Goal: Task Accomplishment & Management: Complete application form

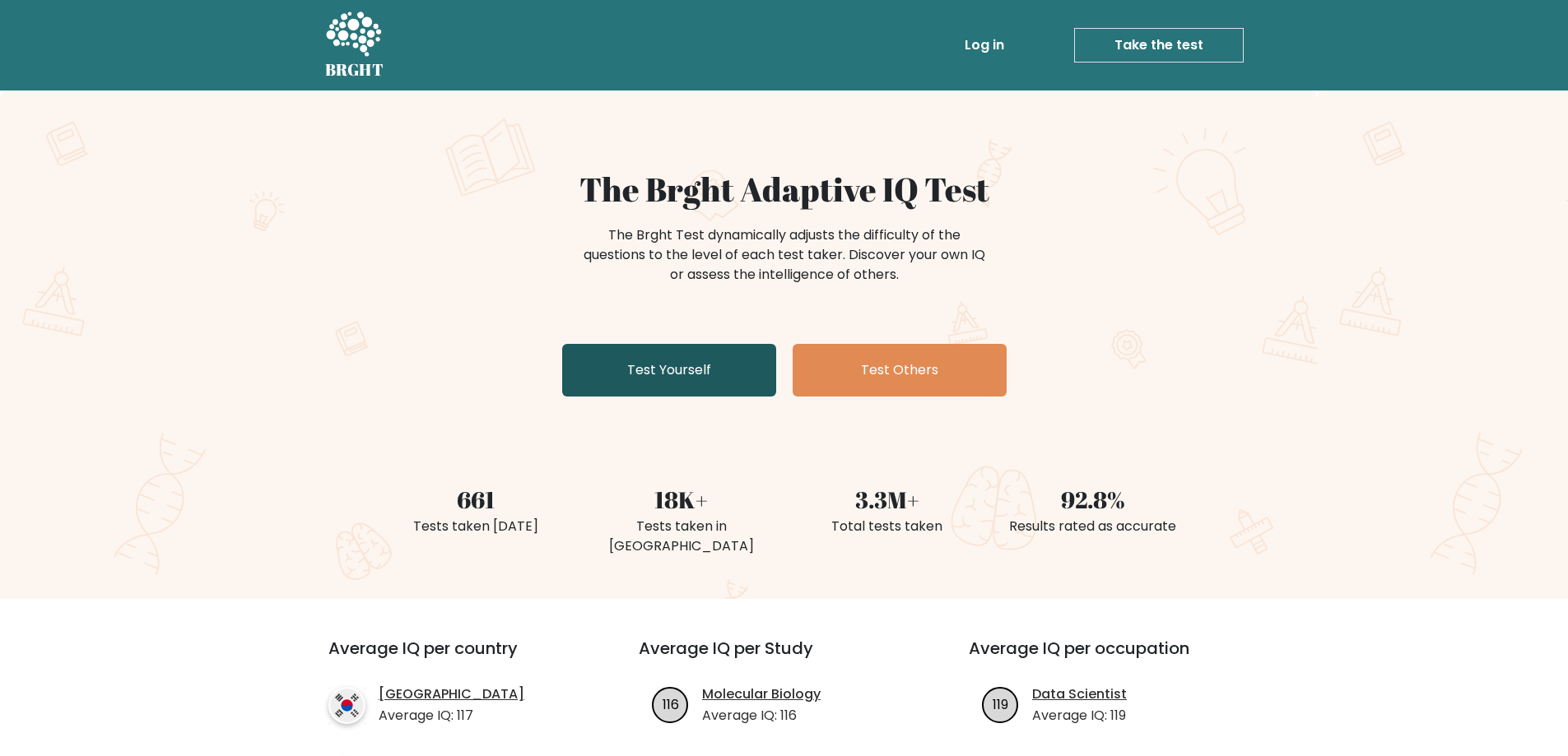
click at [620, 371] on link "Test Yourself" at bounding box center [669, 371] width 214 height 52
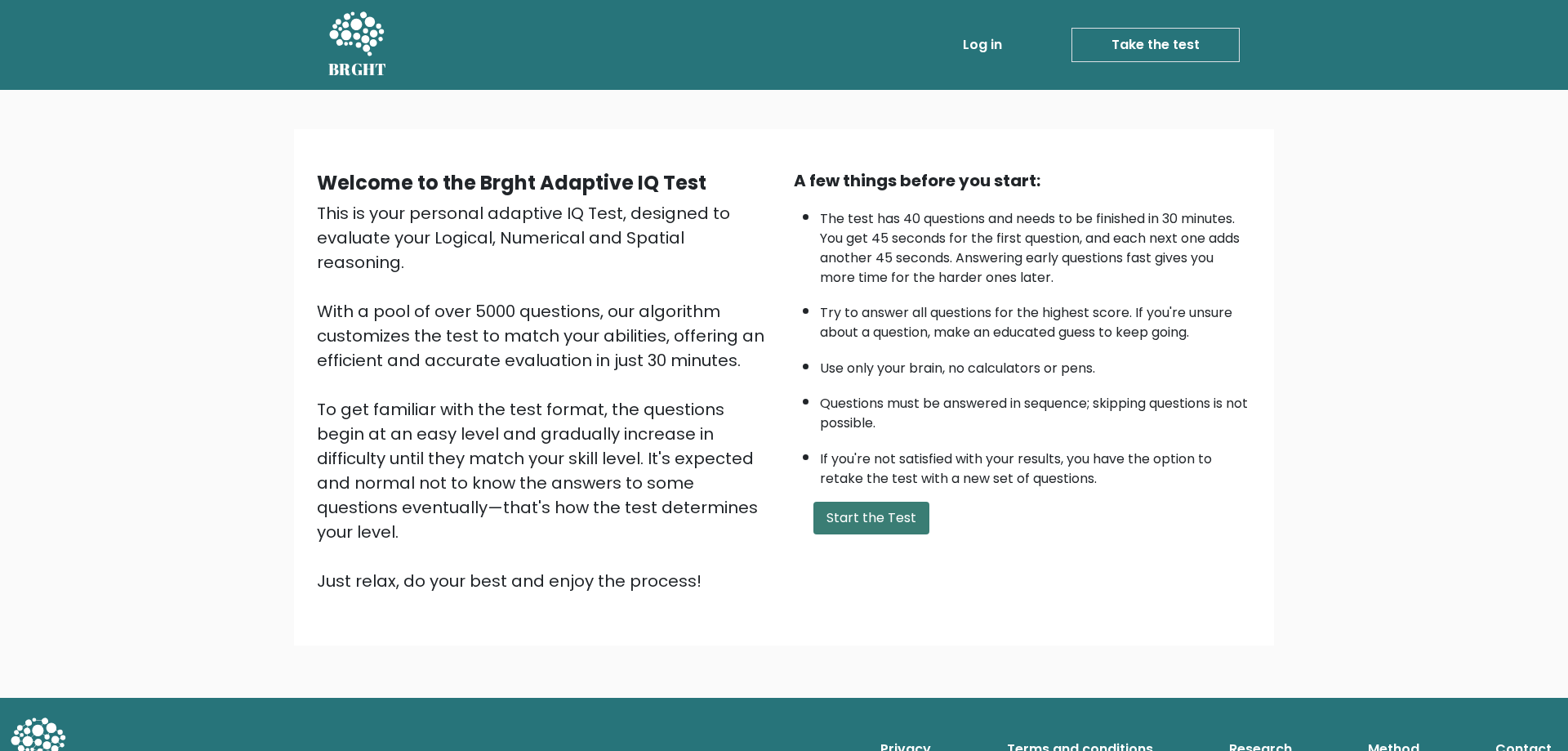
click at [881, 522] on button "Start the Test" at bounding box center [872, 518] width 116 height 33
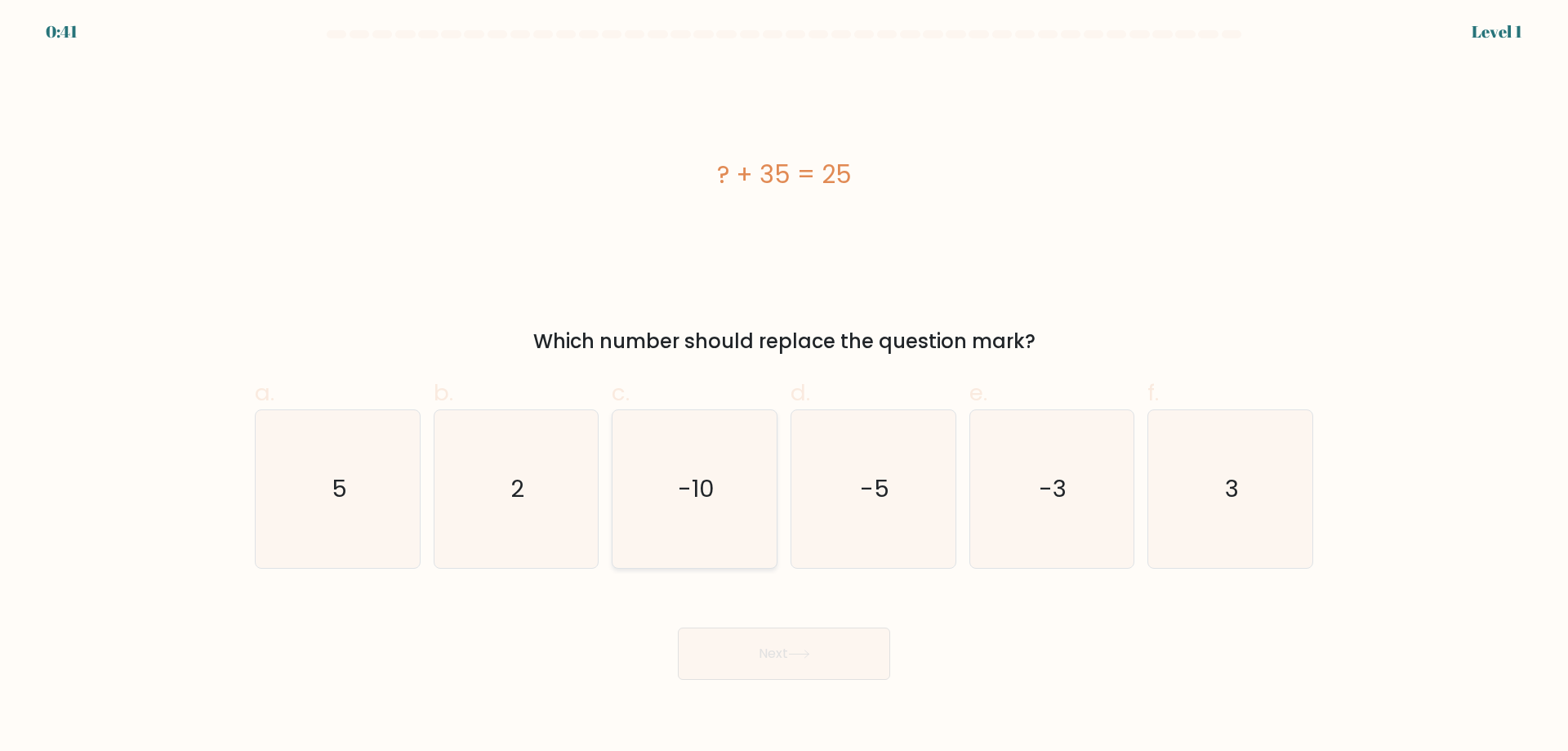
click at [672, 509] on icon "-10" at bounding box center [695, 490] width 158 height 158
click at [784, 386] on input "c. -10" at bounding box center [784, 381] width 1 height 10
radio input "true"
click at [752, 655] on button "Next" at bounding box center [784, 654] width 213 height 52
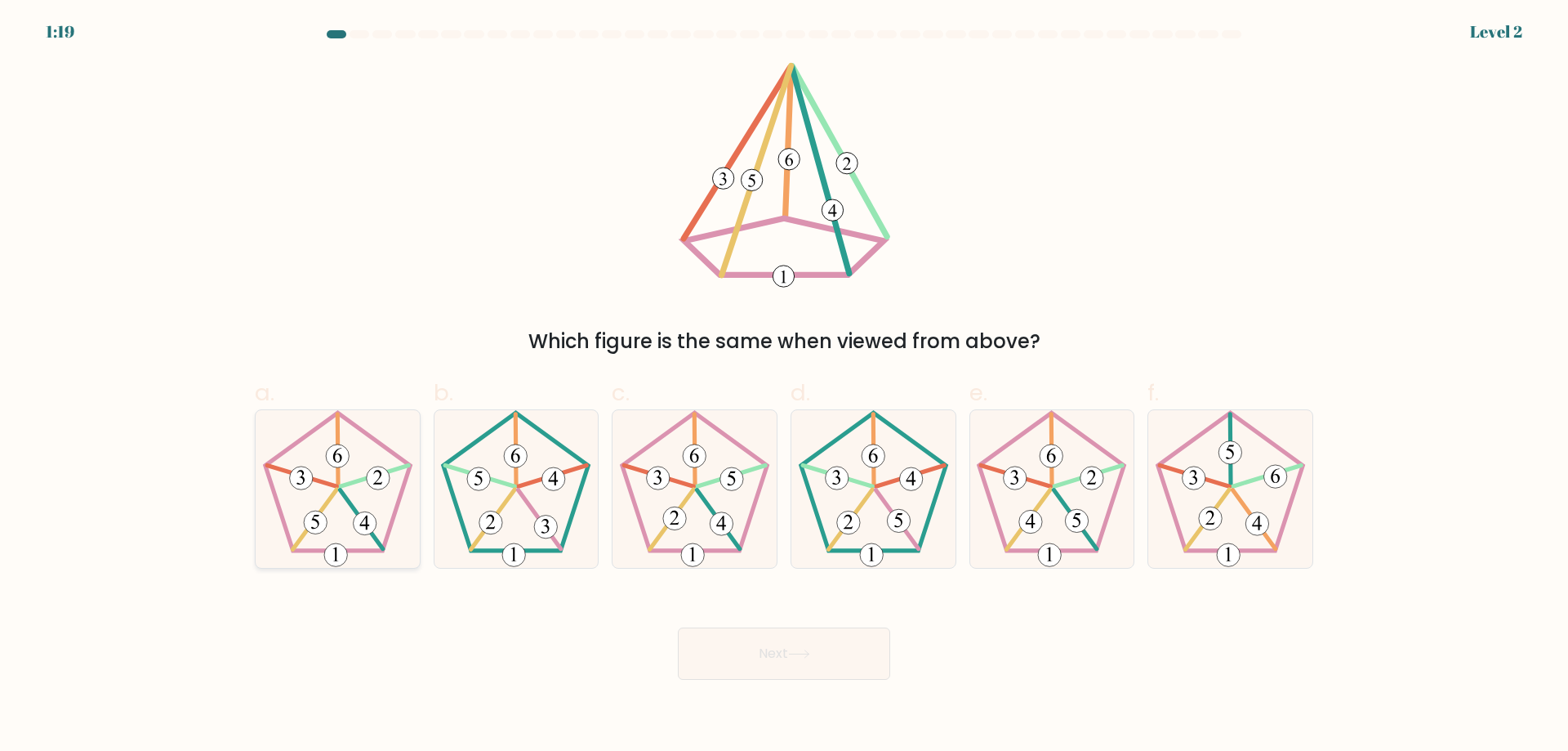
click at [328, 523] on icon at bounding box center [338, 490] width 158 height 158
click at [784, 386] on input "a." at bounding box center [784, 381] width 1 height 10
radio input "true"
click at [752, 655] on button "Next" at bounding box center [784, 654] width 213 height 52
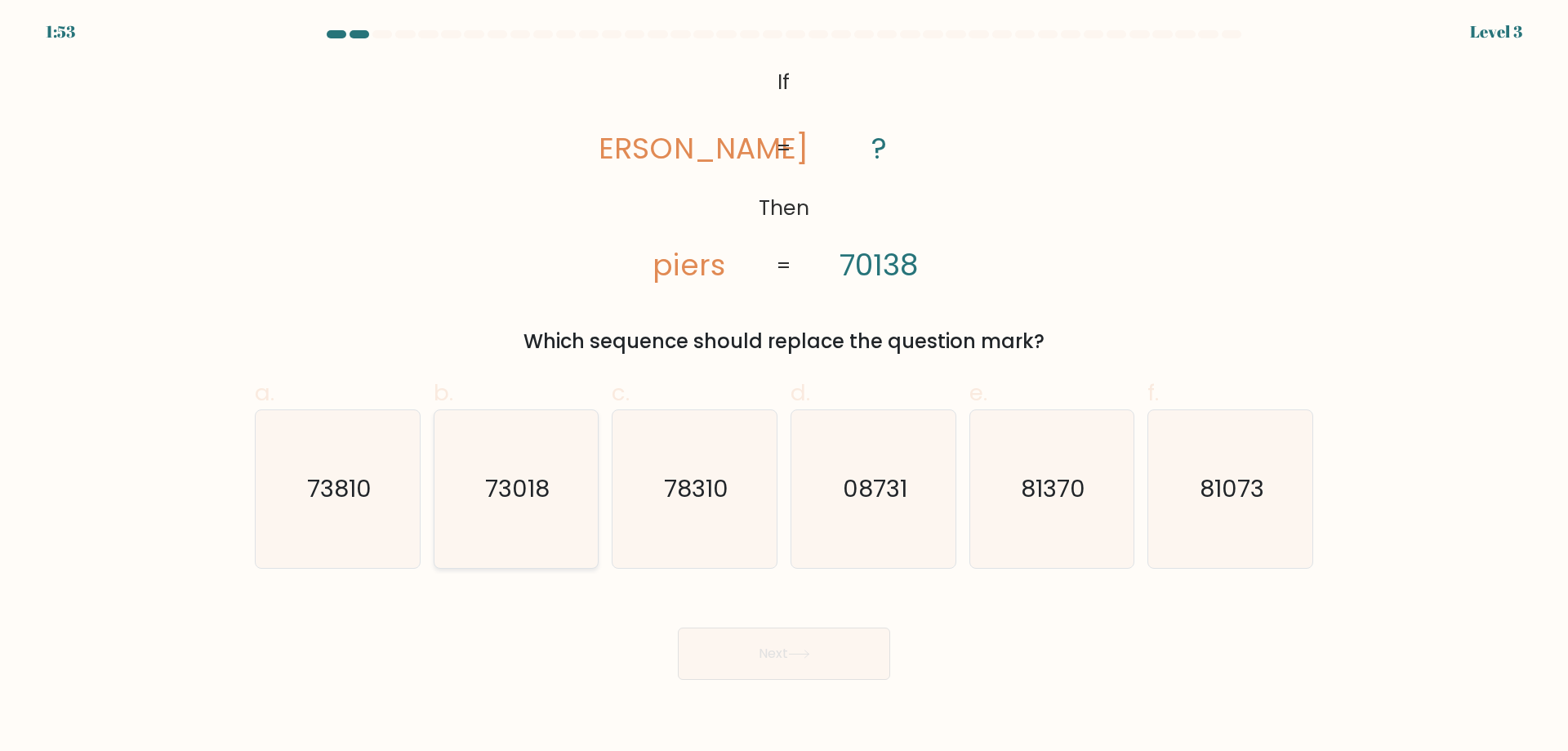
click at [534, 521] on icon "73018" at bounding box center [516, 490] width 158 height 158
click at [784, 386] on input "b. 73018" at bounding box center [784, 381] width 1 height 10
radio input "true"
click at [787, 651] on button "Next" at bounding box center [784, 654] width 213 height 52
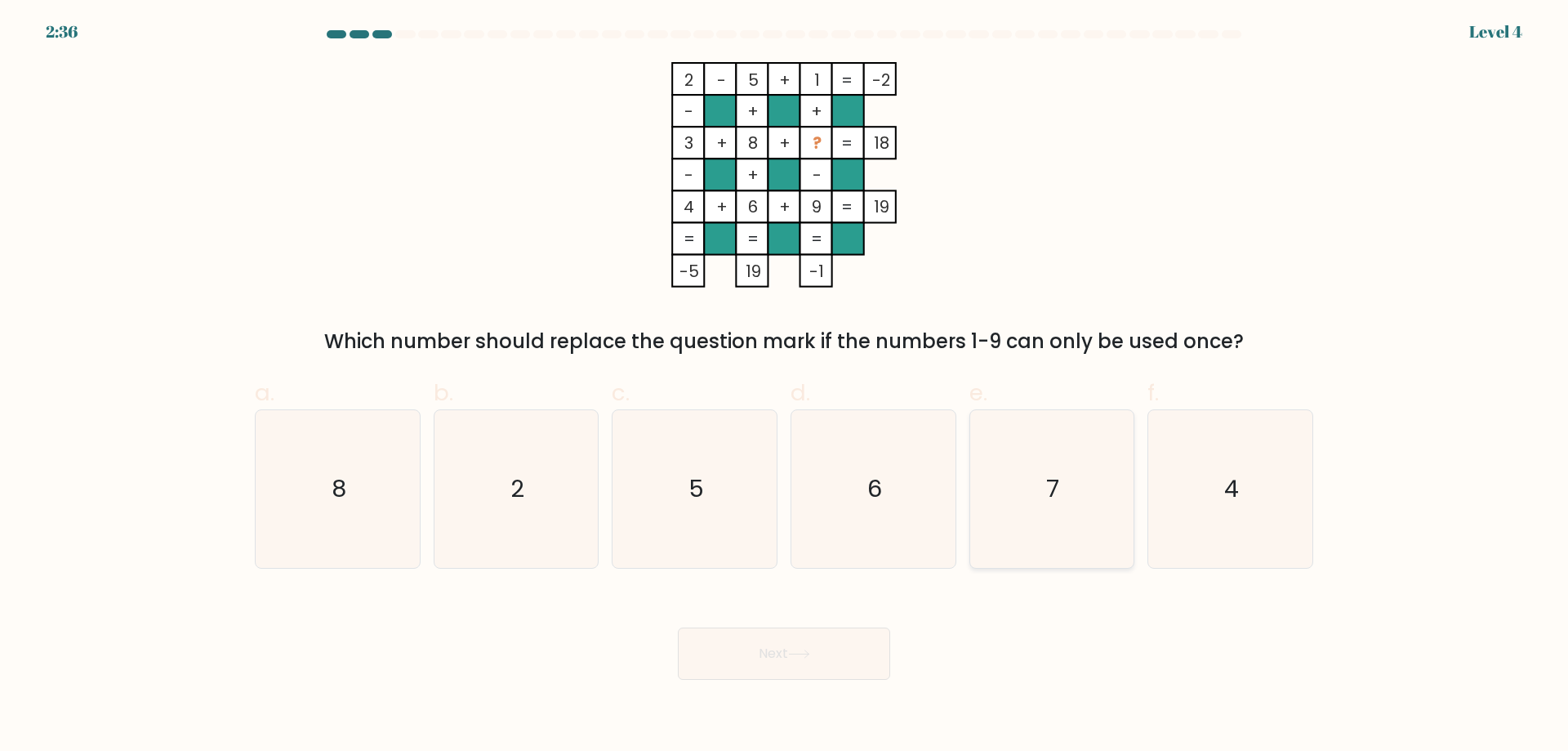
click at [1073, 466] on icon "7" at bounding box center [1052, 490] width 158 height 158
click at [785, 386] on input "e. 7" at bounding box center [784, 381] width 1 height 10
radio input "true"
click at [843, 657] on button "Next" at bounding box center [784, 654] width 213 height 52
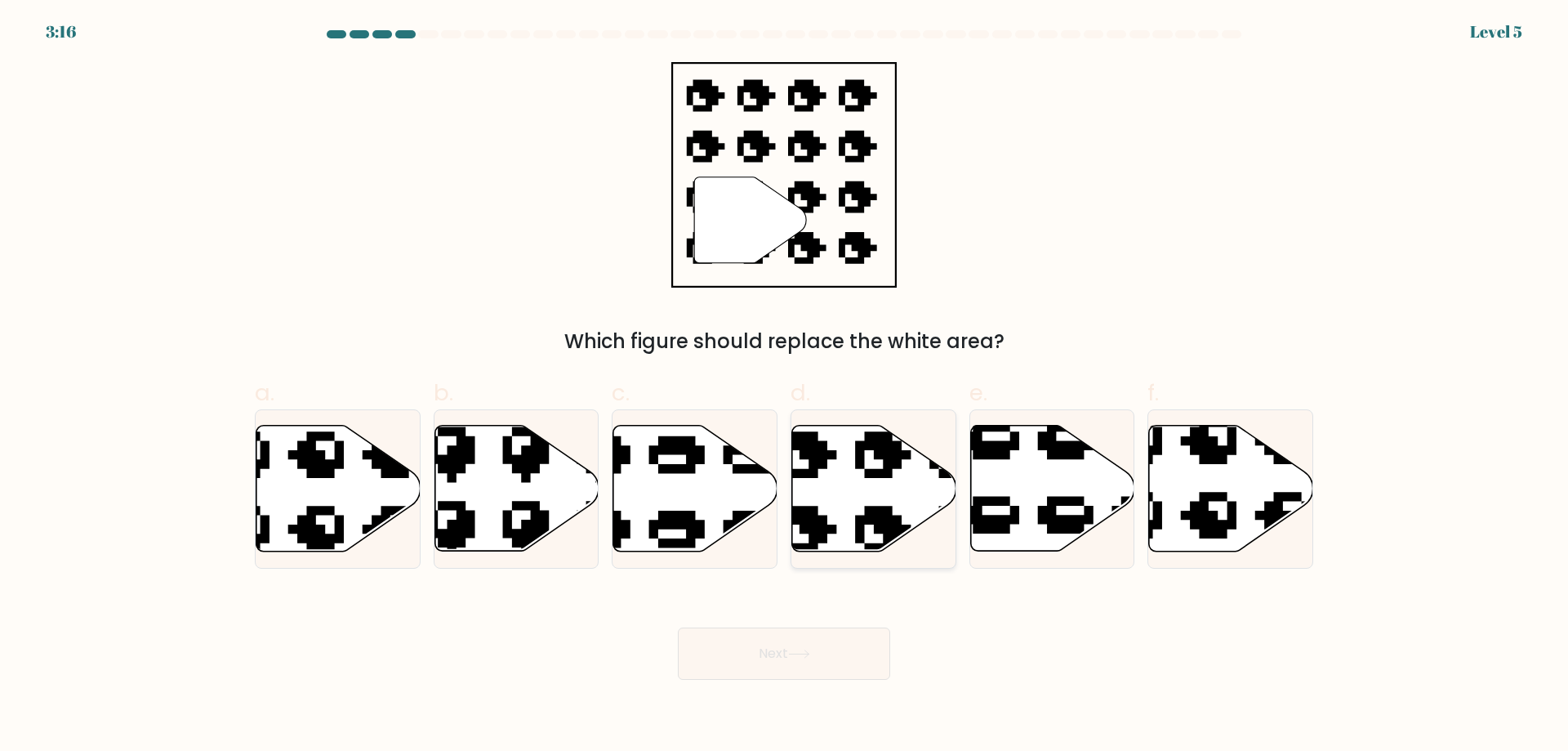
click at [854, 530] on icon at bounding box center [874, 488] width 164 height 126
click at [785, 386] on input "d." at bounding box center [784, 381] width 1 height 10
radio input "true"
click at [817, 671] on button "Next" at bounding box center [784, 654] width 213 height 52
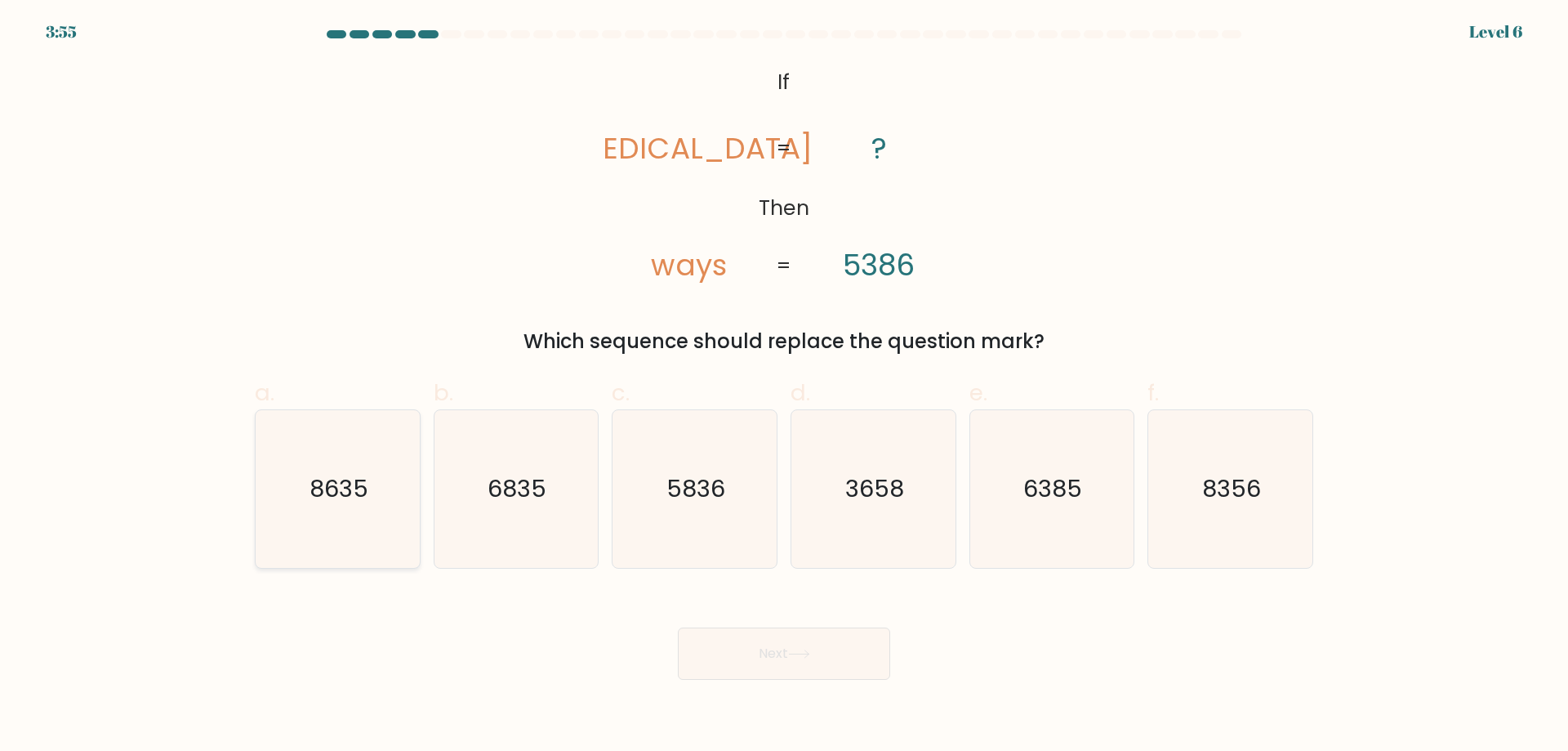
click at [383, 524] on icon "8635" at bounding box center [338, 490] width 158 height 158
click at [784, 386] on input "a. 8635" at bounding box center [784, 381] width 1 height 10
radio input "true"
click at [1205, 509] on icon "8356" at bounding box center [1230, 490] width 158 height 158
click at [785, 386] on input "f. 8356" at bounding box center [784, 381] width 1 height 10
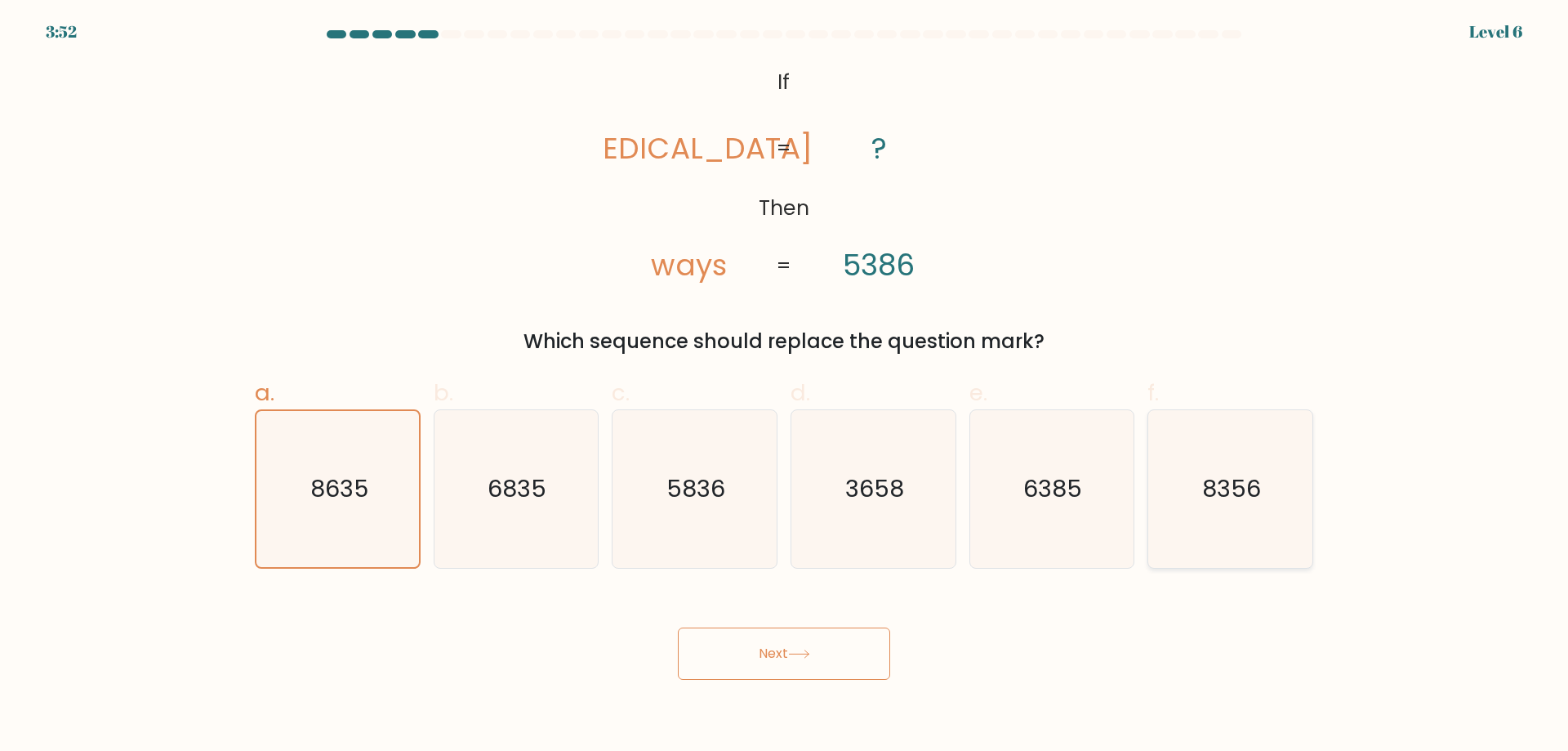
radio input "true"
click at [816, 648] on button "Next" at bounding box center [784, 654] width 213 height 52
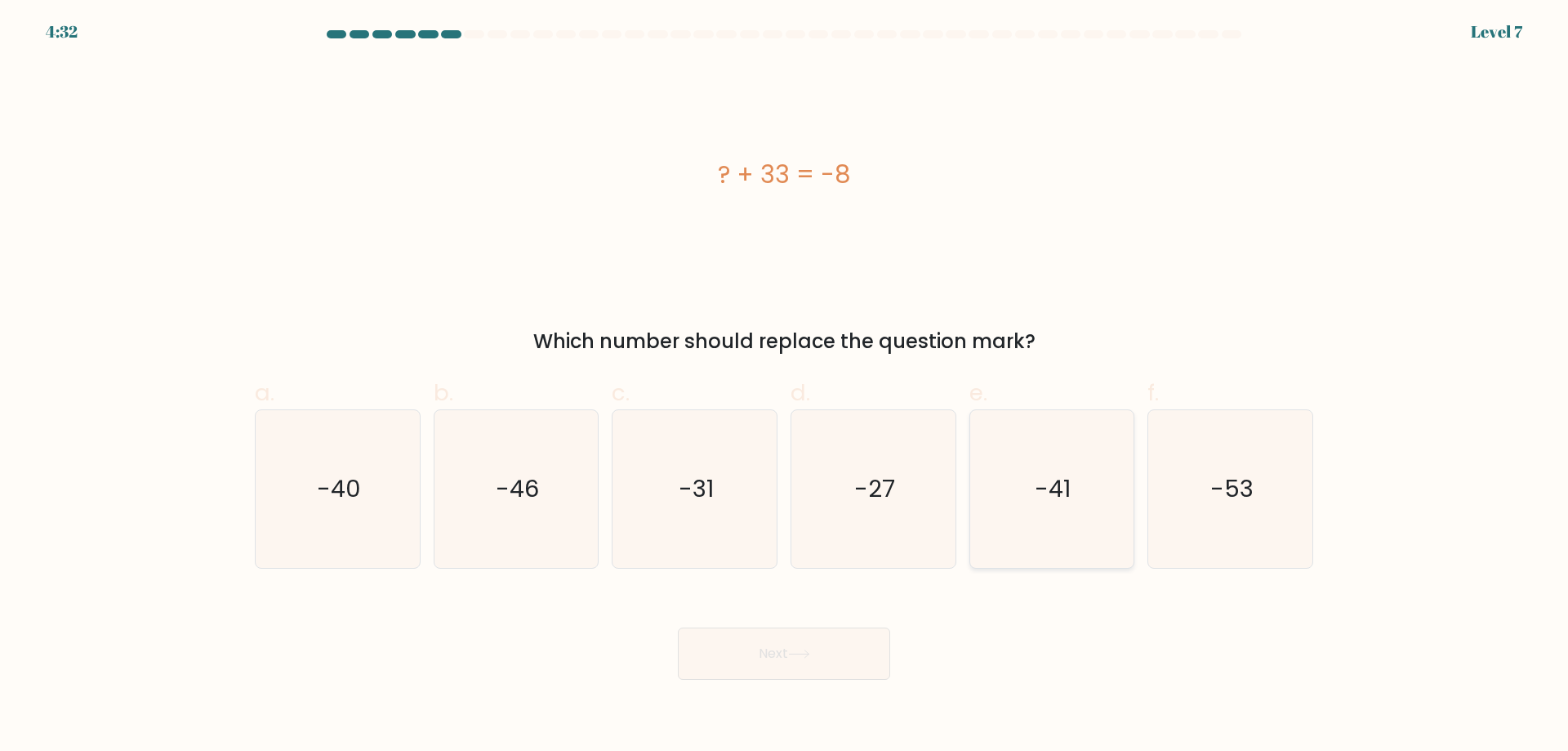
click at [1060, 512] on icon "-41" at bounding box center [1052, 490] width 158 height 158
click at [785, 386] on input "e. -41" at bounding box center [784, 381] width 1 height 10
radio input "true"
click at [823, 638] on button "Next" at bounding box center [784, 654] width 213 height 52
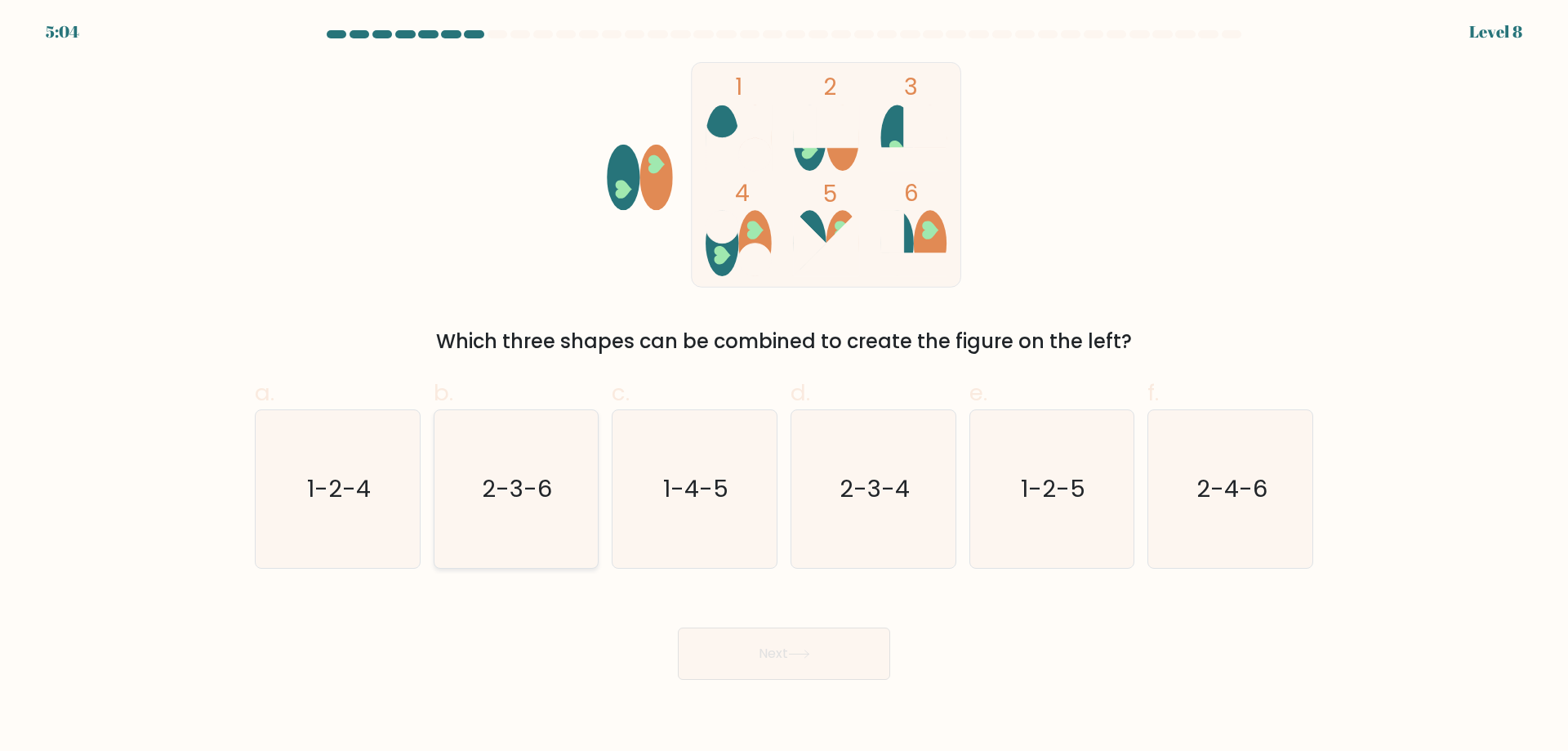
click at [508, 523] on icon "2-3-6" at bounding box center [516, 490] width 158 height 158
click at [784, 386] on input "b. 2-3-6" at bounding box center [784, 381] width 1 height 10
radio input "true"
click at [787, 641] on button "Next" at bounding box center [784, 654] width 213 height 52
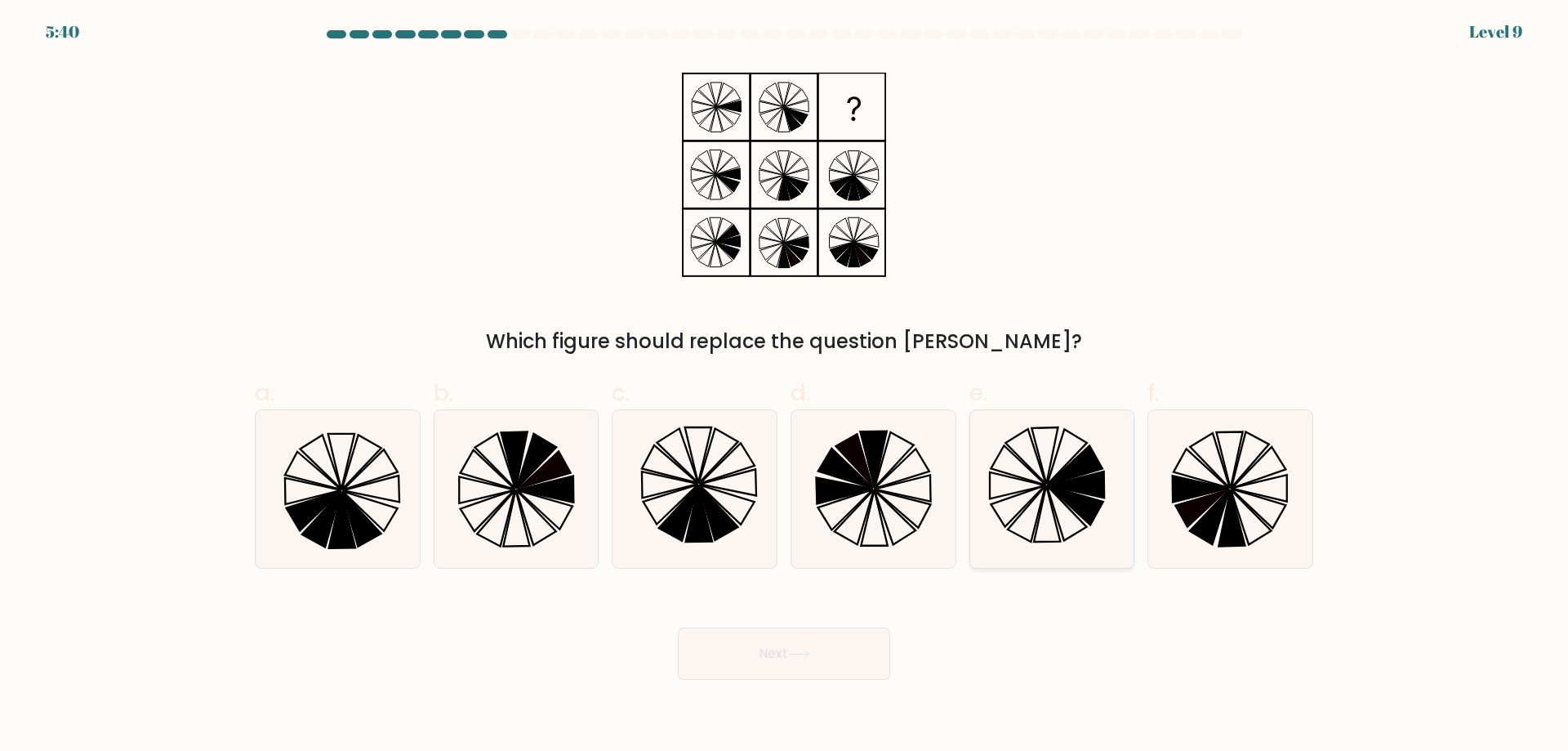
click at [1052, 519] on icon at bounding box center [1052, 490] width 158 height 158
click at [785, 386] on input "e." at bounding box center [784, 381] width 1 height 10
radio input "true"
click at [830, 647] on button "Next" at bounding box center [784, 654] width 213 height 52
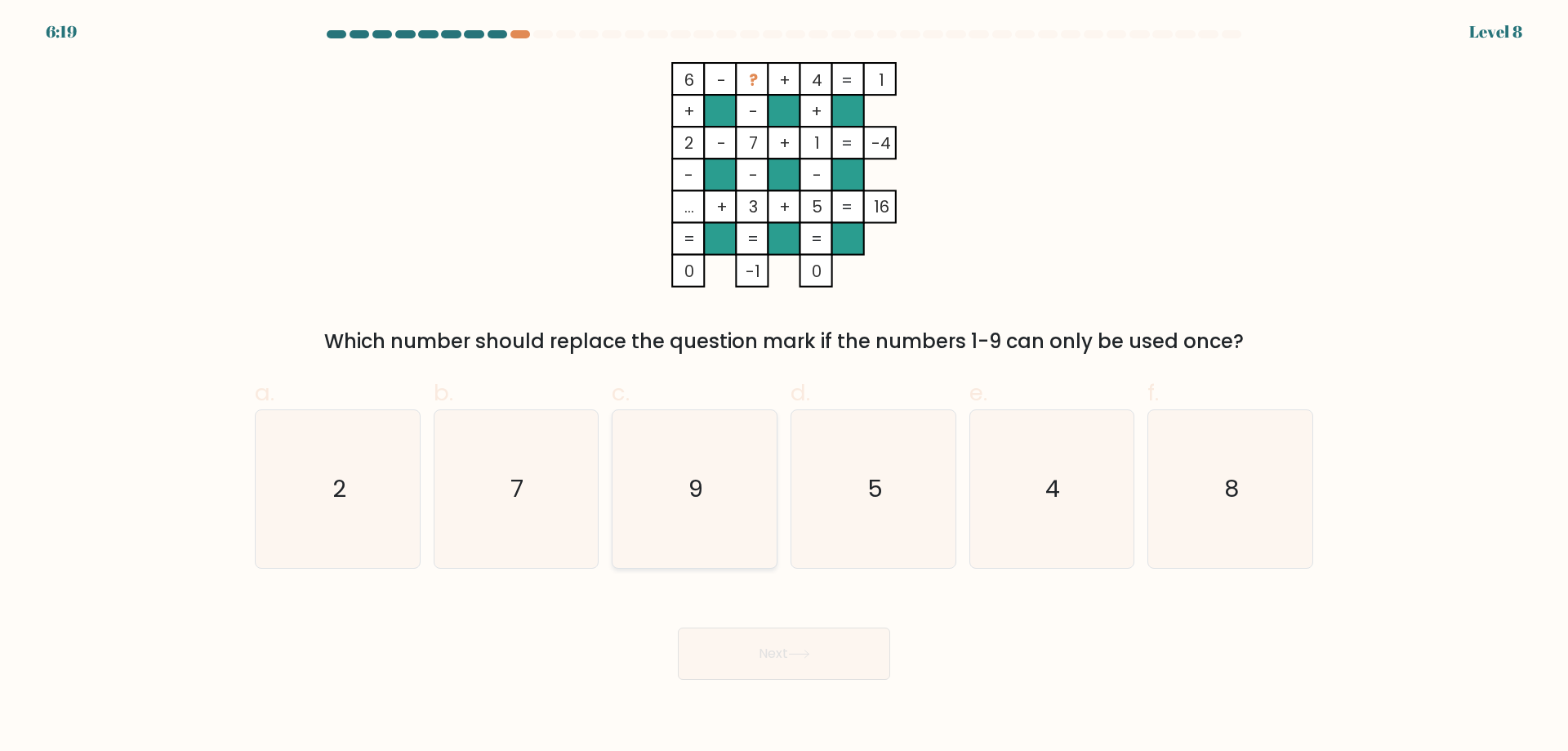
drag, startPoint x: 745, startPoint y: 486, endPoint x: 748, endPoint y: 549, distance: 63.1
click at [745, 490] on icon "9" at bounding box center [695, 490] width 158 height 158
click at [784, 386] on input "c. 9" at bounding box center [784, 381] width 1 height 10
radio input "true"
click at [784, 661] on button "Next" at bounding box center [784, 654] width 213 height 52
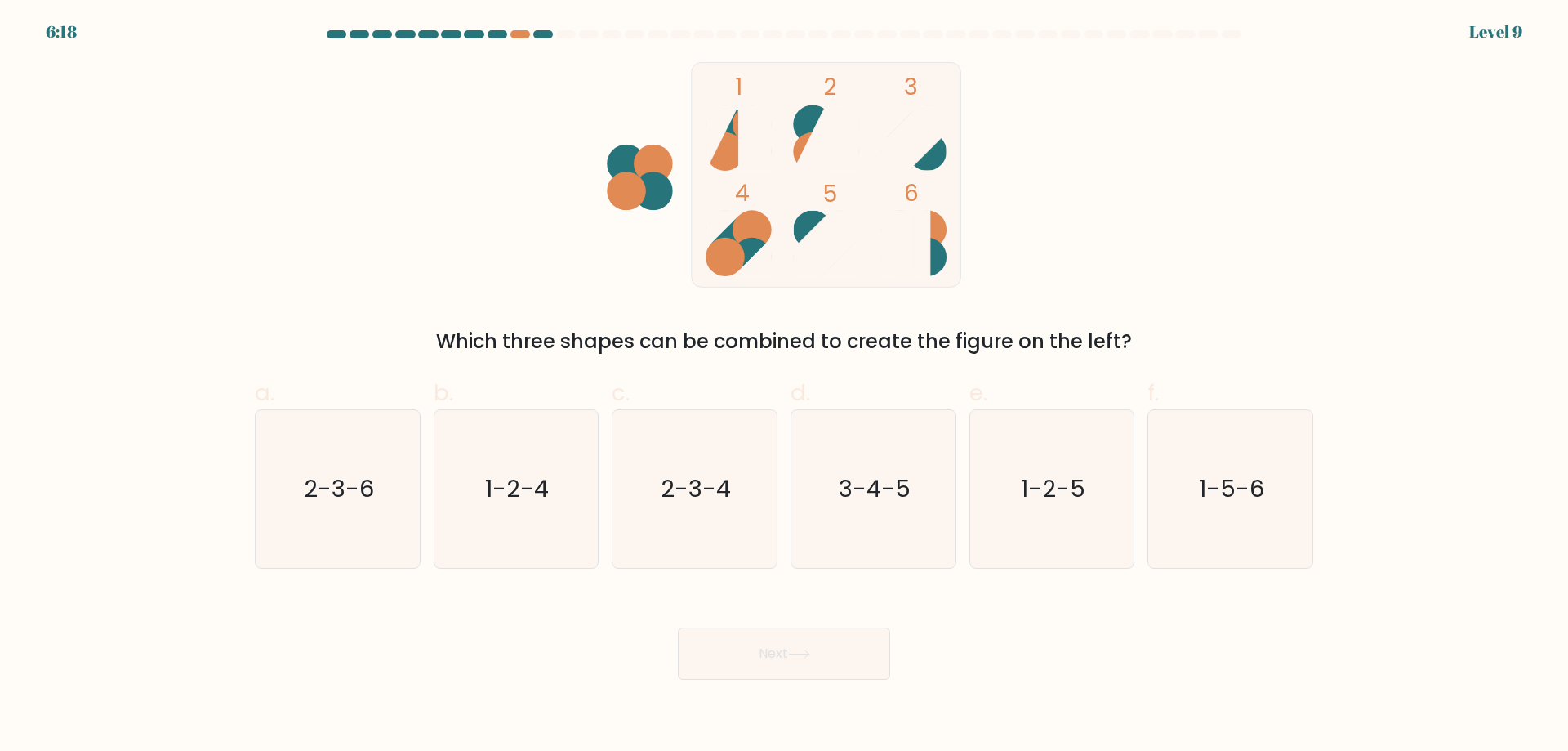
drag, startPoint x: 741, startPoint y: 577, endPoint x: 739, endPoint y: 629, distance: 52.0
click at [706, 546] on icon "2-3-4" at bounding box center [695, 490] width 158 height 158
click at [784, 386] on input "c. 2-3-4" at bounding box center [784, 381] width 1 height 10
radio input "true"
click at [743, 639] on button "Next" at bounding box center [784, 654] width 213 height 52
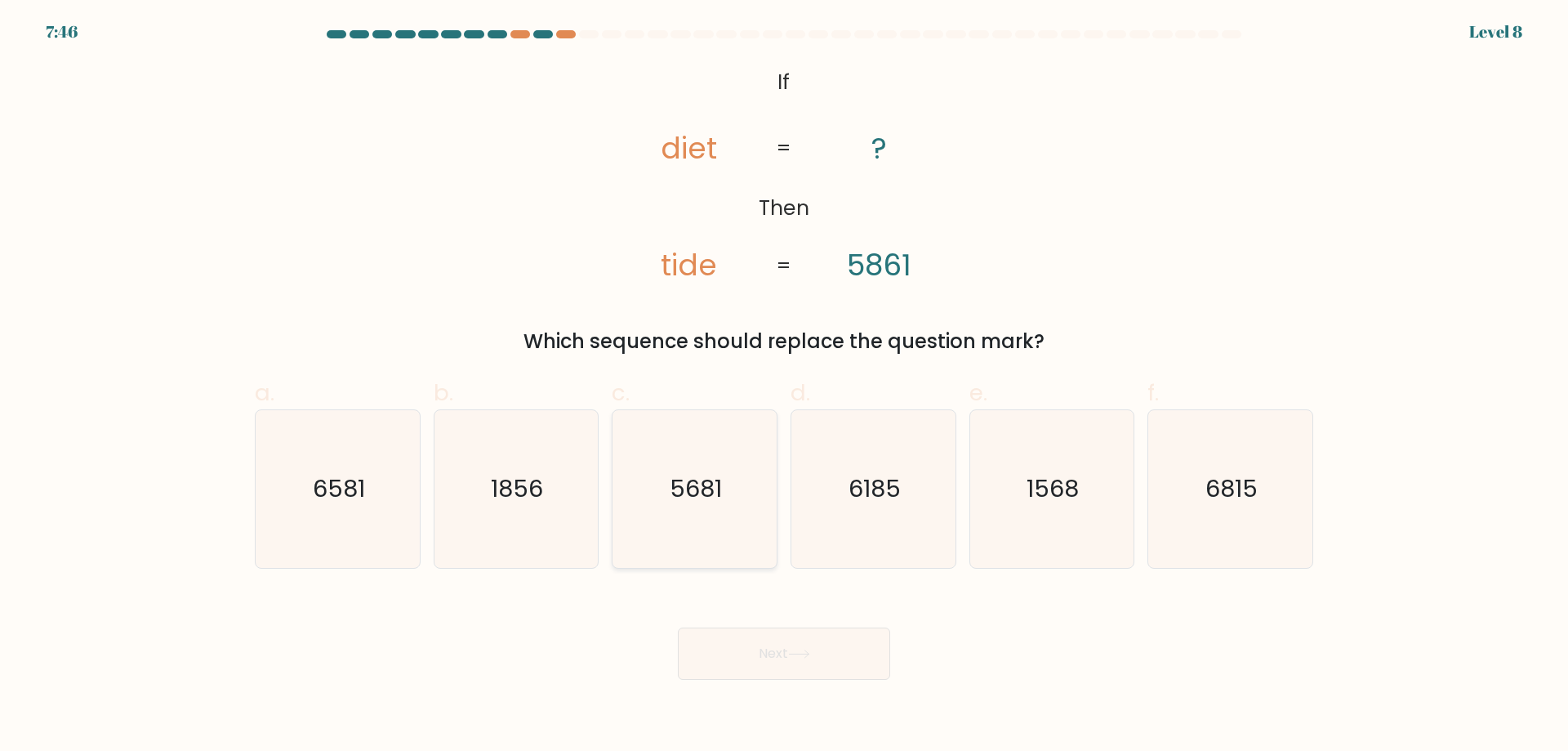
drag, startPoint x: 701, startPoint y: 525, endPoint x: 709, endPoint y: 570, distance: 45.7
click at [701, 530] on icon "5681" at bounding box center [695, 490] width 158 height 158
click at [784, 386] on input "c. 5681" at bounding box center [784, 381] width 1 height 10
radio input "true"
click at [737, 650] on button "Next" at bounding box center [784, 654] width 213 height 52
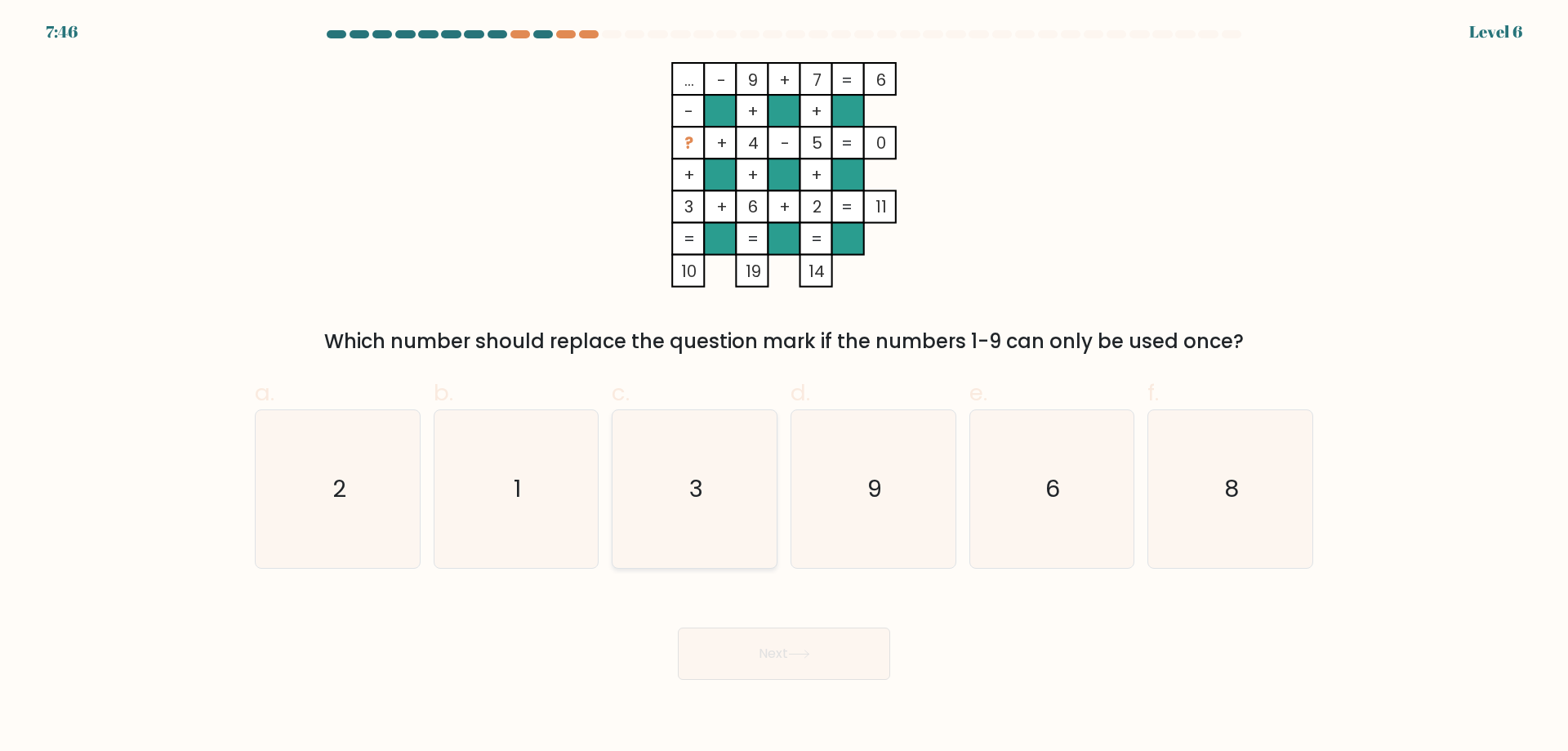
click at [699, 511] on icon "3" at bounding box center [695, 490] width 158 height 158
click at [784, 386] on input "c. 3" at bounding box center [784, 381] width 1 height 10
radio input "true"
click at [753, 661] on button "Next" at bounding box center [784, 654] width 213 height 52
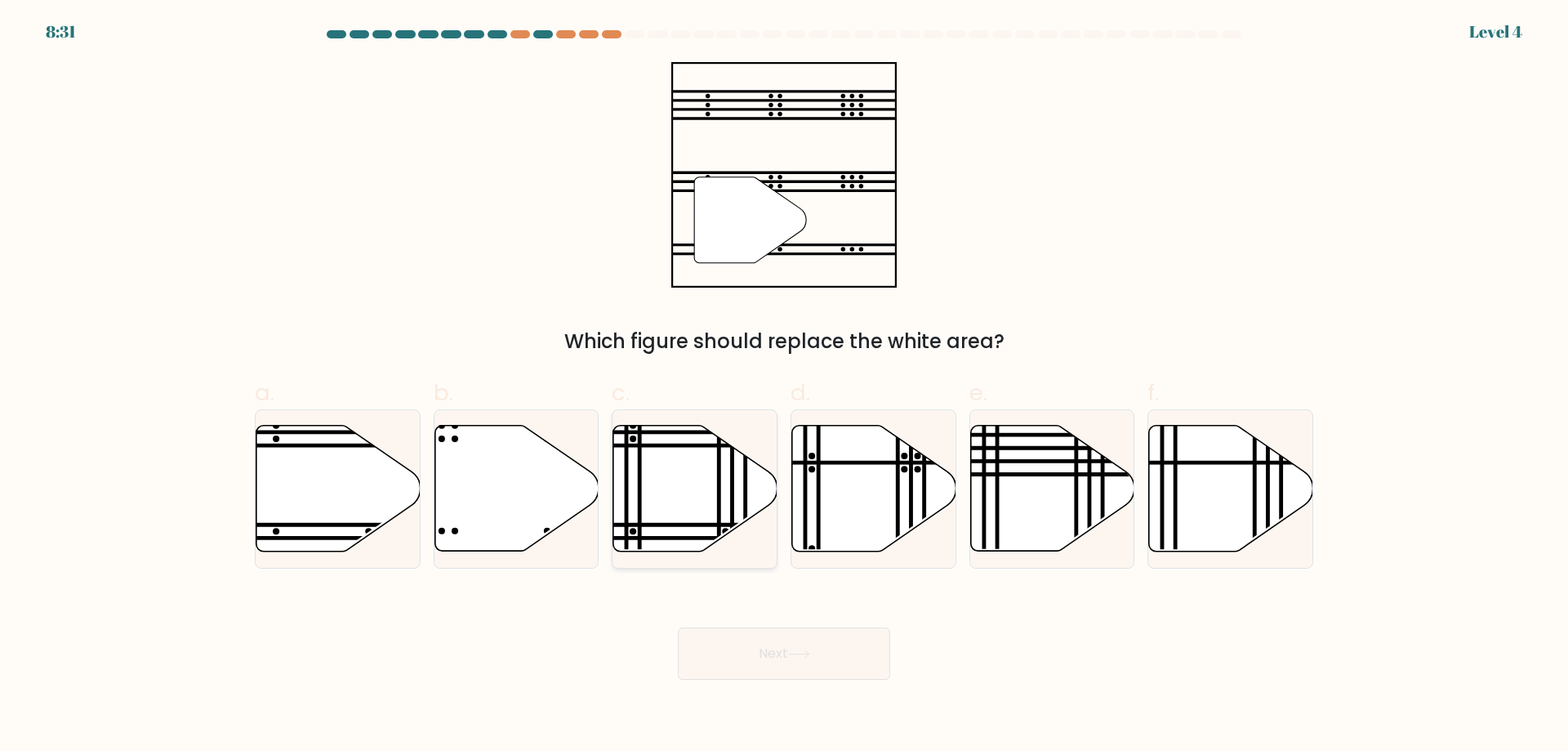
drag, startPoint x: 683, startPoint y: 508, endPoint x: 686, endPoint y: 550, distance: 42.1
click at [683, 509] on icon at bounding box center [695, 488] width 164 height 126
click at [784, 386] on input "c." at bounding box center [784, 381] width 1 height 10
radio input "true"
click at [712, 631] on button "Next" at bounding box center [784, 654] width 213 height 52
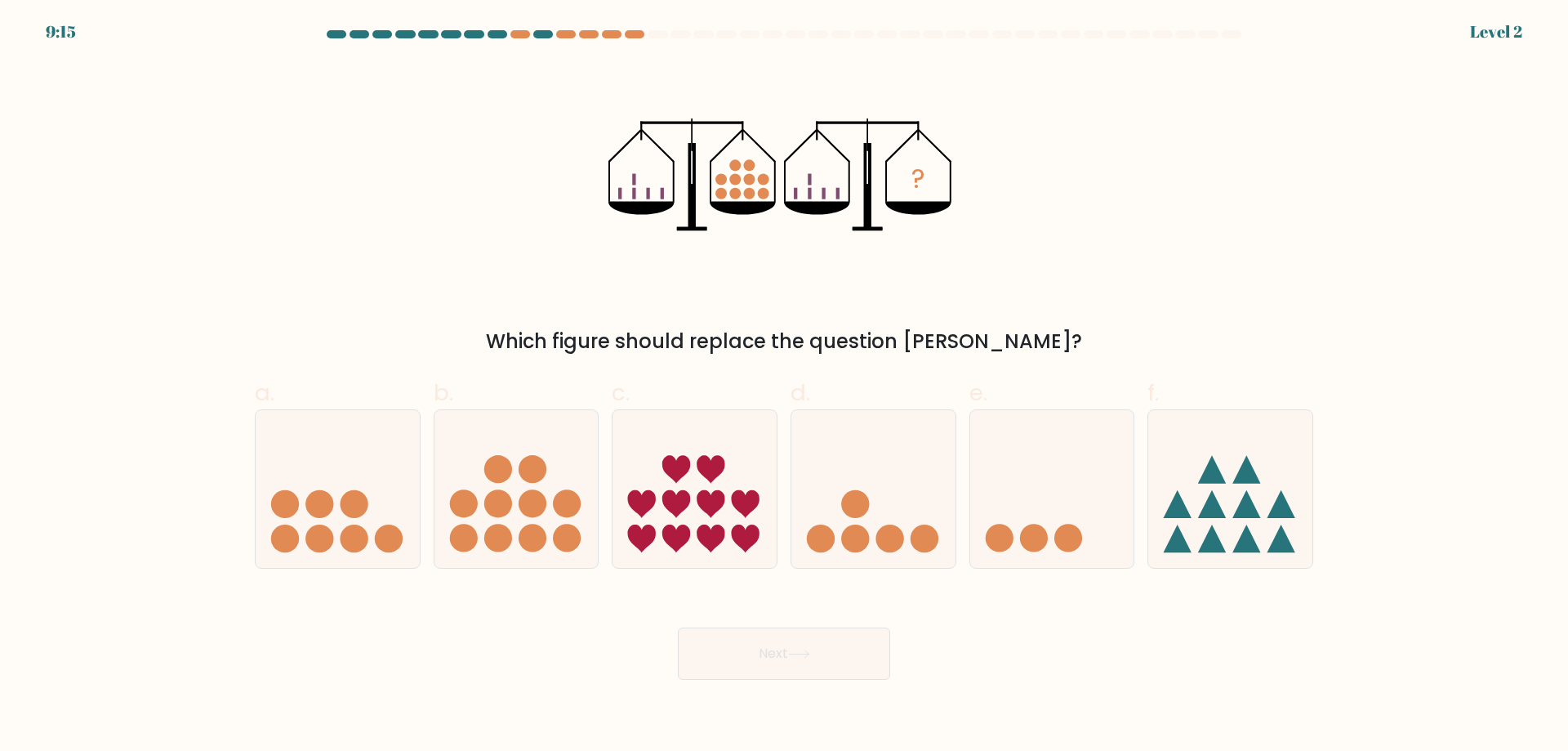
drag, startPoint x: 679, startPoint y: 498, endPoint x: 715, endPoint y: 623, distance: 130.1
click at [679, 506] on icon at bounding box center [676, 504] width 28 height 28
click at [784, 386] on input "c." at bounding box center [784, 381] width 1 height 10
radio input "true"
click at [719, 636] on button "Next" at bounding box center [784, 654] width 213 height 52
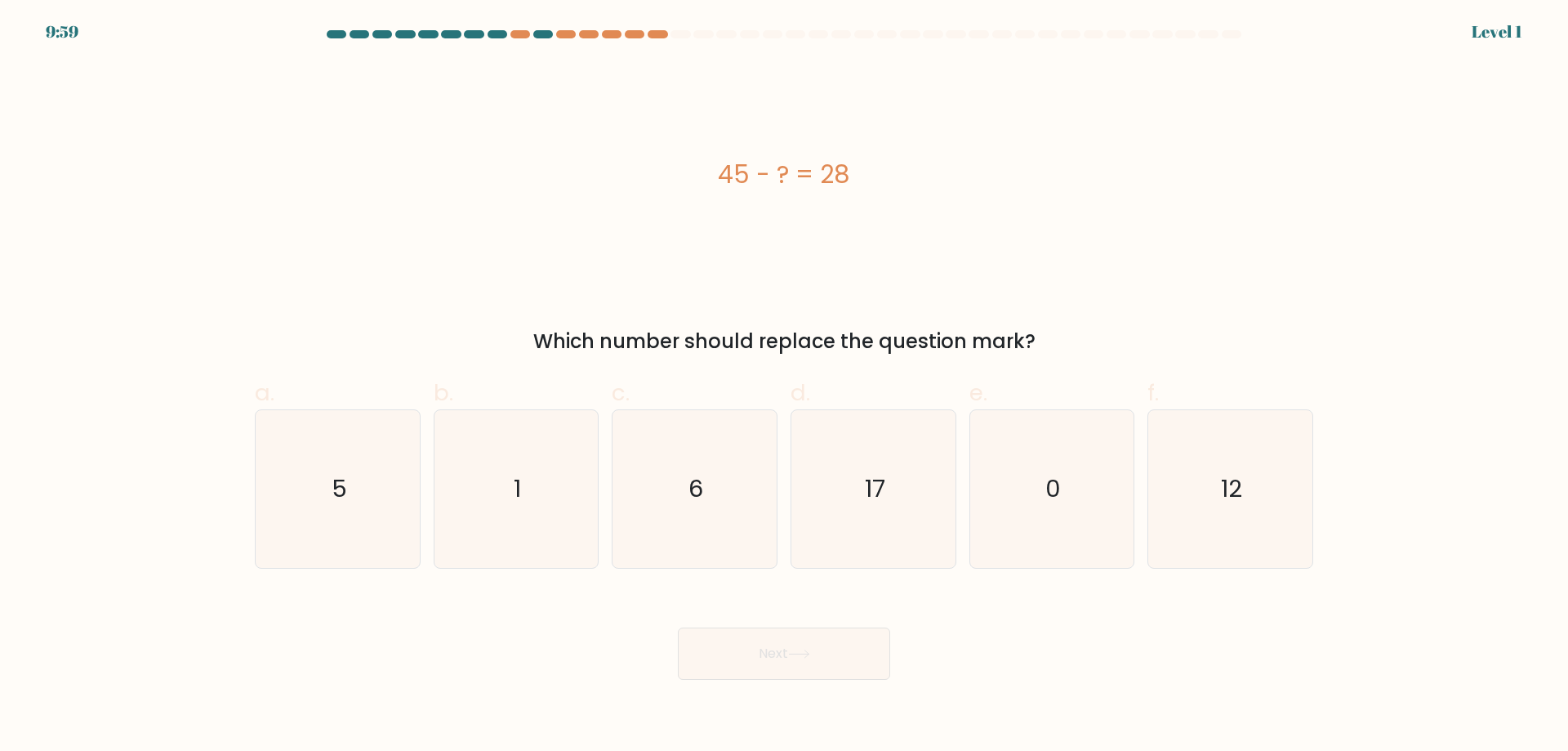
drag, startPoint x: 699, startPoint y: 518, endPoint x: 702, endPoint y: 569, distance: 51.1
click at [699, 557] on icon "6" at bounding box center [695, 490] width 158 height 158
click at [784, 386] on input "c. 6" at bounding box center [784, 381] width 1 height 10
radio input "true"
click at [716, 636] on button "Next" at bounding box center [784, 654] width 213 height 52
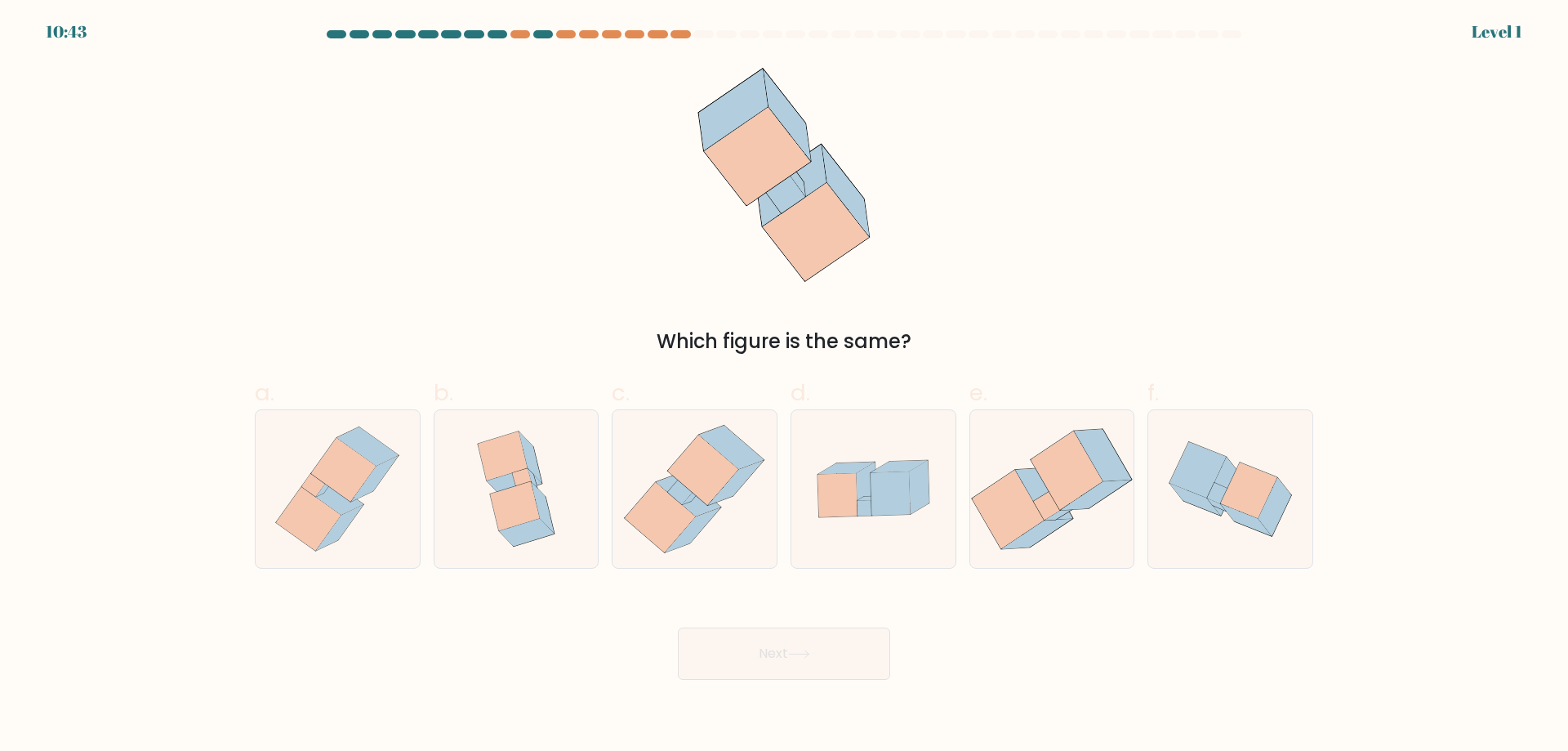
drag, startPoint x: 690, startPoint y: 527, endPoint x: 705, endPoint y: 645, distance: 118.9
click at [690, 551] on icon at bounding box center [694, 490] width 154 height 158
click at [784, 386] on input "c." at bounding box center [784, 381] width 1 height 10
radio input "true"
click at [705, 645] on button "Next" at bounding box center [784, 654] width 213 height 52
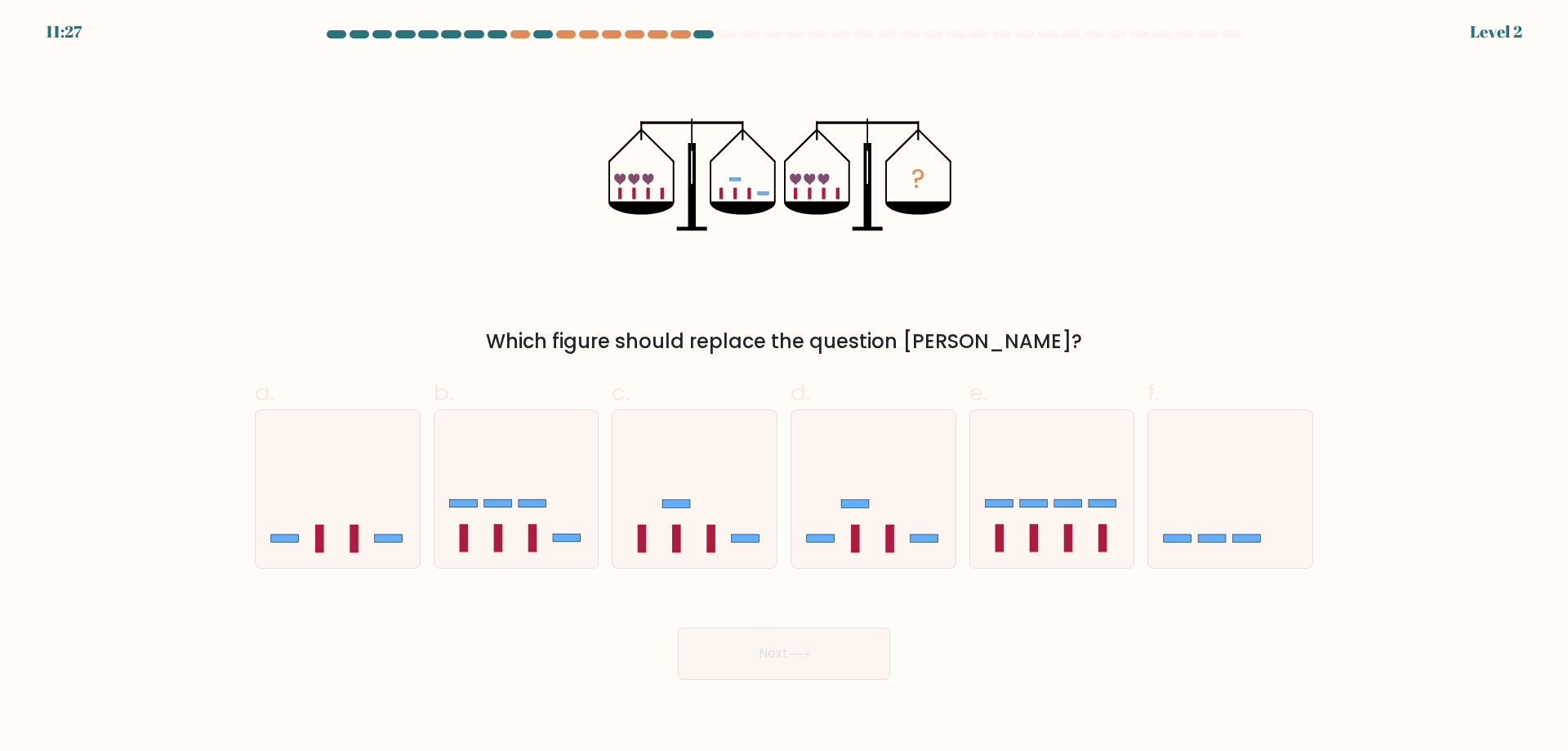
drag, startPoint x: 705, startPoint y: 640, endPoint x: 718, endPoint y: 677, distance: 39.2
click at [690, 571] on form at bounding box center [784, 355] width 1568 height 649
click at [719, 676] on button "Next" at bounding box center [784, 654] width 213 height 52
click at [718, 650] on button "Next" at bounding box center [784, 654] width 213 height 52
click at [684, 525] on icon at bounding box center [694, 489] width 164 height 135
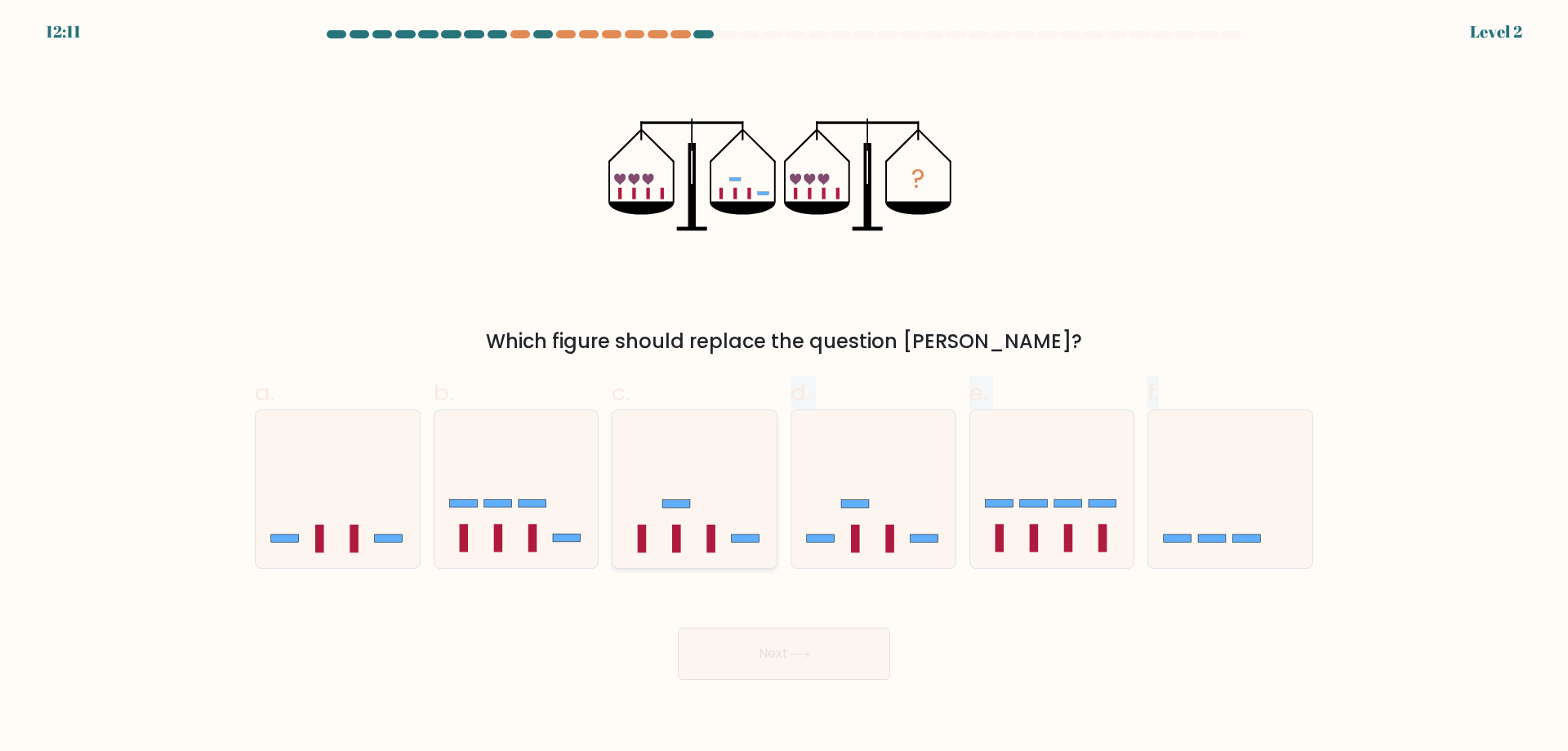
click at [784, 386] on input "c." at bounding box center [784, 381] width 1 height 10
radio input "true"
click at [715, 633] on button "Next" at bounding box center [784, 654] width 213 height 52
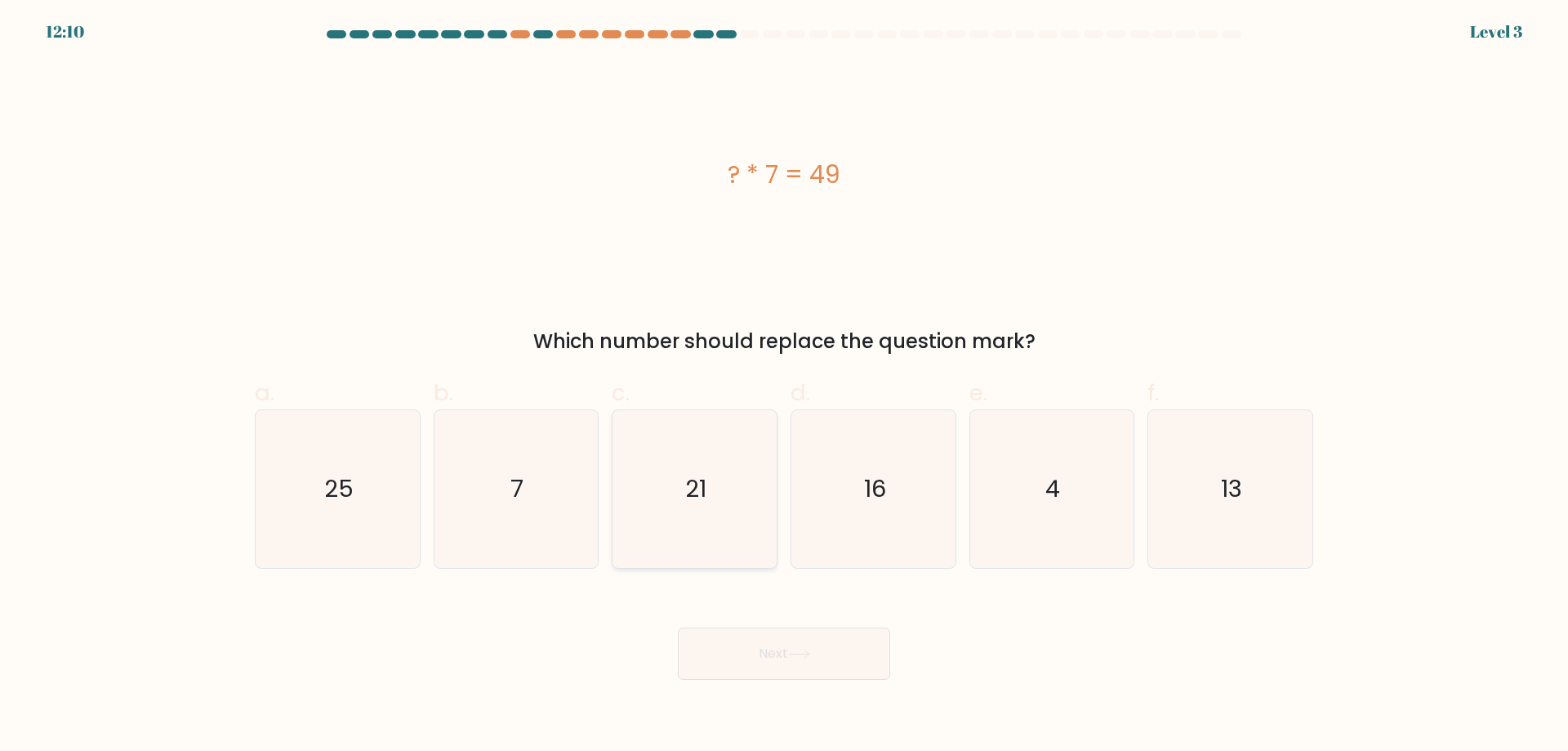
click at [697, 548] on icon "21" at bounding box center [695, 490] width 158 height 158
click at [784, 386] on input "c. 21" at bounding box center [784, 381] width 1 height 10
radio input "true"
click at [714, 645] on button "Next" at bounding box center [784, 654] width 213 height 52
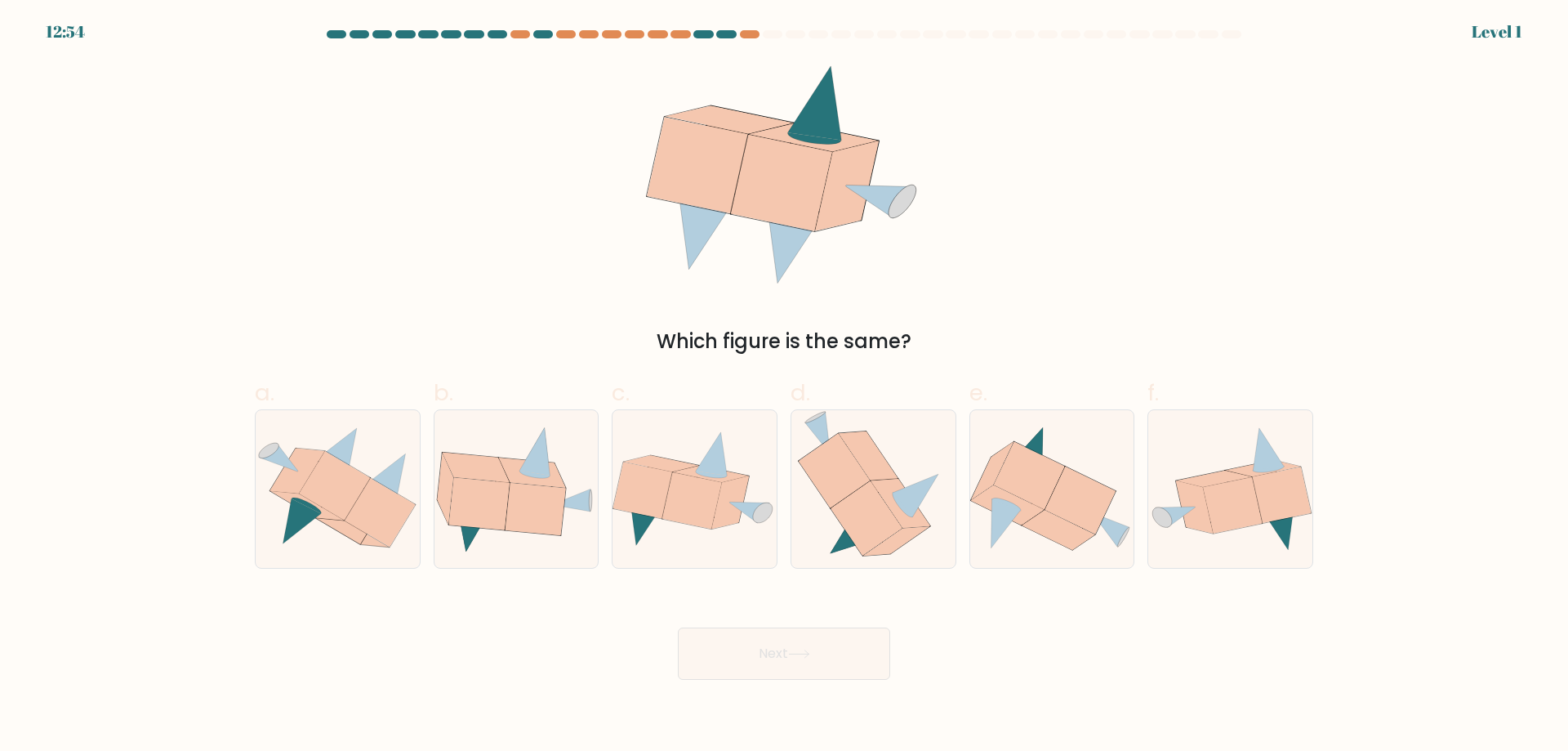
click at [694, 537] on icon at bounding box center [694, 489] width 164 height 118
click at [784, 386] on input "c." at bounding box center [784, 381] width 1 height 10
radio input "true"
click at [718, 647] on button "Next" at bounding box center [784, 654] width 213 height 52
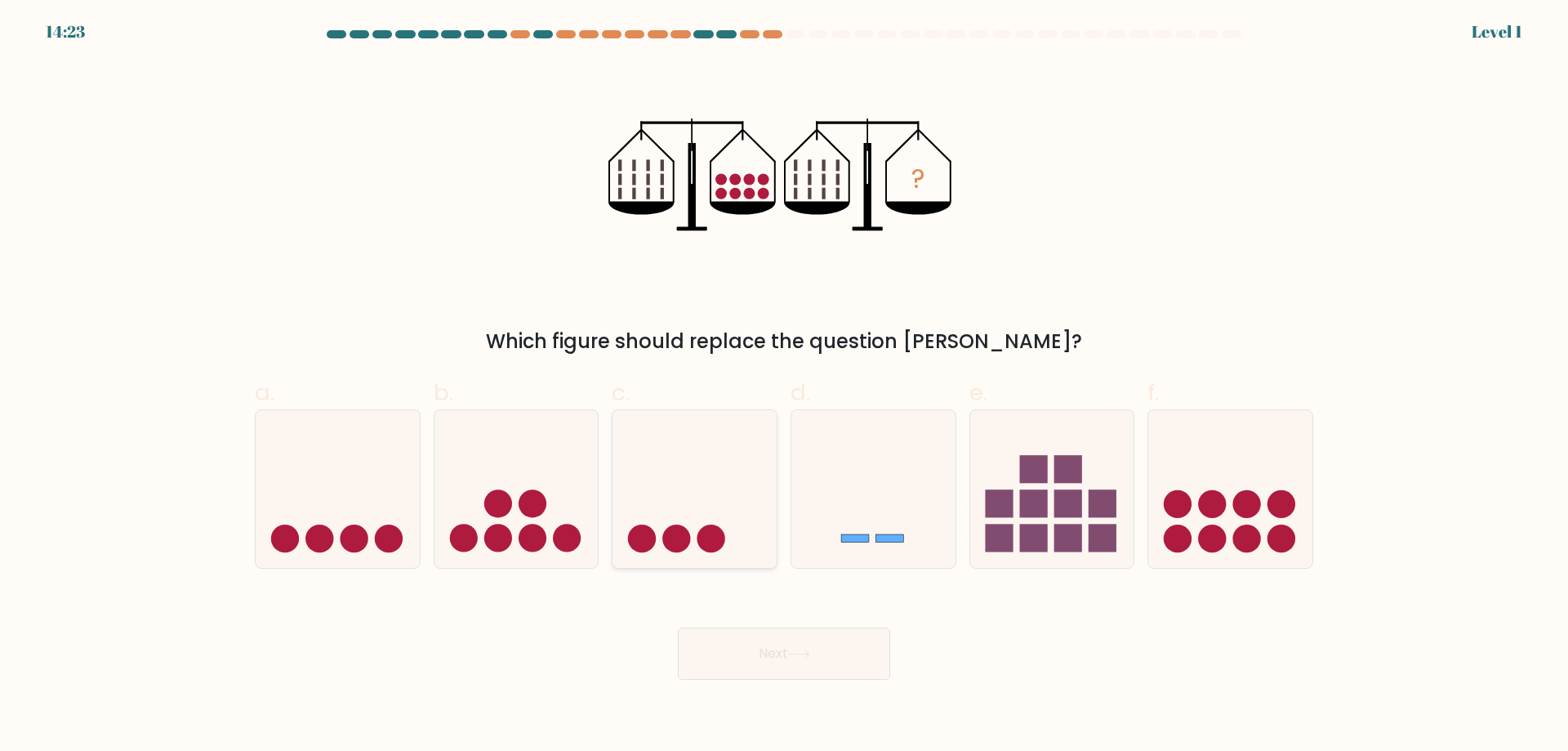
drag, startPoint x: 691, startPoint y: 539, endPoint x: 691, endPoint y: 563, distance: 24.0
click at [691, 541] on icon at bounding box center [694, 489] width 164 height 135
click at [784, 386] on input "c." at bounding box center [784, 381] width 1 height 10
radio input "true"
click at [696, 641] on button "Next" at bounding box center [784, 654] width 213 height 52
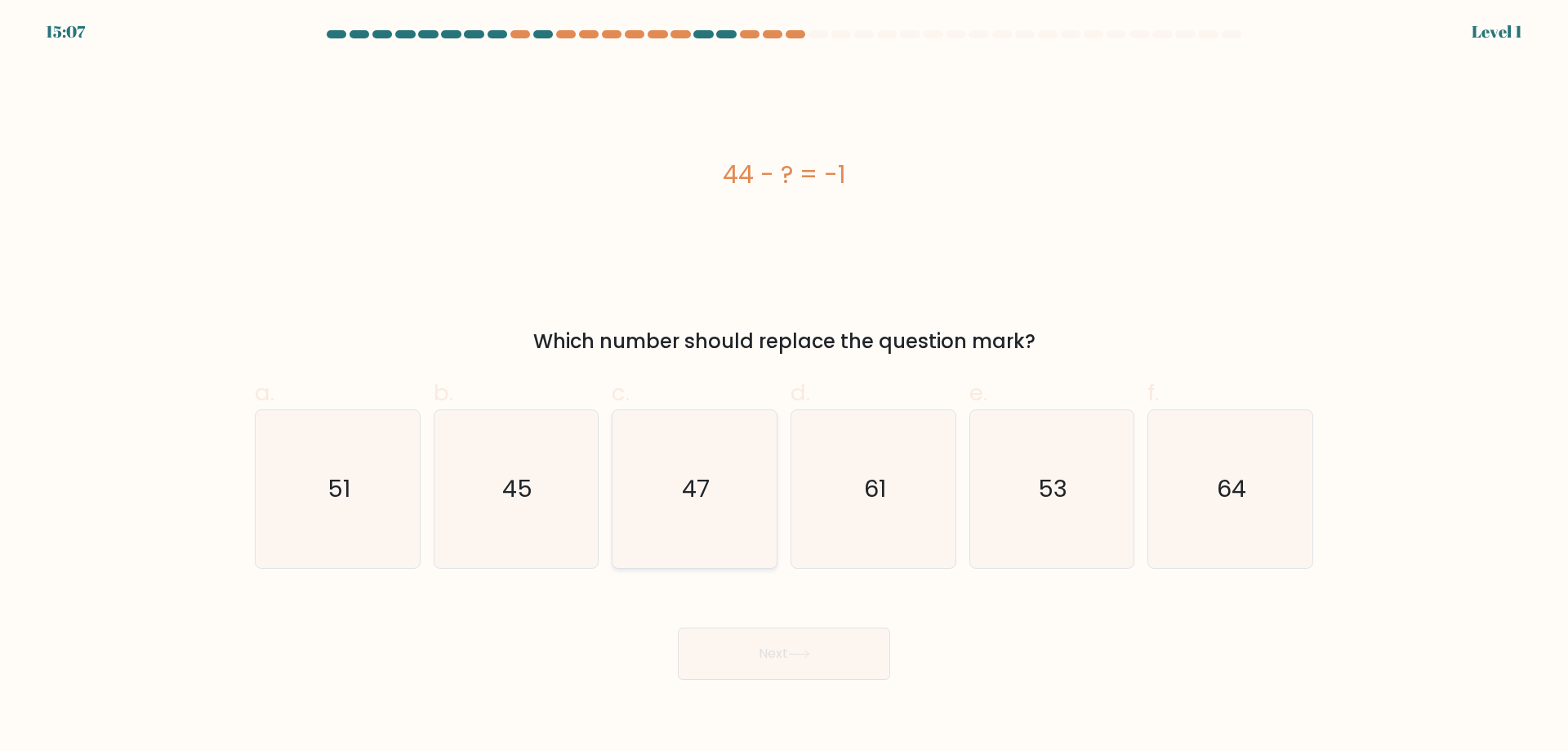
click at [696, 557] on icon "47" at bounding box center [695, 490] width 158 height 158
click at [784, 386] on input "c. 47" at bounding box center [784, 381] width 1 height 10
radio input "true"
click at [720, 649] on button "Next" at bounding box center [784, 654] width 213 height 52
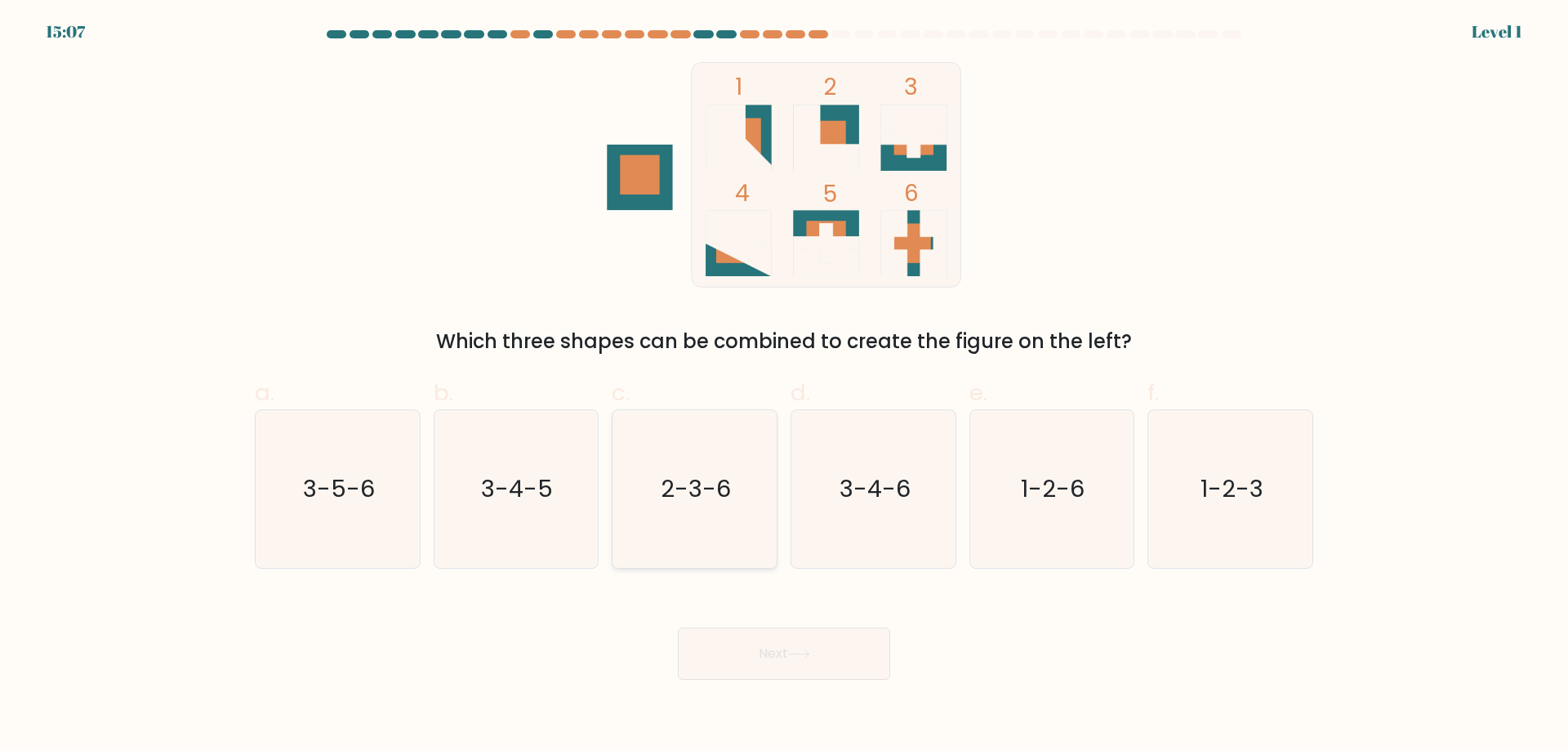
drag, startPoint x: 688, startPoint y: 538, endPoint x: 693, endPoint y: 564, distance: 26.5
click at [687, 539] on icon "2-3-6" at bounding box center [695, 490] width 158 height 158
click at [784, 386] on input "c. 2-3-6" at bounding box center [784, 381] width 1 height 10
radio input "true"
click at [722, 650] on button "Next" at bounding box center [784, 654] width 213 height 52
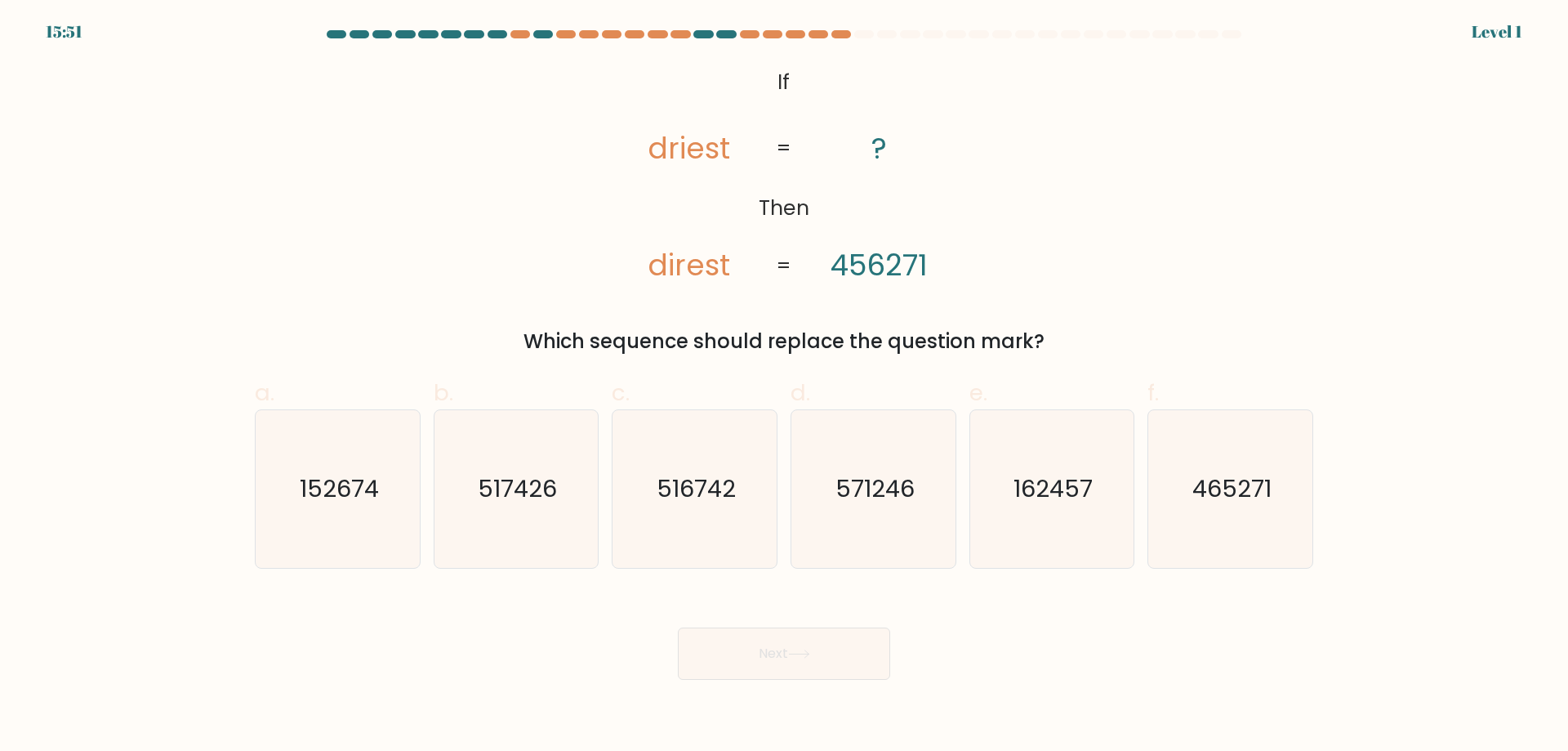
drag, startPoint x: 697, startPoint y: 556, endPoint x: 712, endPoint y: 668, distance: 113.0
click at [697, 563] on icon "516742" at bounding box center [695, 490] width 158 height 158
click at [784, 386] on input "c. 516742" at bounding box center [784, 381] width 1 height 10
radio input "true"
click at [712, 669] on button "Next" at bounding box center [784, 654] width 213 height 52
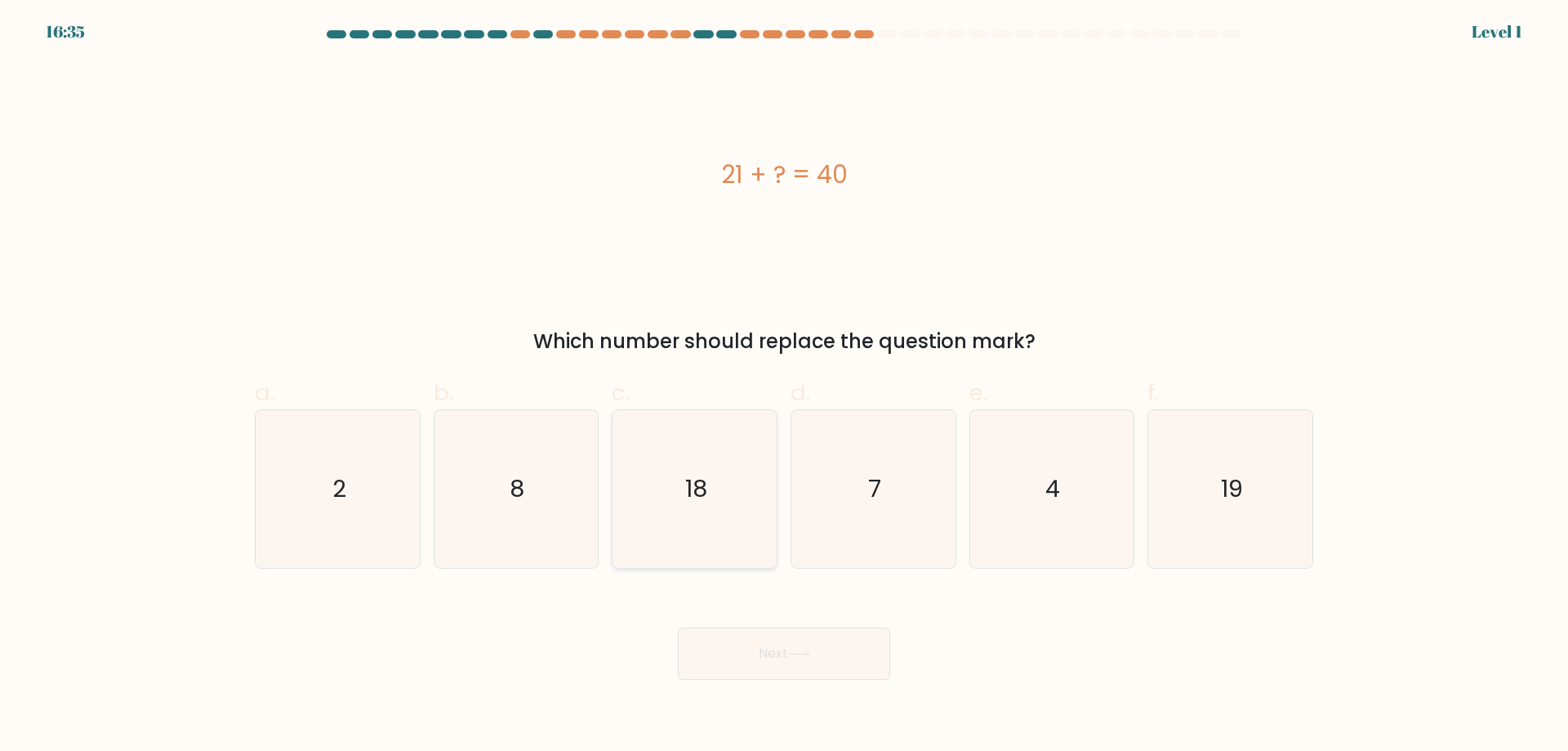
drag, startPoint x: 688, startPoint y: 549, endPoint x: 707, endPoint y: 649, distance: 101.8
click at [688, 552] on icon "18" at bounding box center [695, 490] width 158 height 158
click at [784, 386] on input "c. 18" at bounding box center [784, 381] width 1 height 10
radio input "true"
click at [707, 649] on button "Next" at bounding box center [784, 654] width 213 height 52
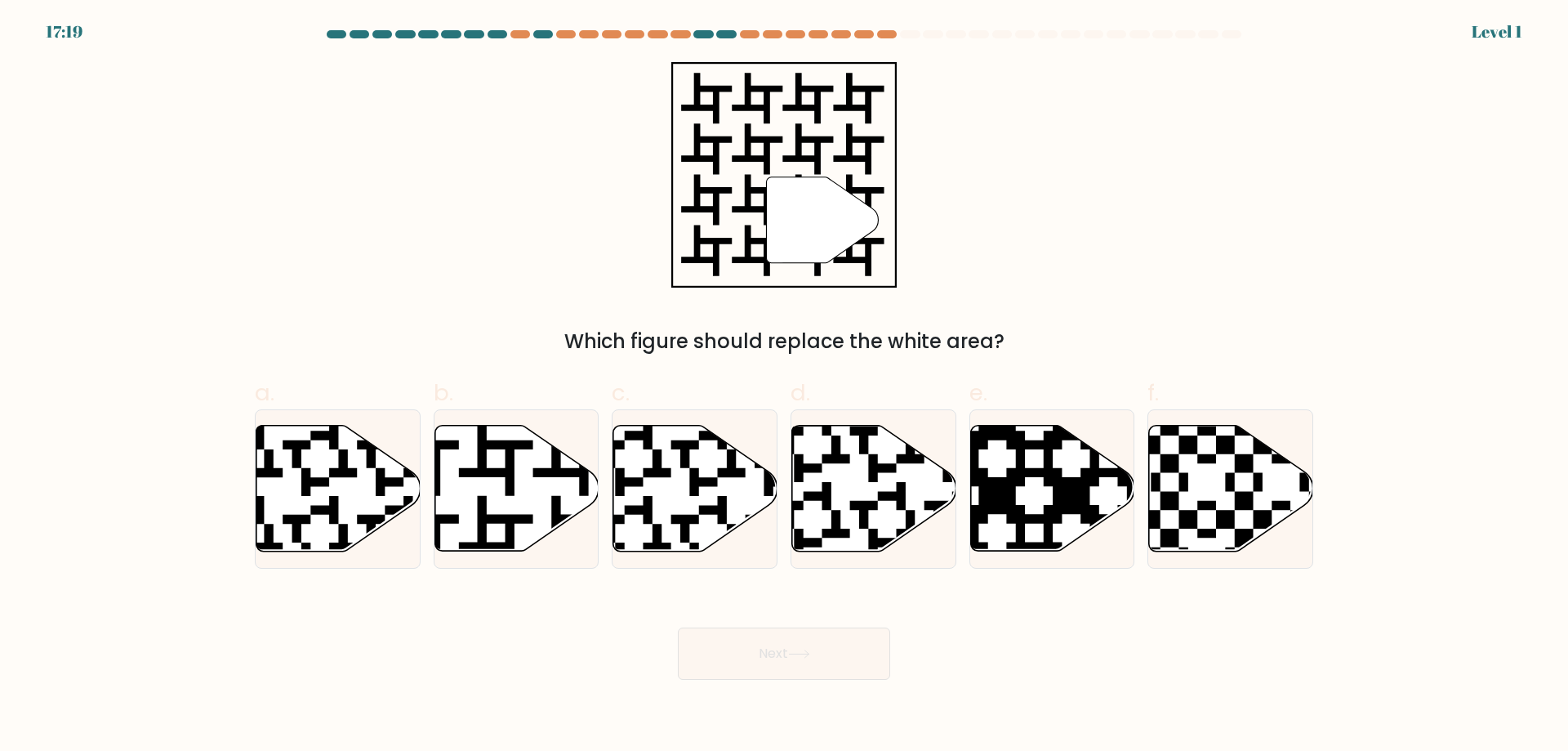
click at [687, 564] on div at bounding box center [694, 490] width 166 height 160
click at [784, 386] on input "c." at bounding box center [784, 381] width 1 height 10
radio input "true"
click at [701, 646] on button "Next" at bounding box center [784, 654] width 213 height 52
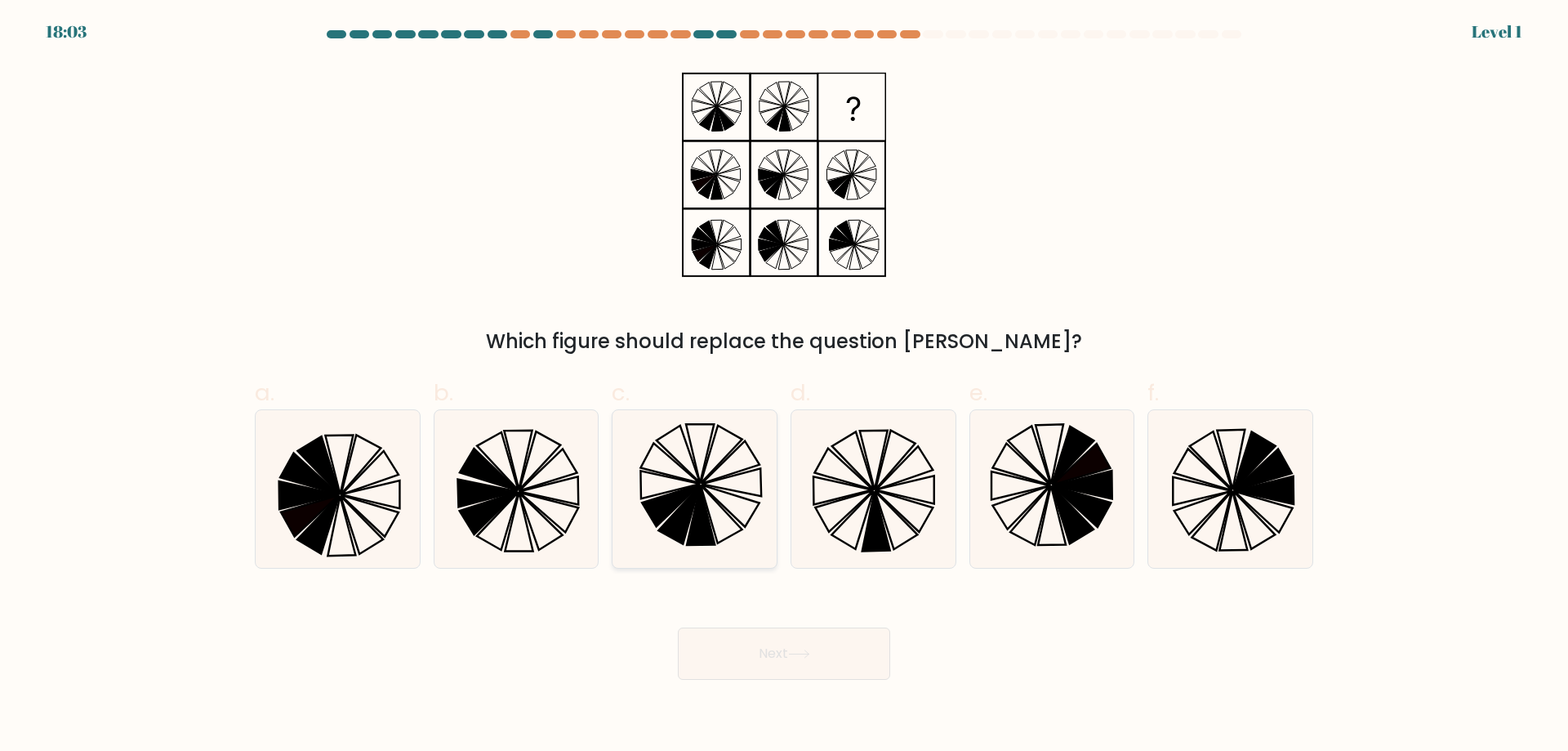
click at [675, 538] on icon at bounding box center [679, 515] width 41 height 58
click at [784, 386] on input "c." at bounding box center [784, 381] width 1 height 10
radio input "true"
click at [691, 650] on button "Next" at bounding box center [784, 654] width 213 height 52
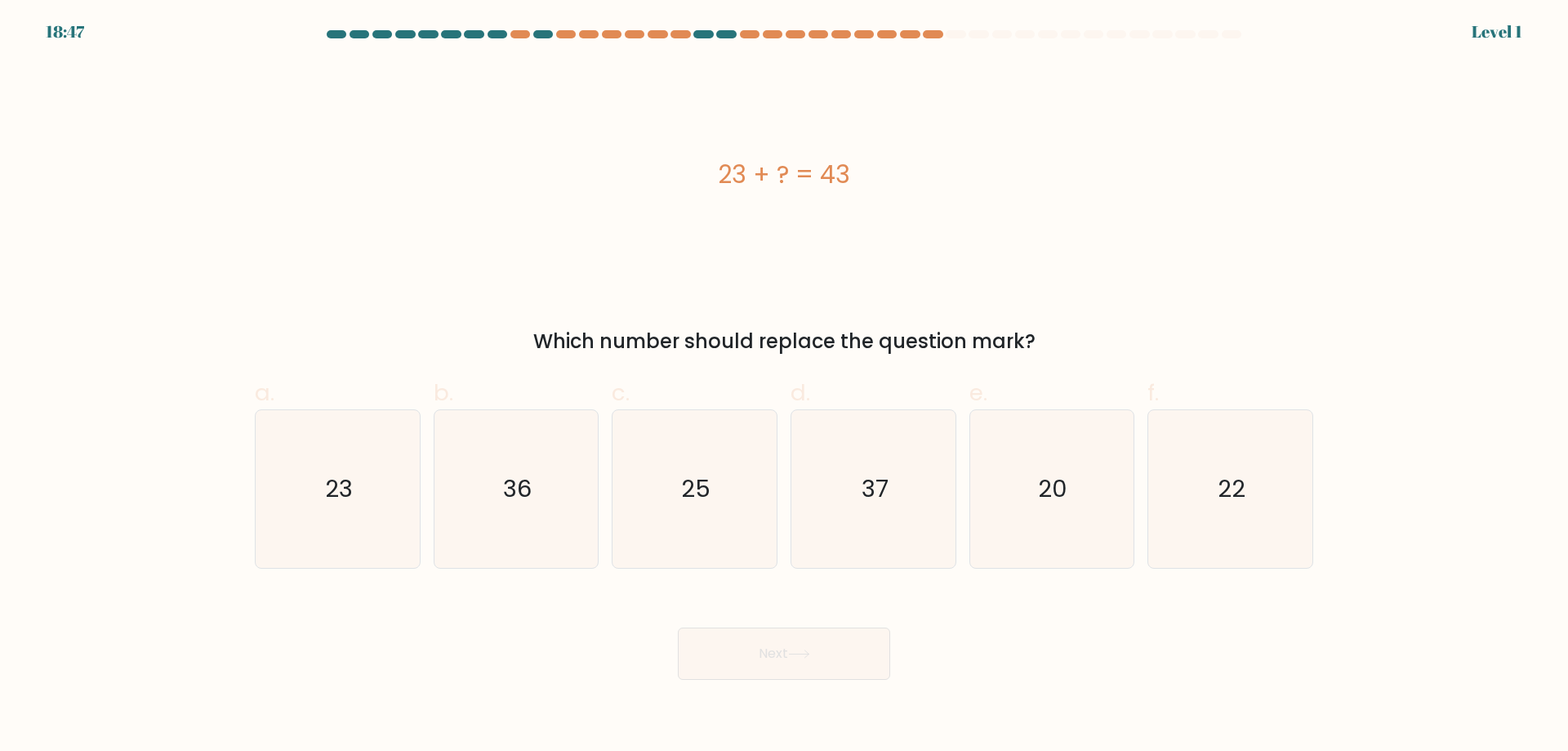
click at [668, 542] on icon "25" at bounding box center [695, 490] width 158 height 158
click at [784, 386] on input "c. 25" at bounding box center [784, 381] width 1 height 10
radio input "true"
click at [691, 636] on button "Next" at bounding box center [784, 654] width 213 height 52
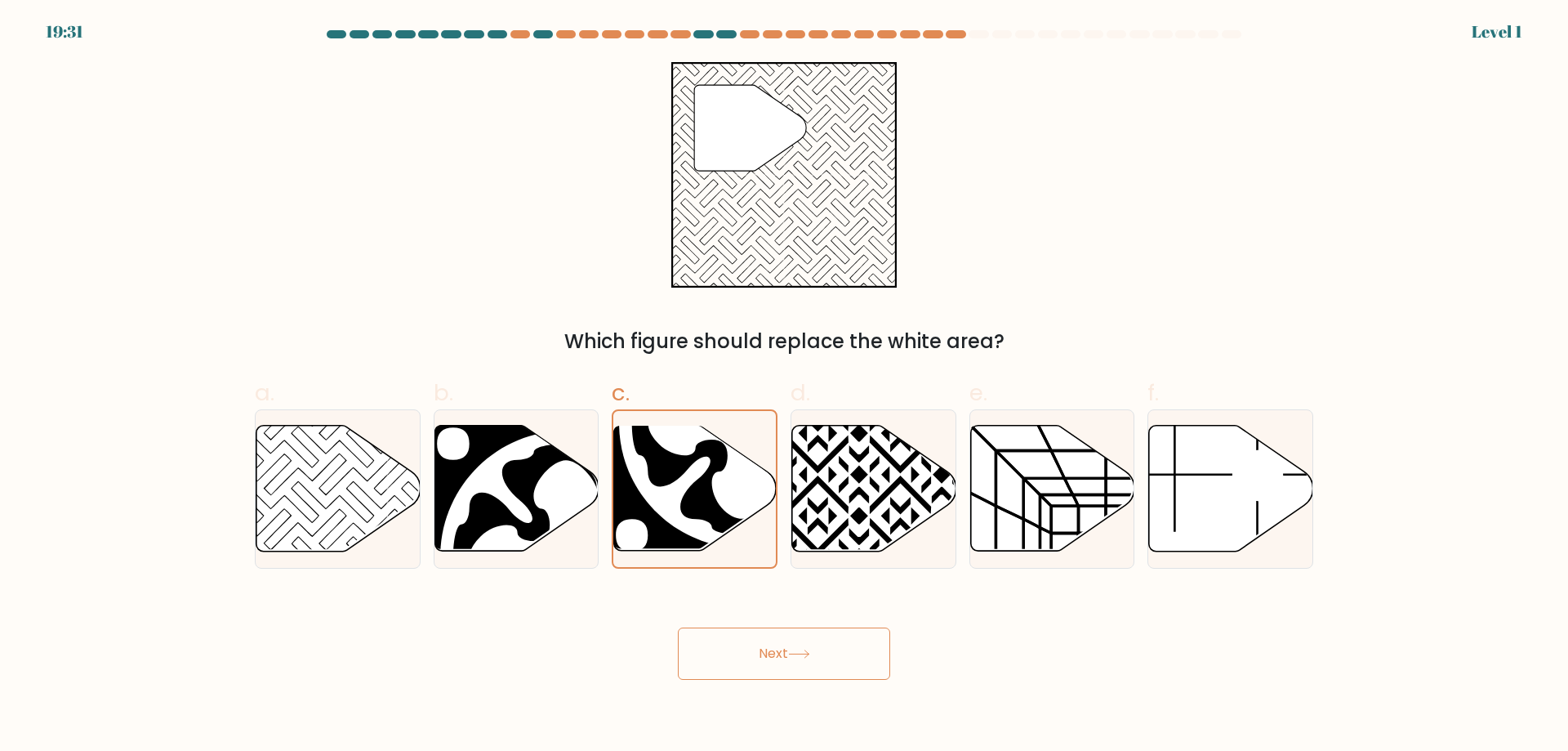
click at [688, 649] on button "Next" at bounding box center [784, 654] width 213 height 52
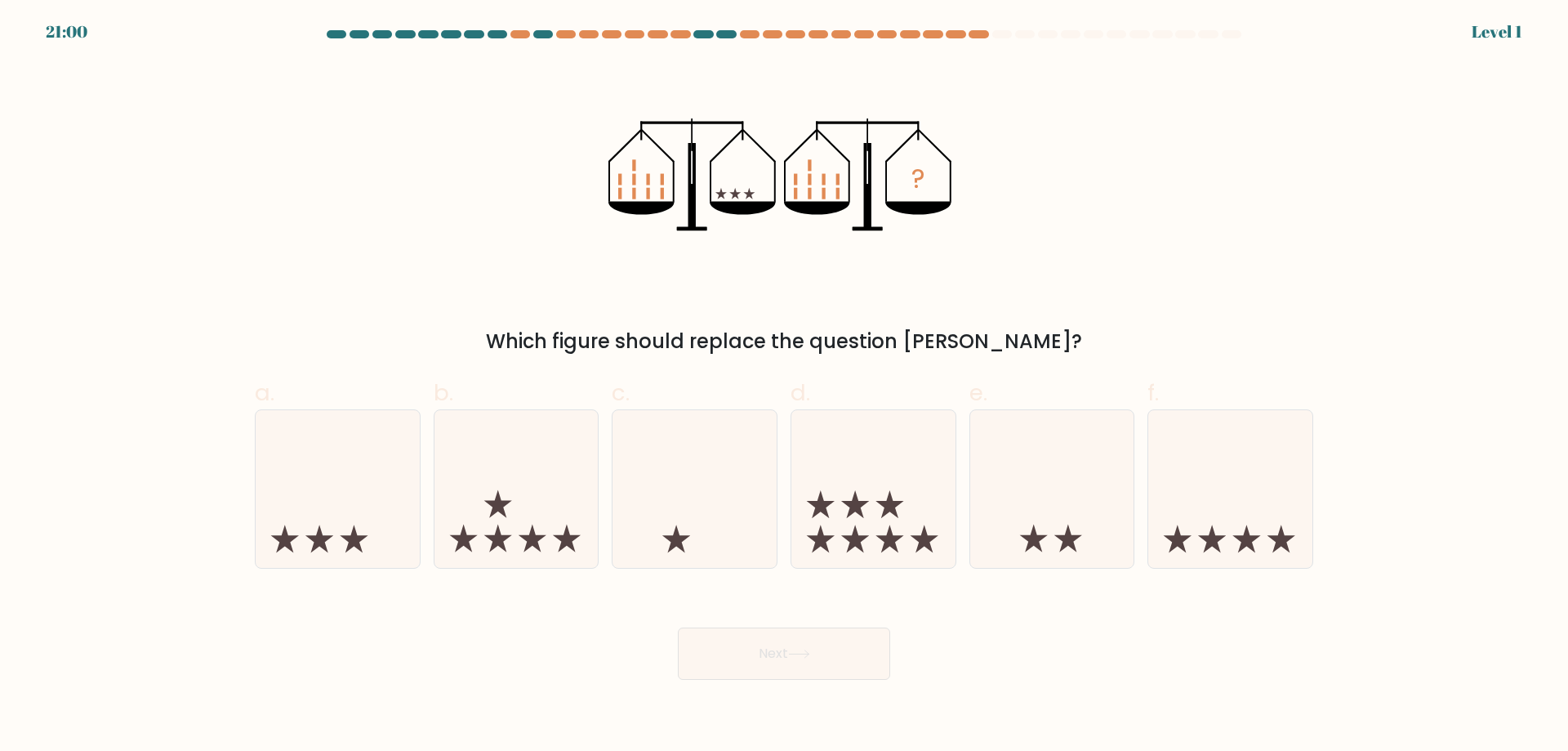
click at [666, 528] on icon at bounding box center [694, 489] width 164 height 135
click at [784, 386] on input "c." at bounding box center [784, 381] width 1 height 10
radio input "true"
click at [691, 646] on button "Next" at bounding box center [784, 654] width 213 height 52
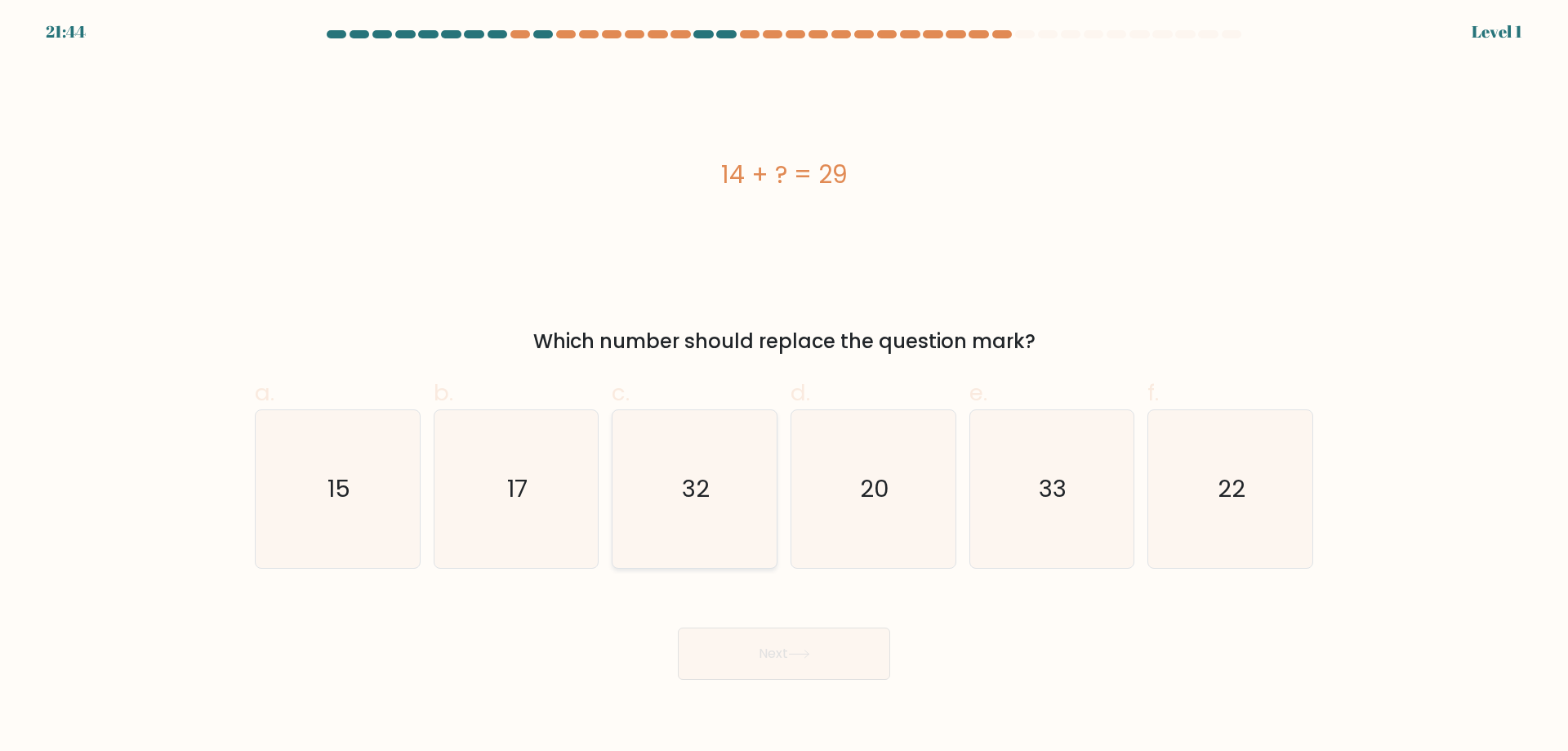
drag, startPoint x: 669, startPoint y: 537, endPoint x: 692, endPoint y: 649, distance: 114.3
click at [669, 539] on icon "32" at bounding box center [695, 490] width 158 height 158
click at [784, 386] on input "c. 32" at bounding box center [784, 381] width 1 height 10
radio input "true"
click at [692, 649] on button "Next" at bounding box center [784, 654] width 213 height 52
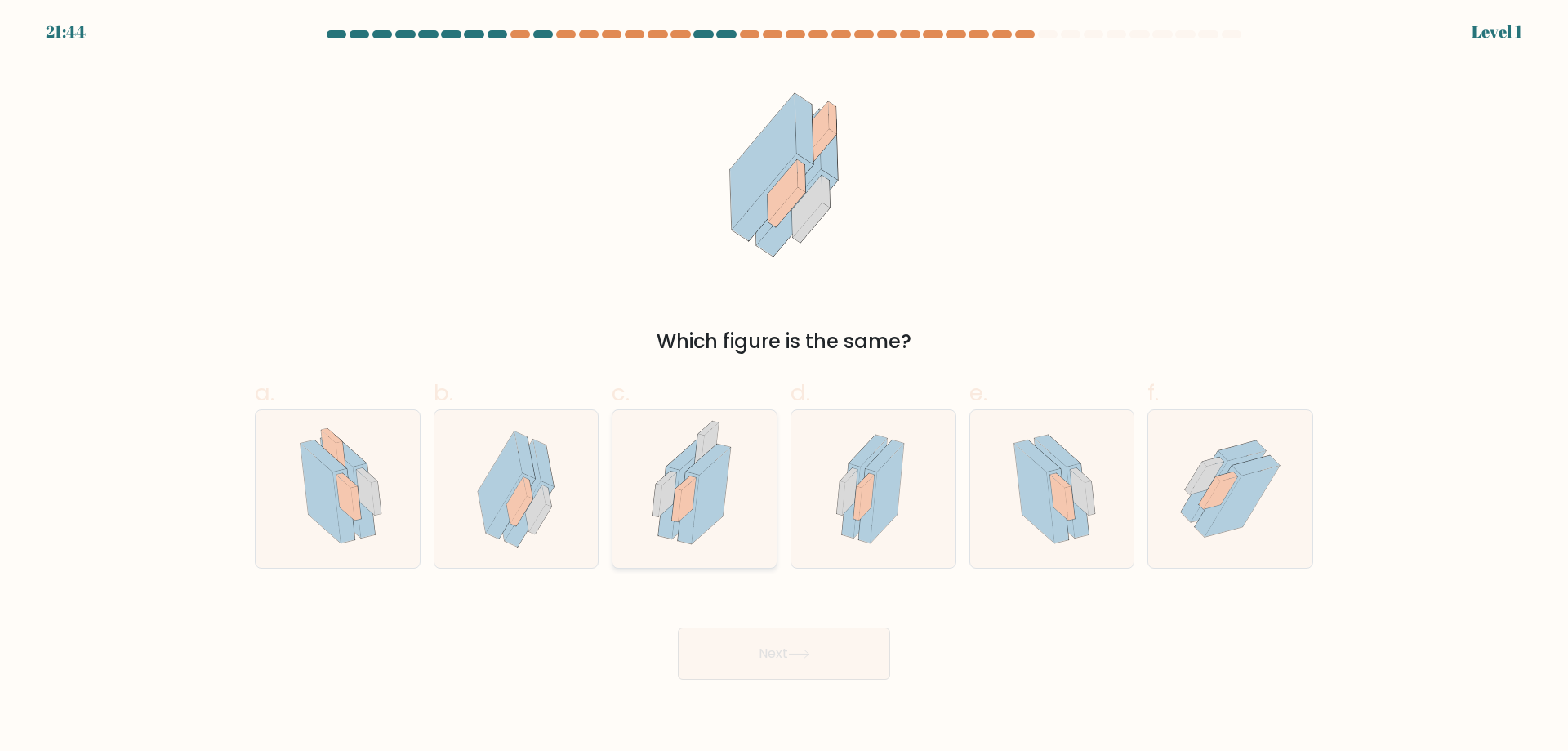
drag, startPoint x: 675, startPoint y: 550, endPoint x: 675, endPoint y: 563, distance: 13.0
click at [675, 550] on icon at bounding box center [694, 490] width 108 height 158
click at [784, 386] on input "c." at bounding box center [784, 381] width 1 height 10
radio input "true"
click at [690, 651] on button "Next" at bounding box center [784, 654] width 213 height 52
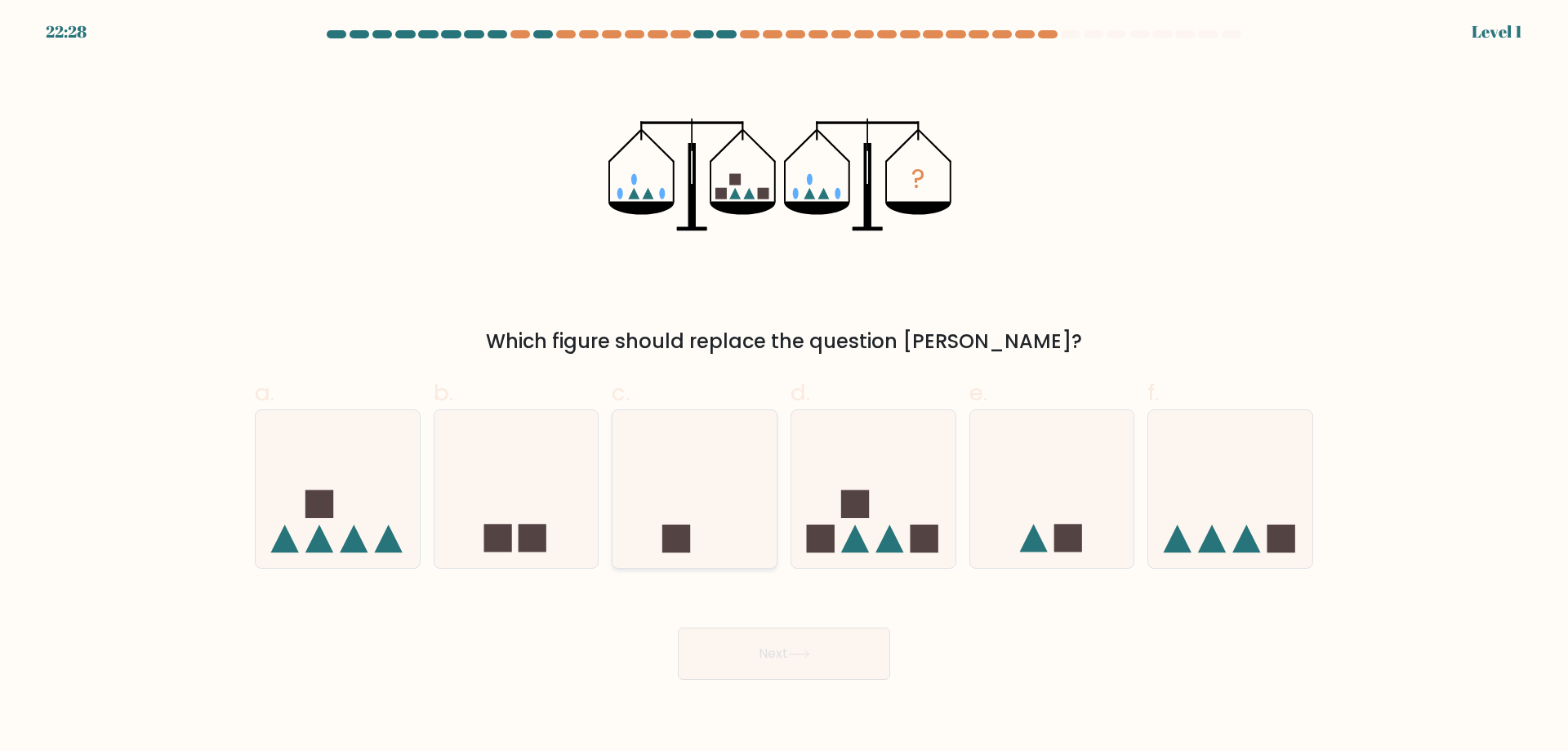
click at [667, 543] on rect at bounding box center [676, 538] width 28 height 28
click at [784, 386] on input "c." at bounding box center [784, 381] width 1 height 10
radio input "true"
click at [702, 639] on button "Next" at bounding box center [784, 654] width 213 height 52
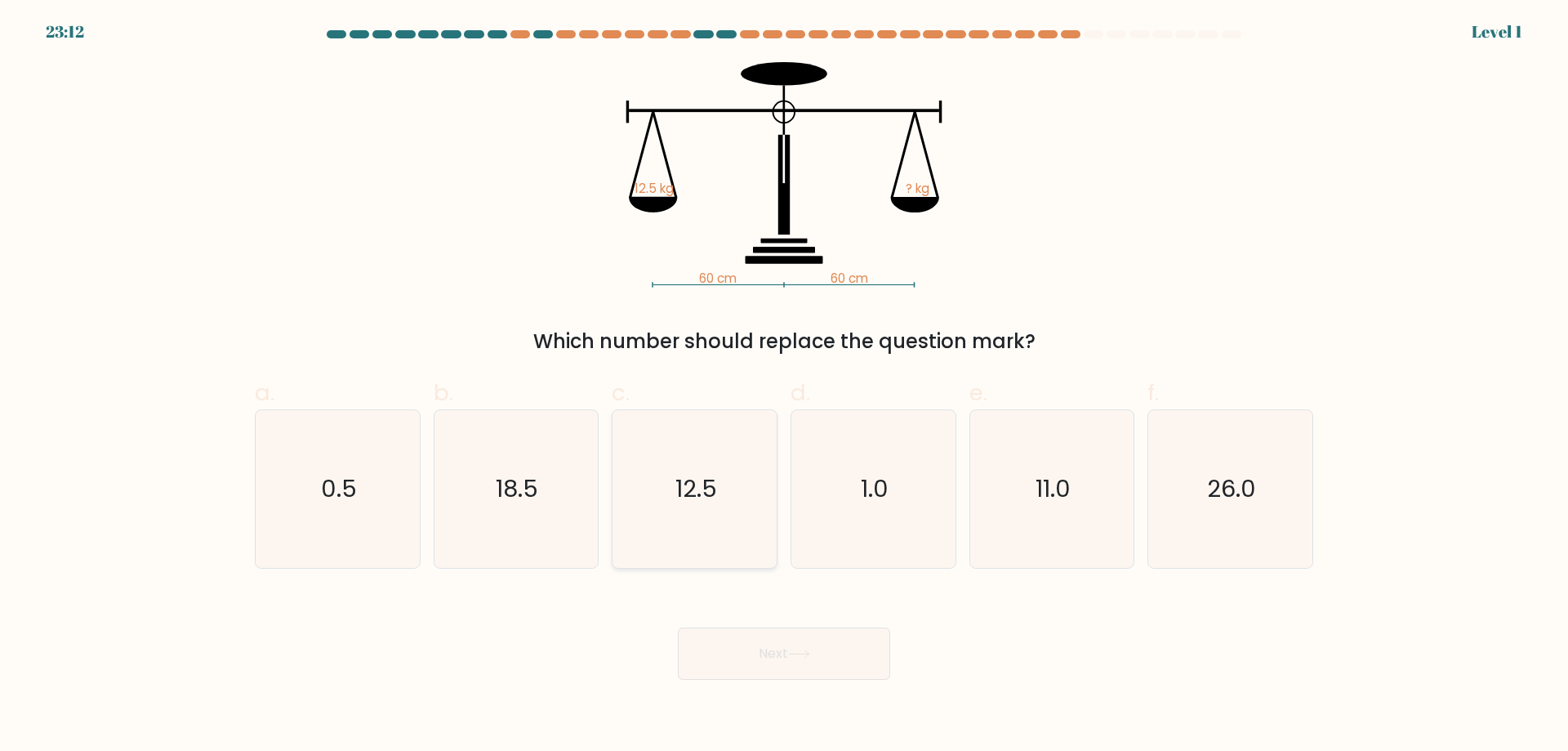
click at [679, 548] on icon "12.5" at bounding box center [695, 490] width 158 height 158
click at [784, 386] on input "c. 12.5" at bounding box center [784, 381] width 1 height 10
radio input "true"
click at [711, 658] on button "Next" at bounding box center [784, 654] width 213 height 52
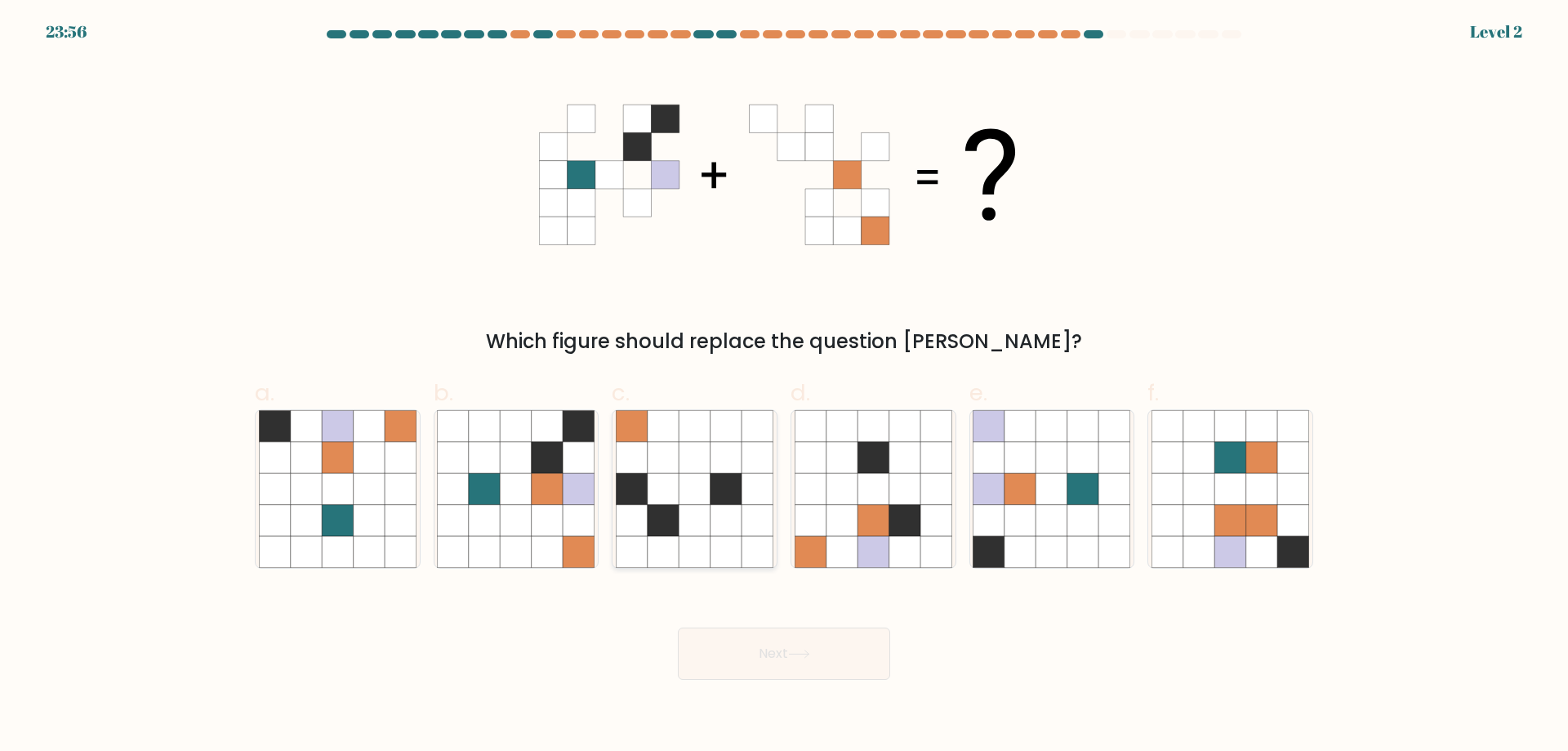
click at [674, 544] on icon at bounding box center [664, 552] width 31 height 31
click at [784, 386] on input "c." at bounding box center [784, 381] width 1 height 10
radio input "true"
click at [712, 664] on button "Next" at bounding box center [784, 654] width 213 height 52
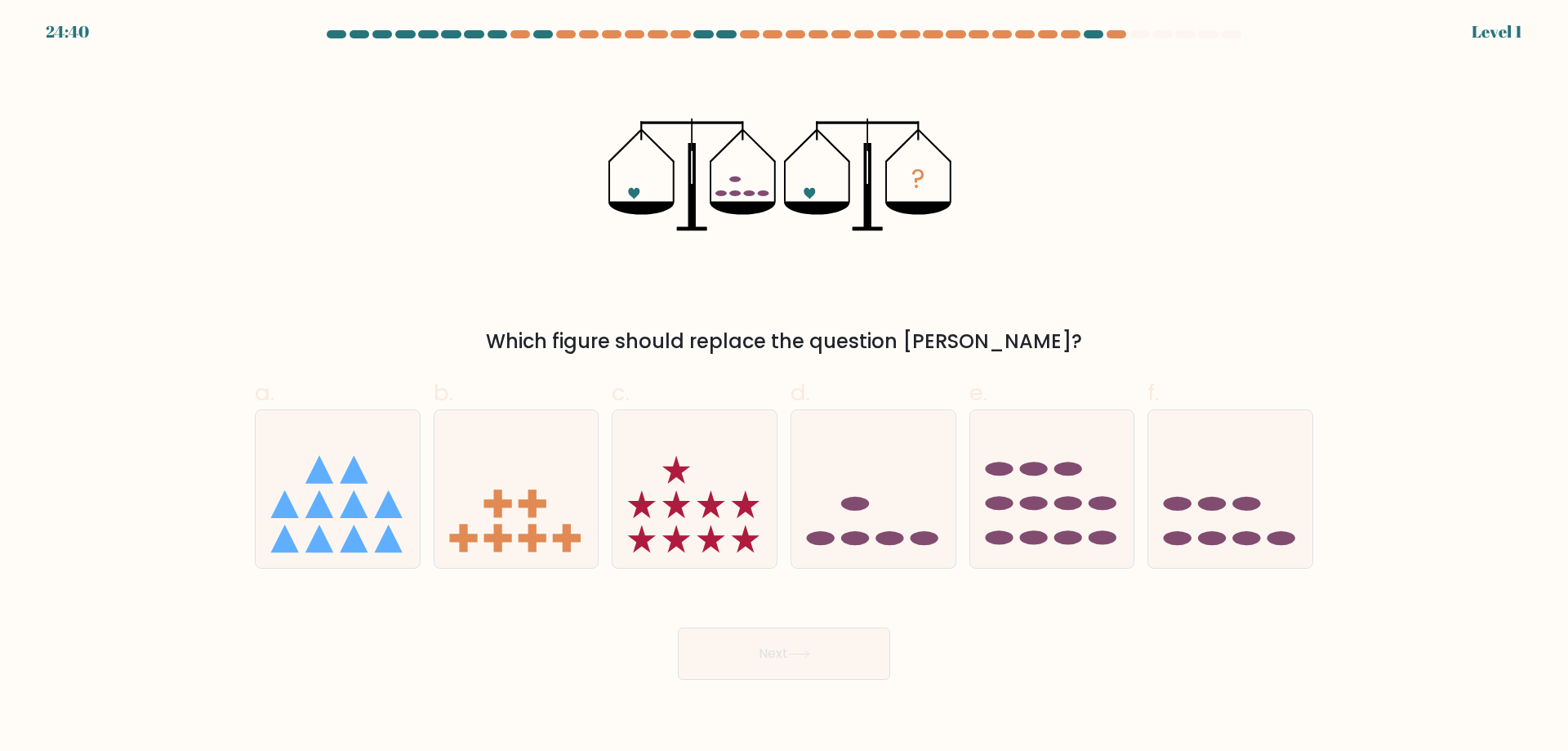
drag, startPoint x: 710, startPoint y: 652, endPoint x: 692, endPoint y: 633, distance: 26.2
click at [656, 537] on icon at bounding box center [694, 489] width 164 height 135
click at [784, 386] on input "c." at bounding box center [784, 381] width 1 height 10
radio input "true"
click at [699, 647] on button "Next" at bounding box center [784, 654] width 213 height 52
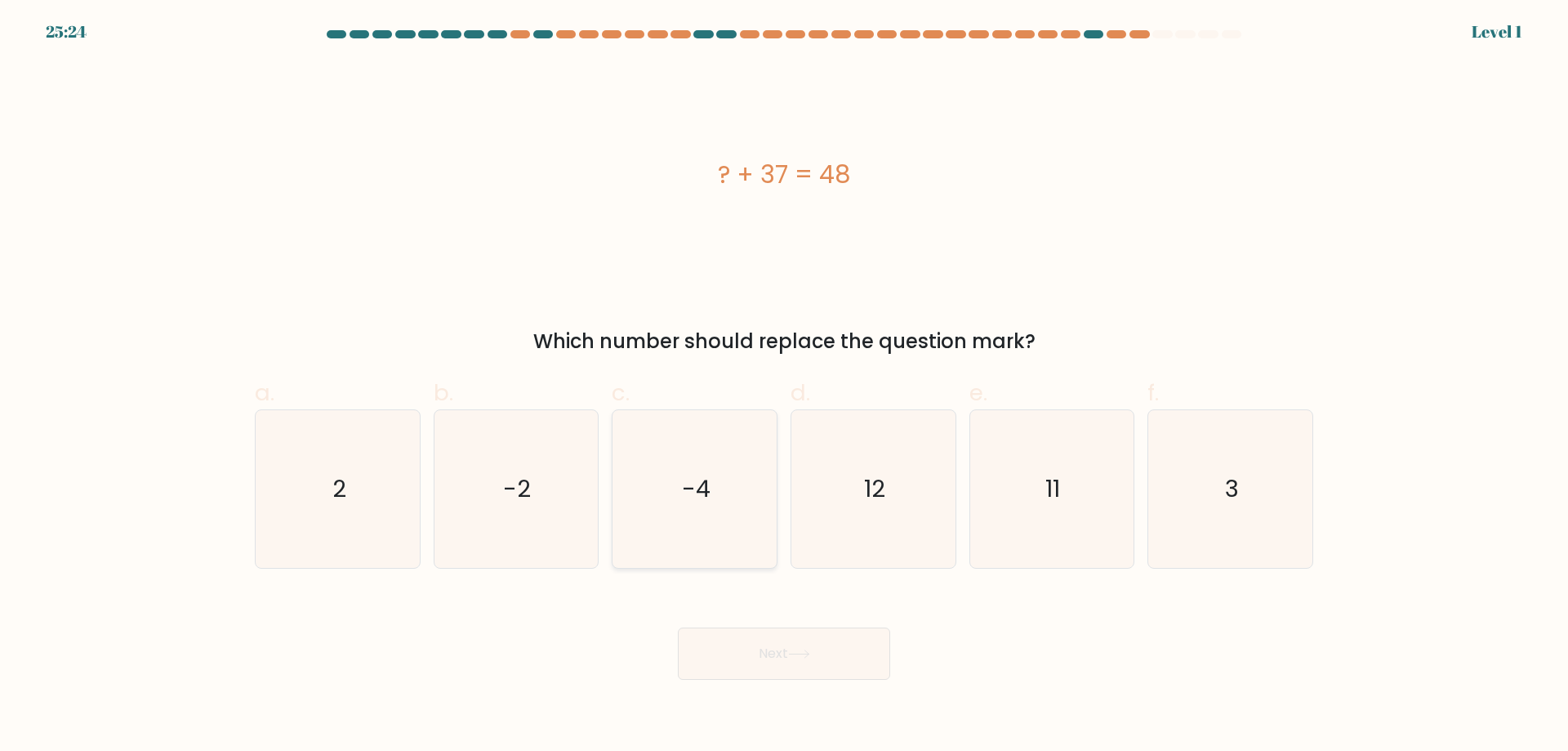
click at [683, 554] on icon "-4" at bounding box center [695, 490] width 158 height 158
click at [784, 386] on input "c. -4" at bounding box center [784, 381] width 1 height 10
radio input "true"
click at [704, 664] on button "Next" at bounding box center [784, 654] width 213 height 52
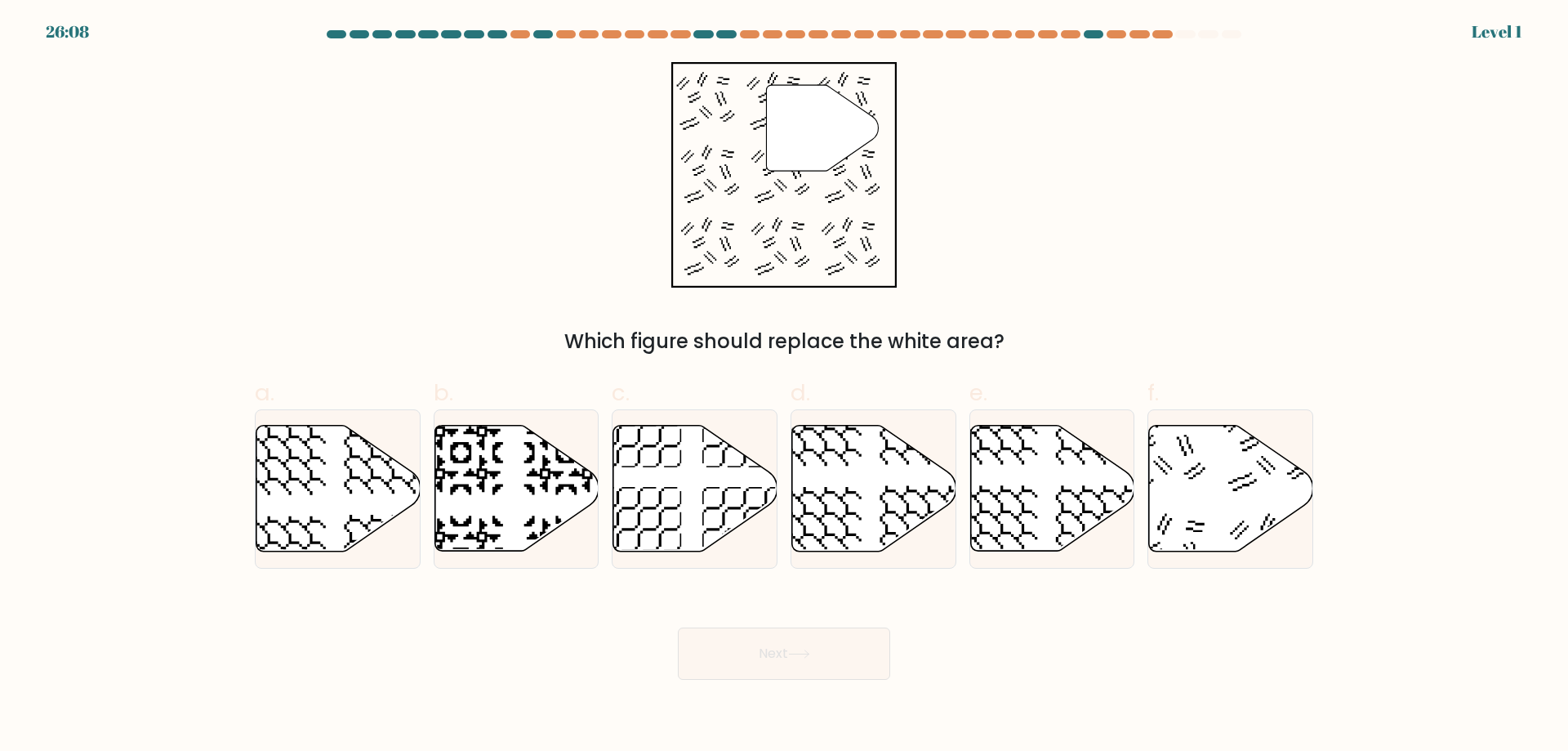
click at [674, 550] on icon at bounding box center [640, 530] width 85 height 85
click at [784, 386] on input "c." at bounding box center [784, 381] width 1 height 10
radio input "true"
click at [699, 655] on button "Next" at bounding box center [784, 654] width 213 height 52
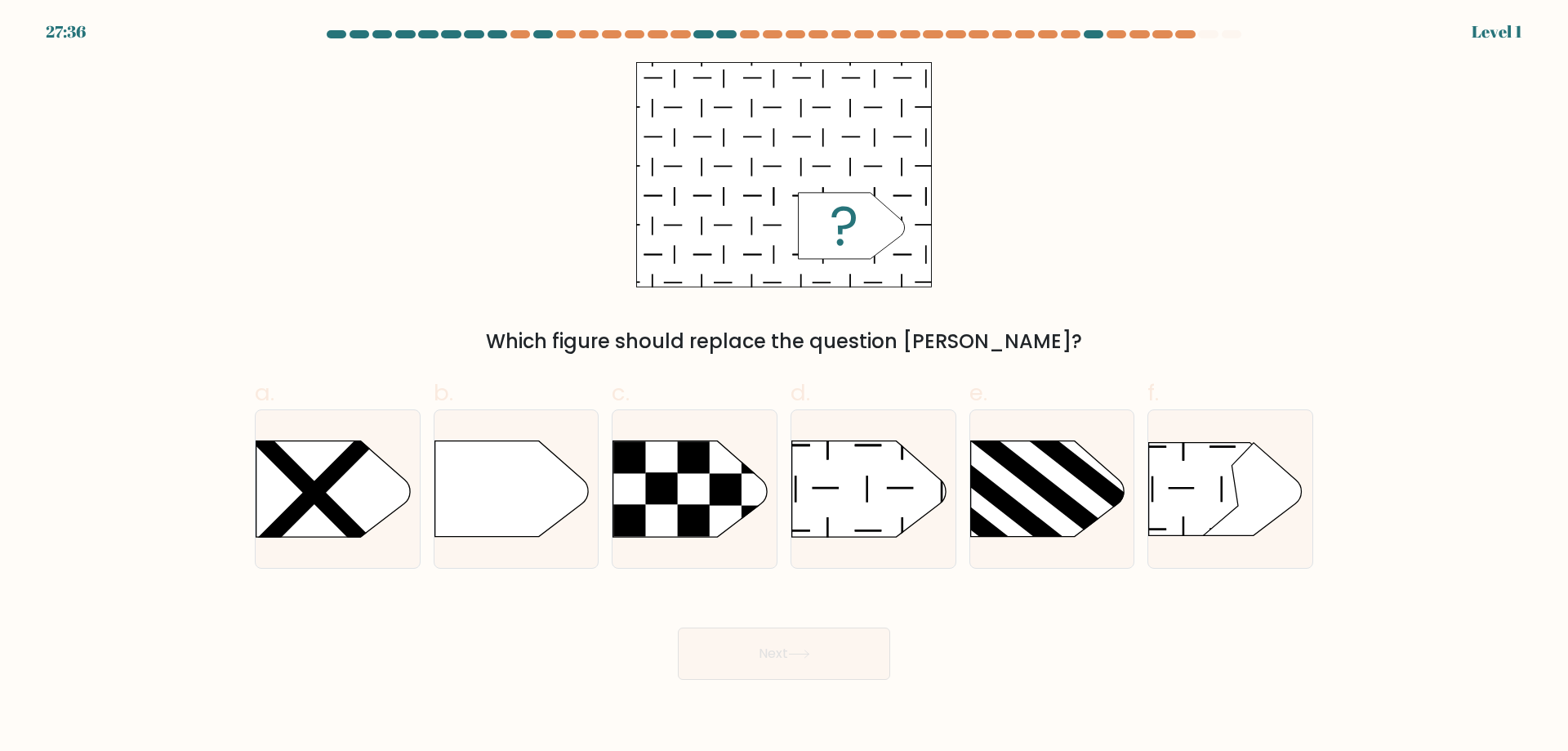
drag, startPoint x: 689, startPoint y: 563, endPoint x: 696, endPoint y: 654, distance: 91.3
click at [689, 565] on div at bounding box center [694, 490] width 166 height 160
click at [784, 386] on input "c." at bounding box center [784, 381] width 1 height 10
radio input "true"
click at [696, 655] on button "Next" at bounding box center [784, 654] width 213 height 52
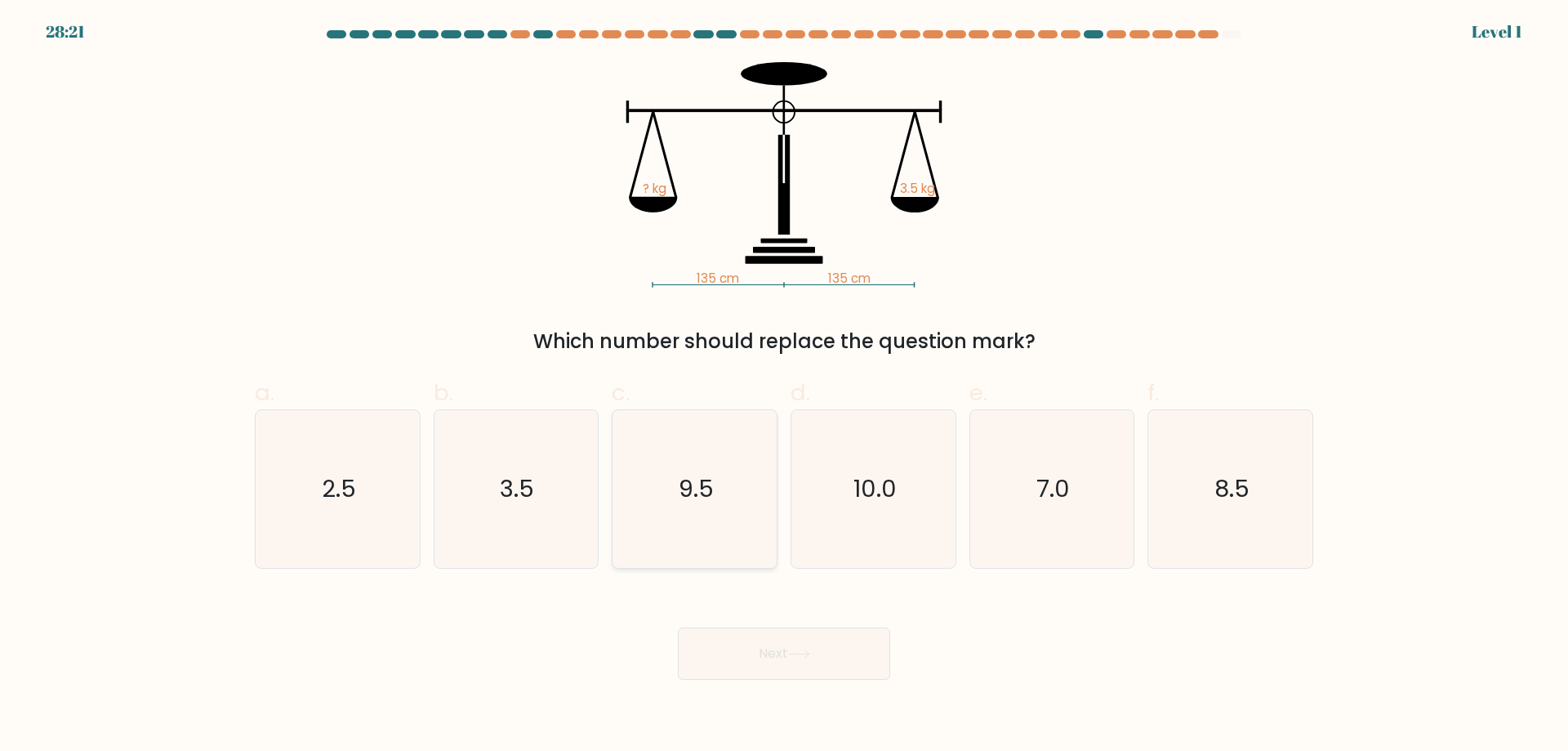
click at [676, 559] on icon "9.5" at bounding box center [695, 490] width 158 height 158
click at [784, 386] on input "c. 9.5" at bounding box center [784, 381] width 1 height 10
radio input "true"
click at [693, 651] on button "Next" at bounding box center [784, 654] width 213 height 52
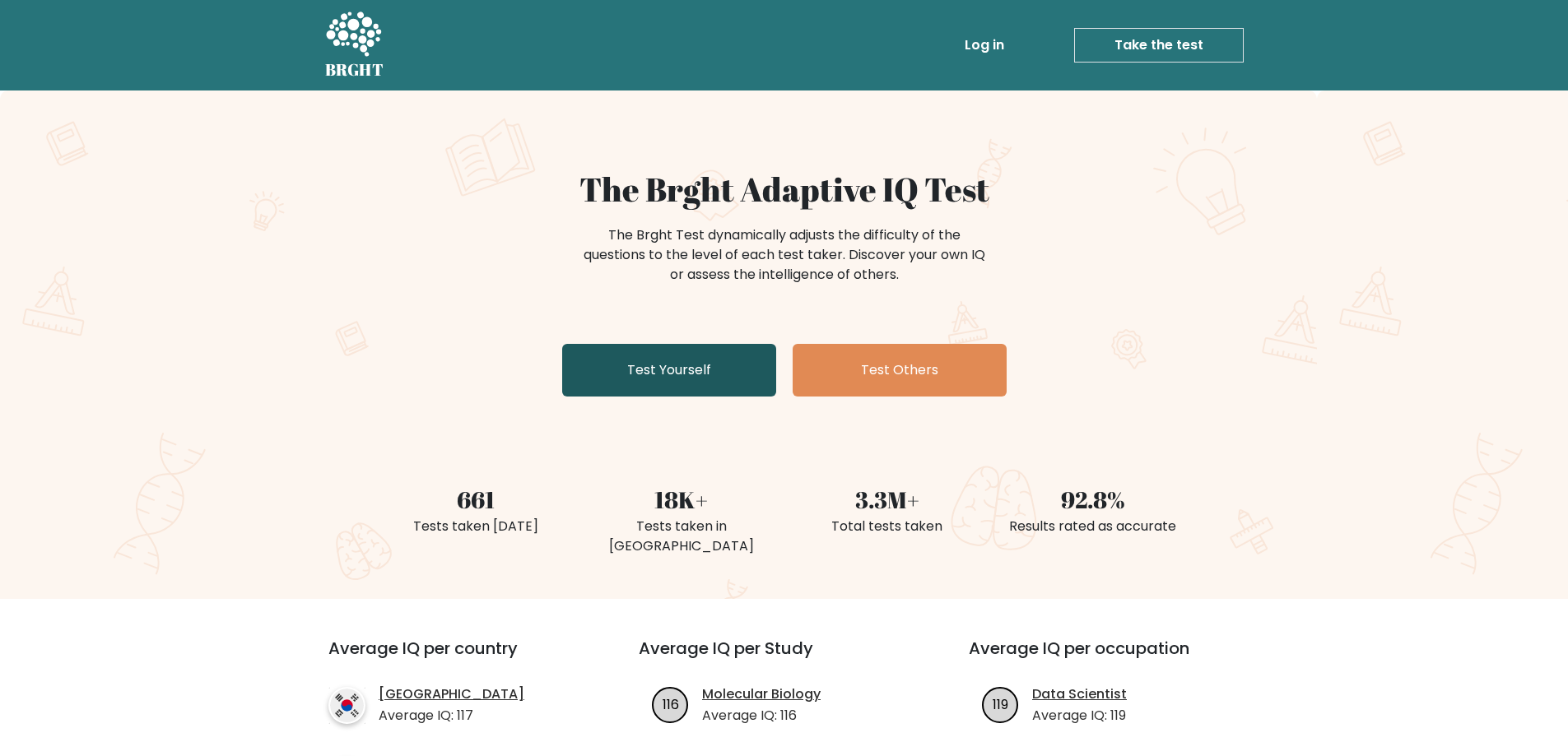
click at [614, 363] on link "Test Yourself" at bounding box center [669, 371] width 214 height 52
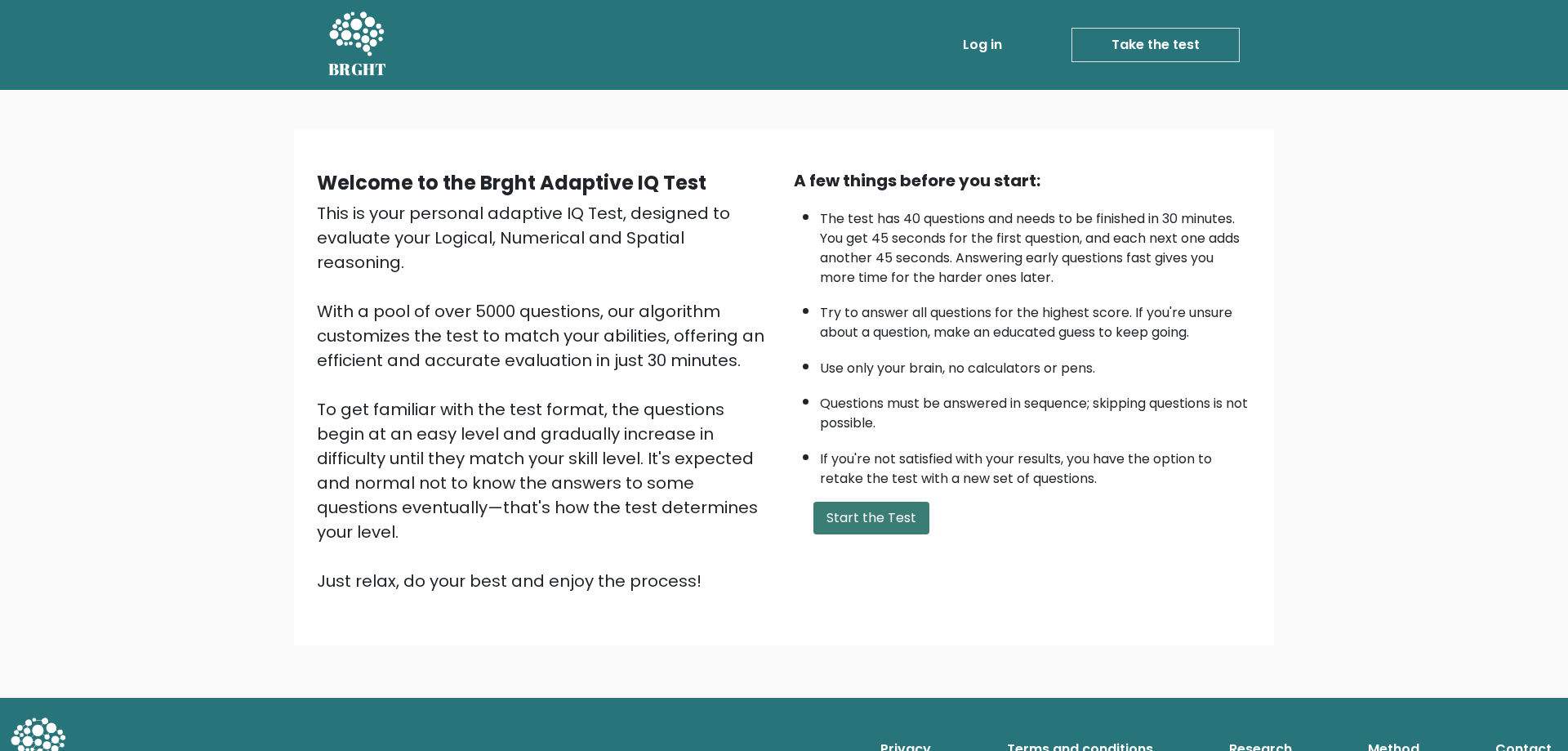
click at [849, 516] on button "Start the Test" at bounding box center [872, 518] width 116 height 33
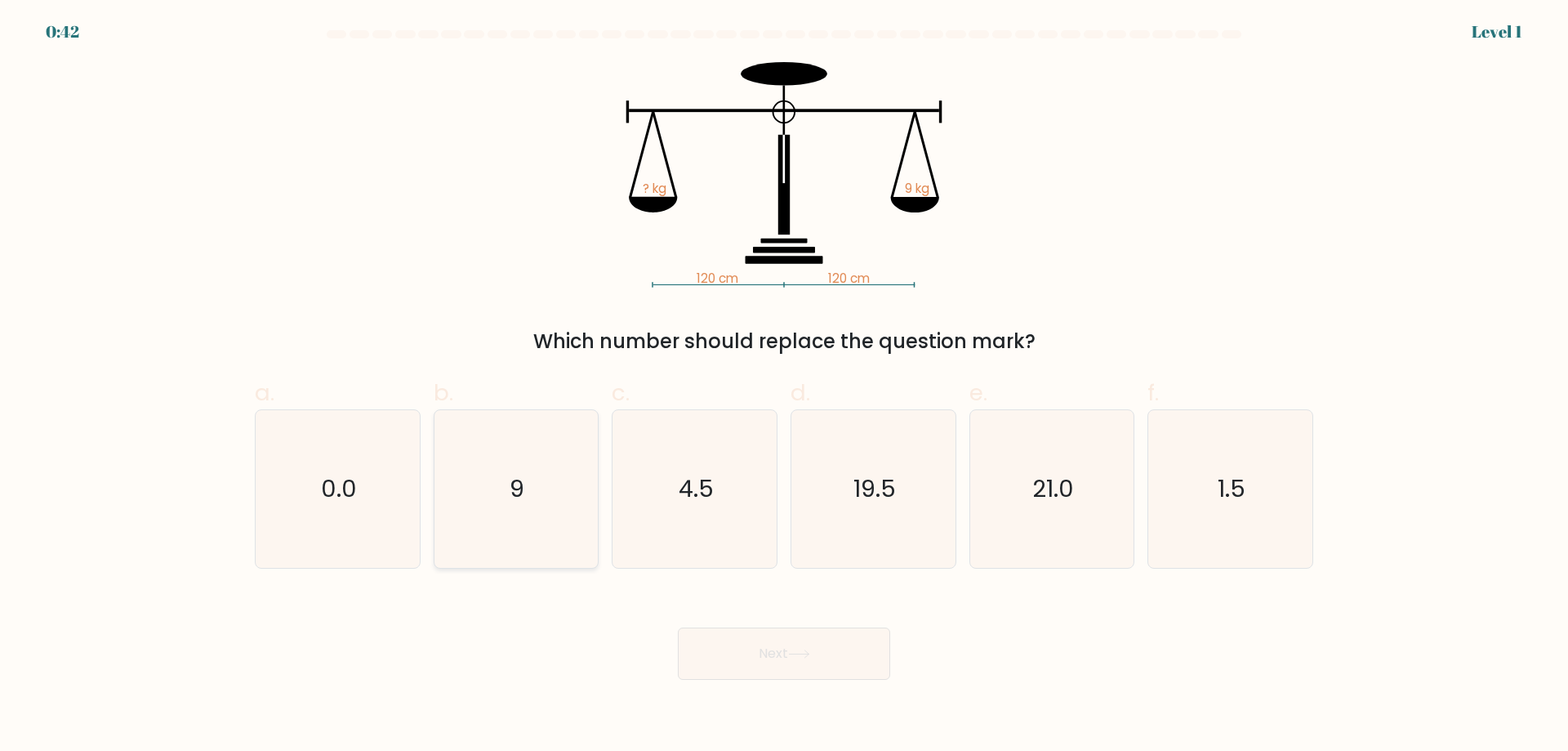
drag, startPoint x: 448, startPoint y: 530, endPoint x: 580, endPoint y: 567, distance: 137.1
click at [449, 531] on icon "9" at bounding box center [516, 490] width 158 height 158
click at [784, 386] on input "b. 9" at bounding box center [784, 381] width 1 height 10
radio input "true"
click at [733, 659] on button "Next" at bounding box center [784, 654] width 213 height 52
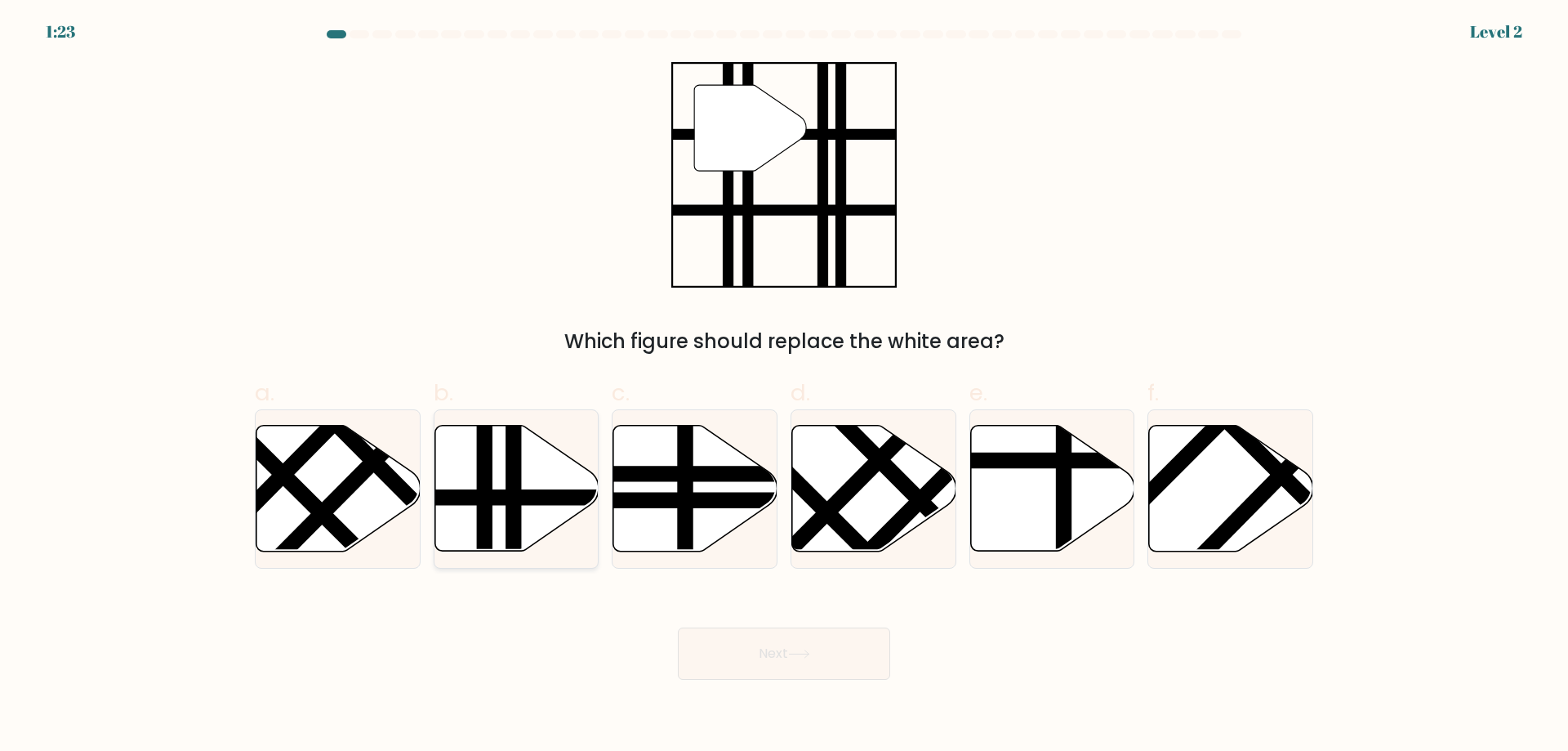
click at [484, 515] on line at bounding box center [484, 557] width 0 height 331
click at [784, 386] on input "b." at bounding box center [784, 381] width 1 height 10
radio input "true"
click at [753, 654] on button "Next" at bounding box center [784, 654] width 213 height 52
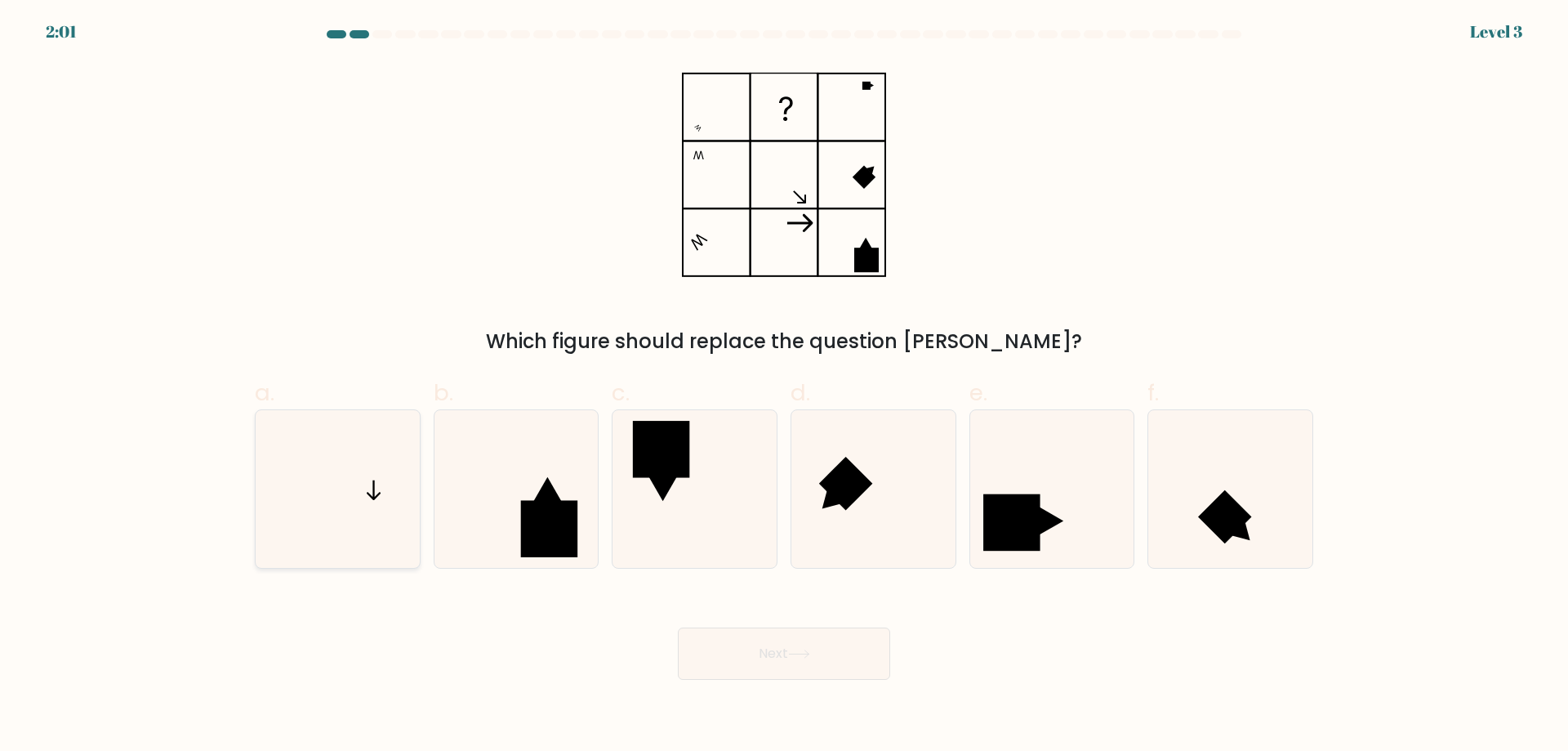
click at [335, 525] on icon at bounding box center [338, 490] width 158 height 158
click at [784, 386] on input "a." at bounding box center [784, 381] width 1 height 10
radio input "true"
click at [739, 655] on button "Next" at bounding box center [784, 654] width 213 height 52
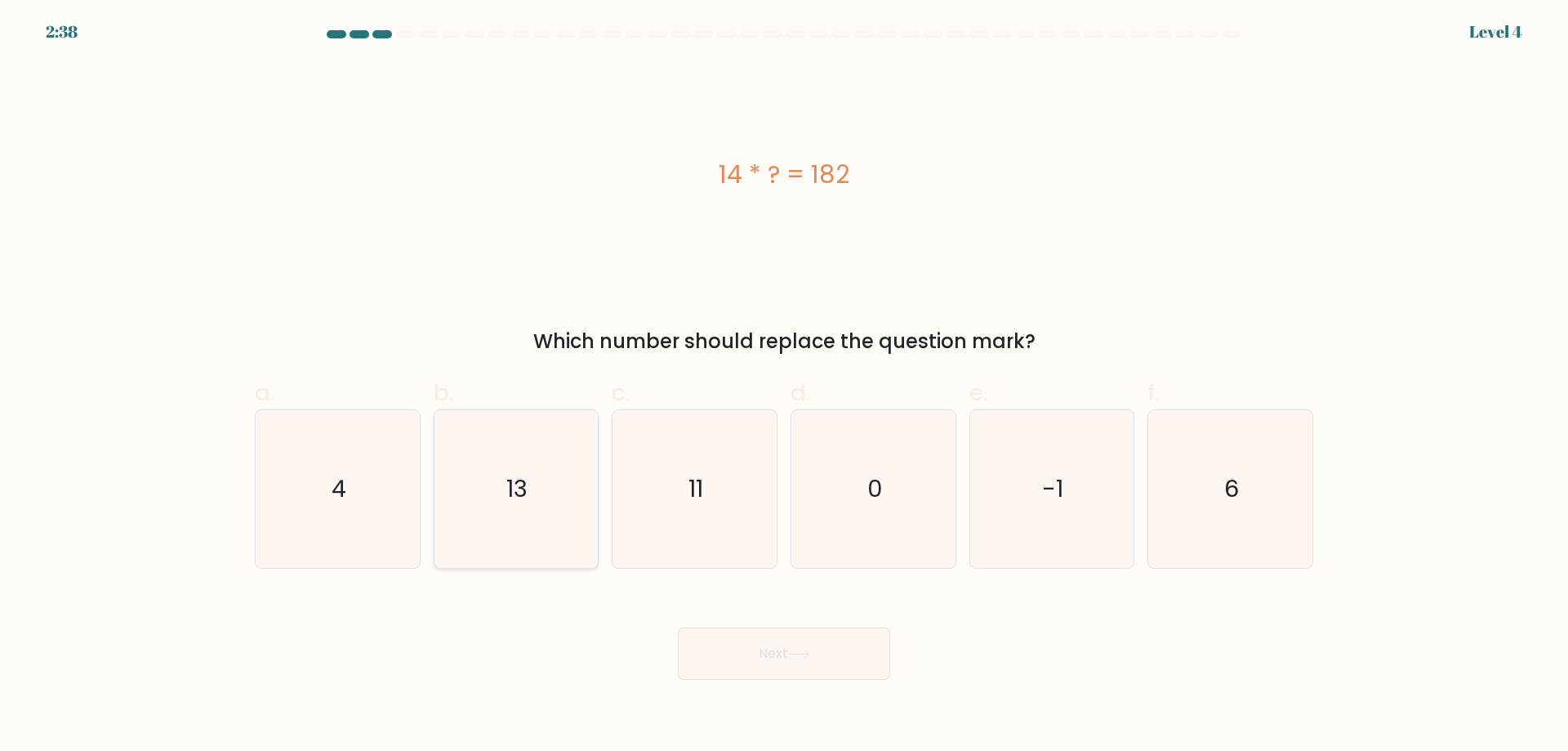
click at [551, 517] on icon "13" at bounding box center [516, 490] width 158 height 158
click at [784, 386] on input "b. 13" at bounding box center [784, 381] width 1 height 10
radio input "true"
click at [771, 670] on button "Next" at bounding box center [784, 654] width 213 height 52
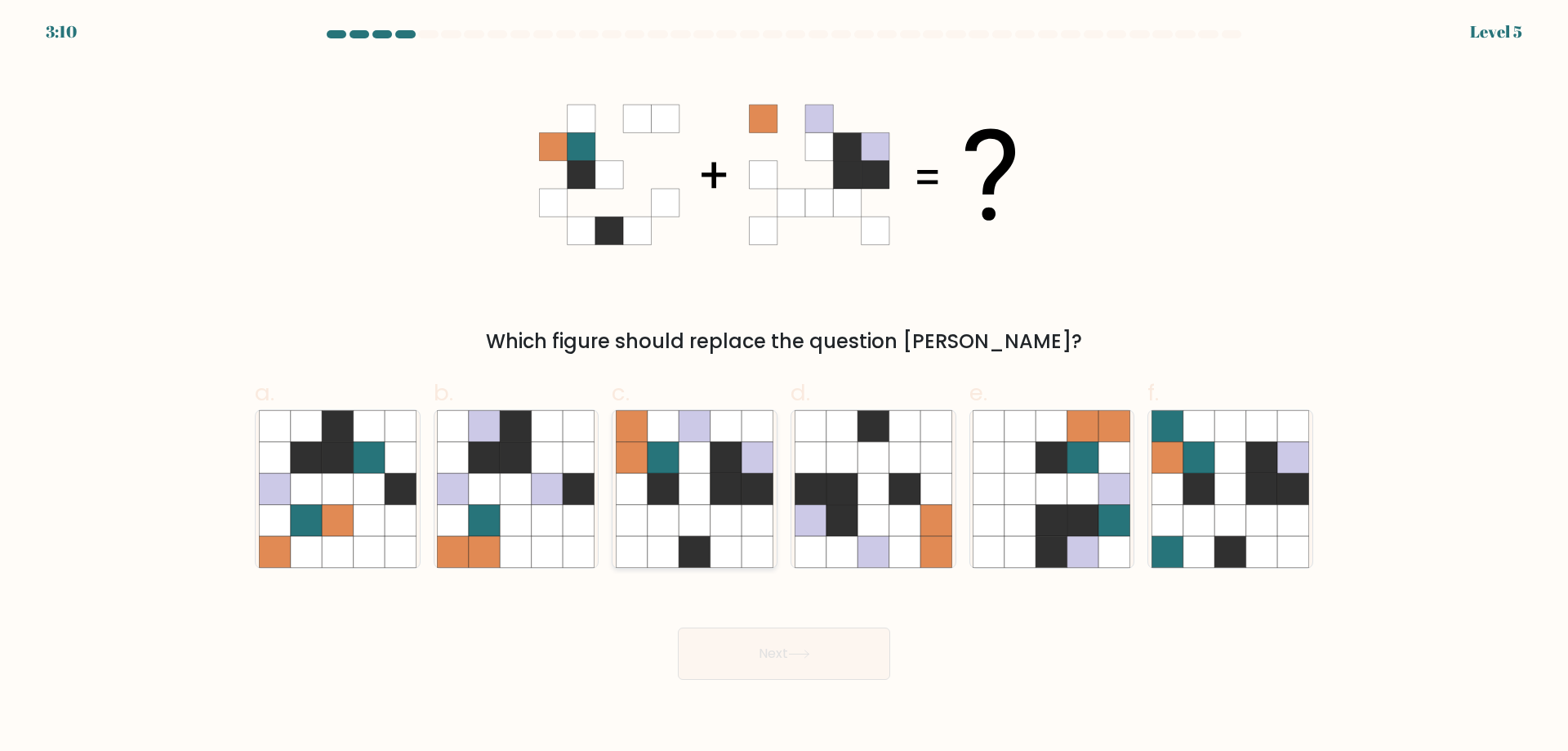
click at [745, 487] on icon at bounding box center [758, 489] width 31 height 31
click at [784, 386] on input "c." at bounding box center [784, 381] width 1 height 10
radio input "true"
click at [820, 662] on button "Next" at bounding box center [784, 654] width 213 height 52
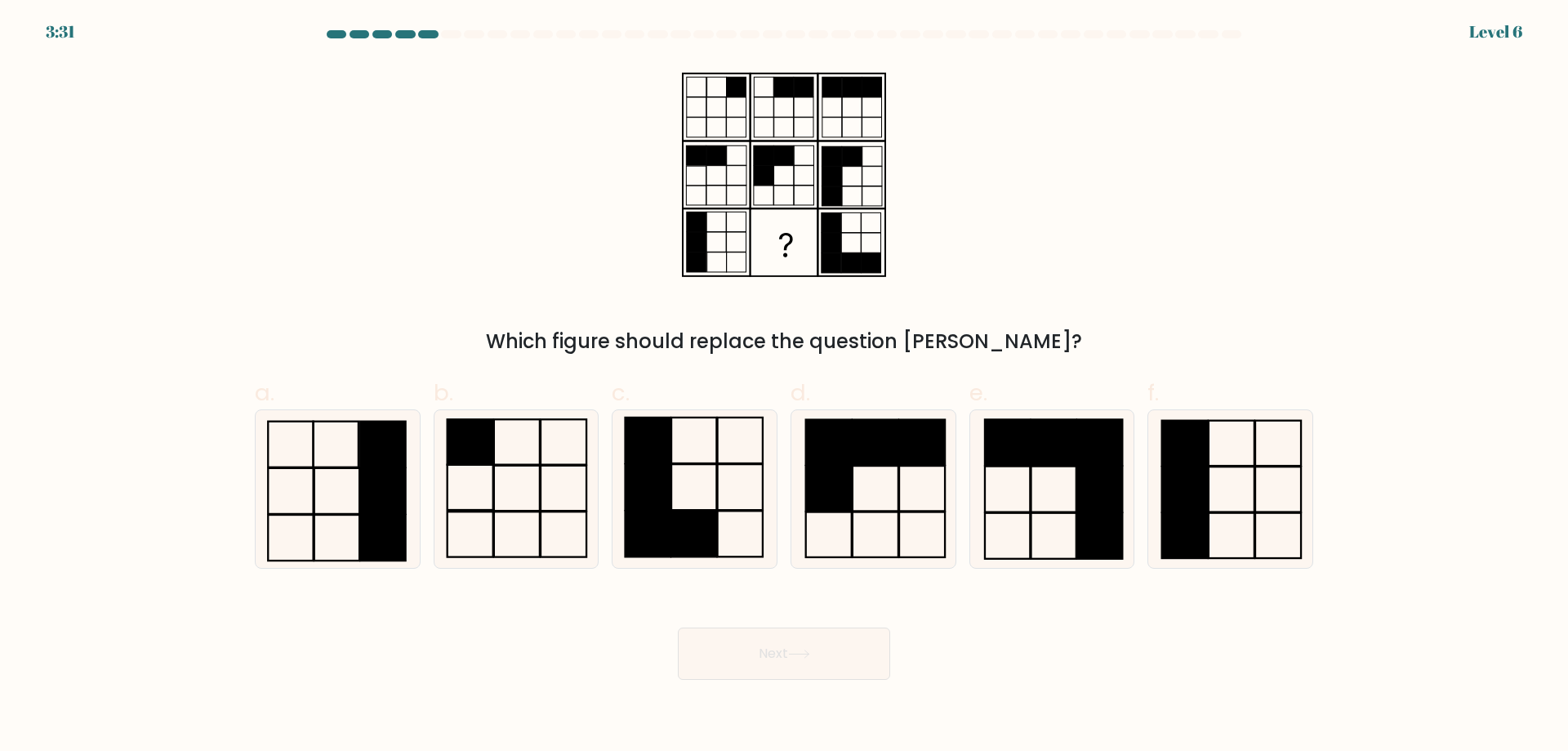
click at [704, 579] on form at bounding box center [784, 355] width 1568 height 649
drag, startPoint x: 709, startPoint y: 534, endPoint x: 769, endPoint y: 628, distance: 111.5
click at [709, 537] on rect at bounding box center [694, 533] width 45 height 46
click at [784, 386] on input "c." at bounding box center [784, 381] width 1 height 10
radio input "true"
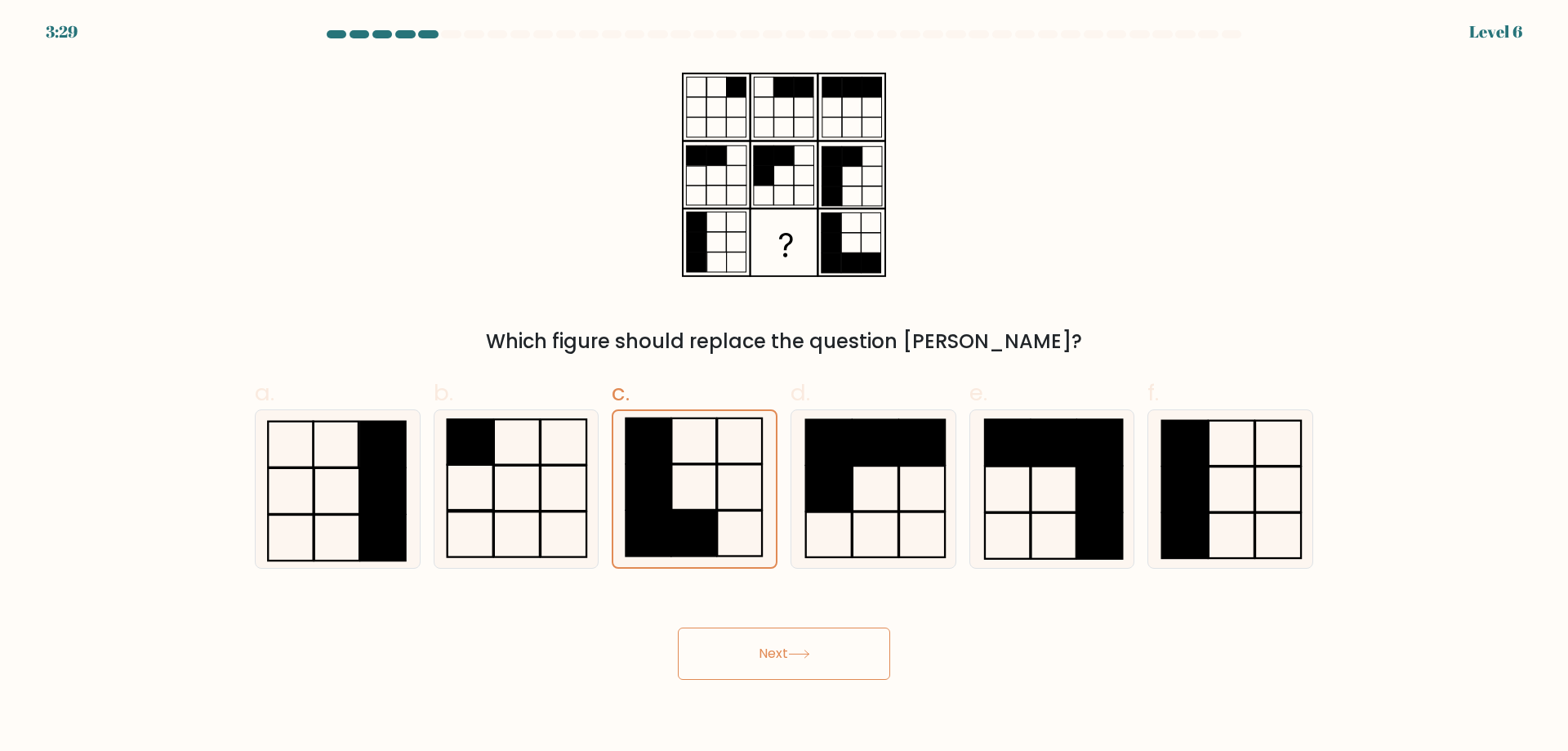
click at [799, 658] on icon at bounding box center [798, 654] width 22 height 9
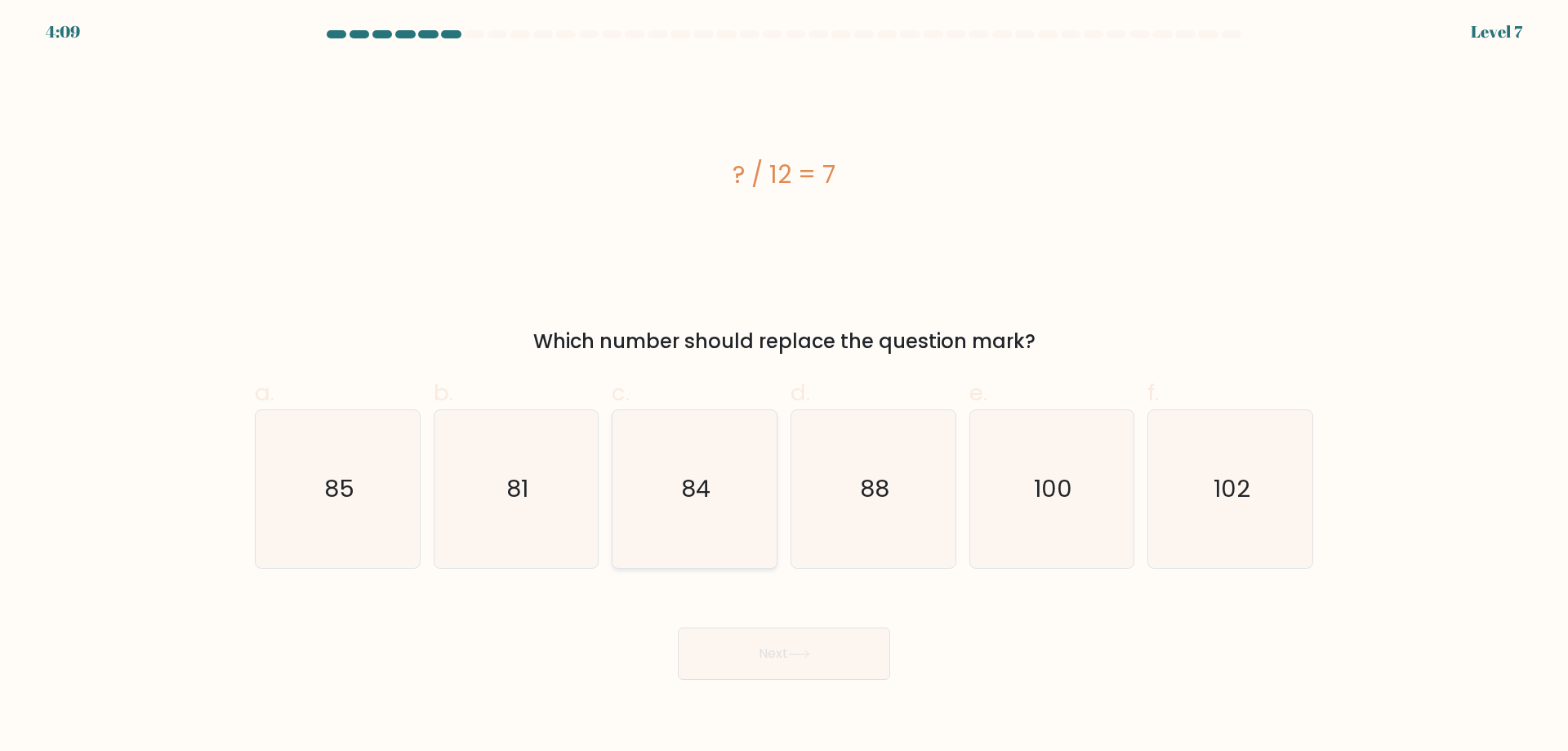
click at [712, 537] on icon "84" at bounding box center [695, 490] width 158 height 158
click at [784, 386] on input "c. 84" at bounding box center [784, 381] width 1 height 10
radio input "true"
click at [776, 648] on button "Next" at bounding box center [784, 654] width 213 height 52
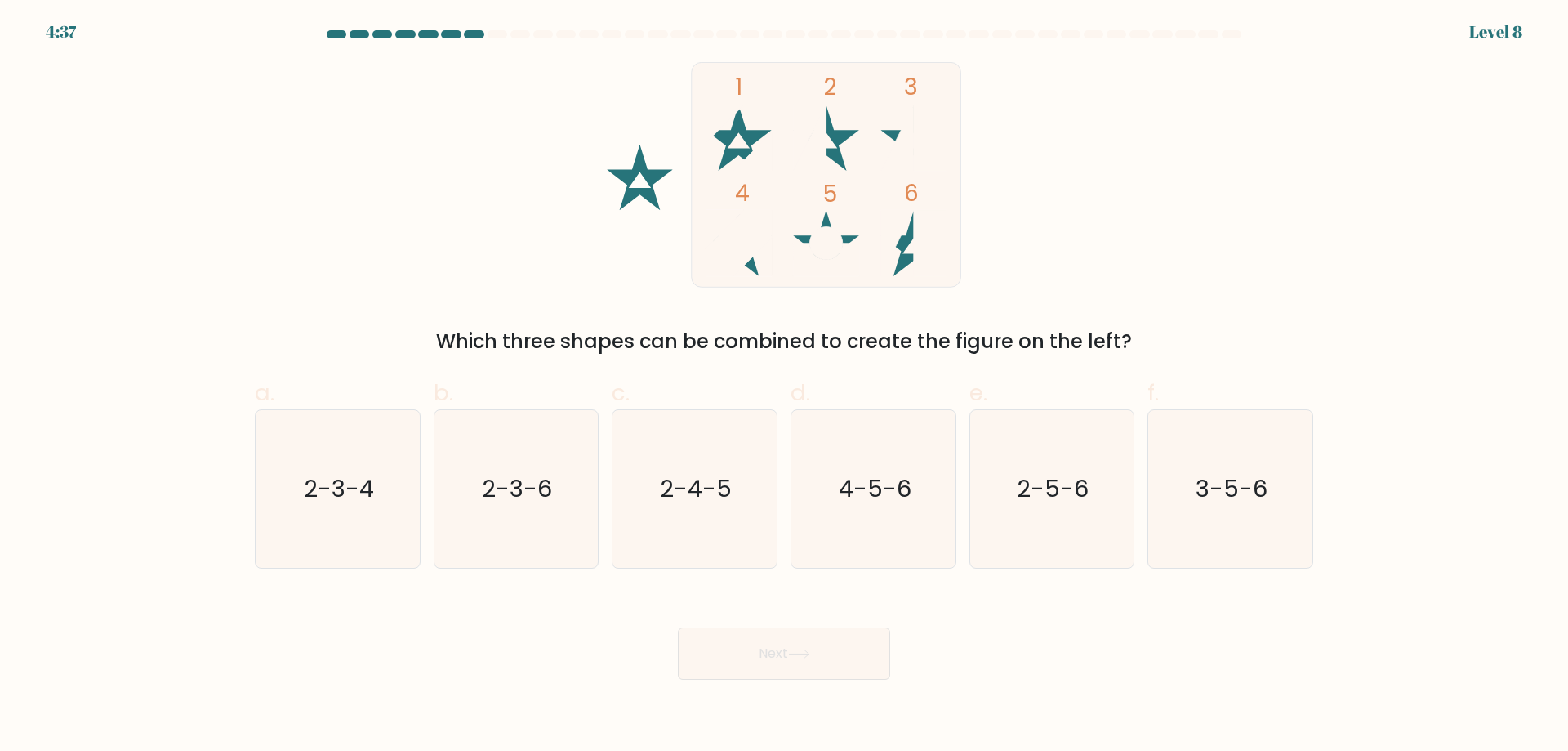
drag, startPoint x: 561, startPoint y: 481, endPoint x: 603, endPoint y: 553, distance: 83.4
click at [558, 482] on icon "2-3-6" at bounding box center [516, 490] width 158 height 158
click at [784, 386] on input "b. 2-3-6" at bounding box center [784, 381] width 1 height 10
radio input "true"
click at [756, 653] on button "Next" at bounding box center [784, 654] width 213 height 52
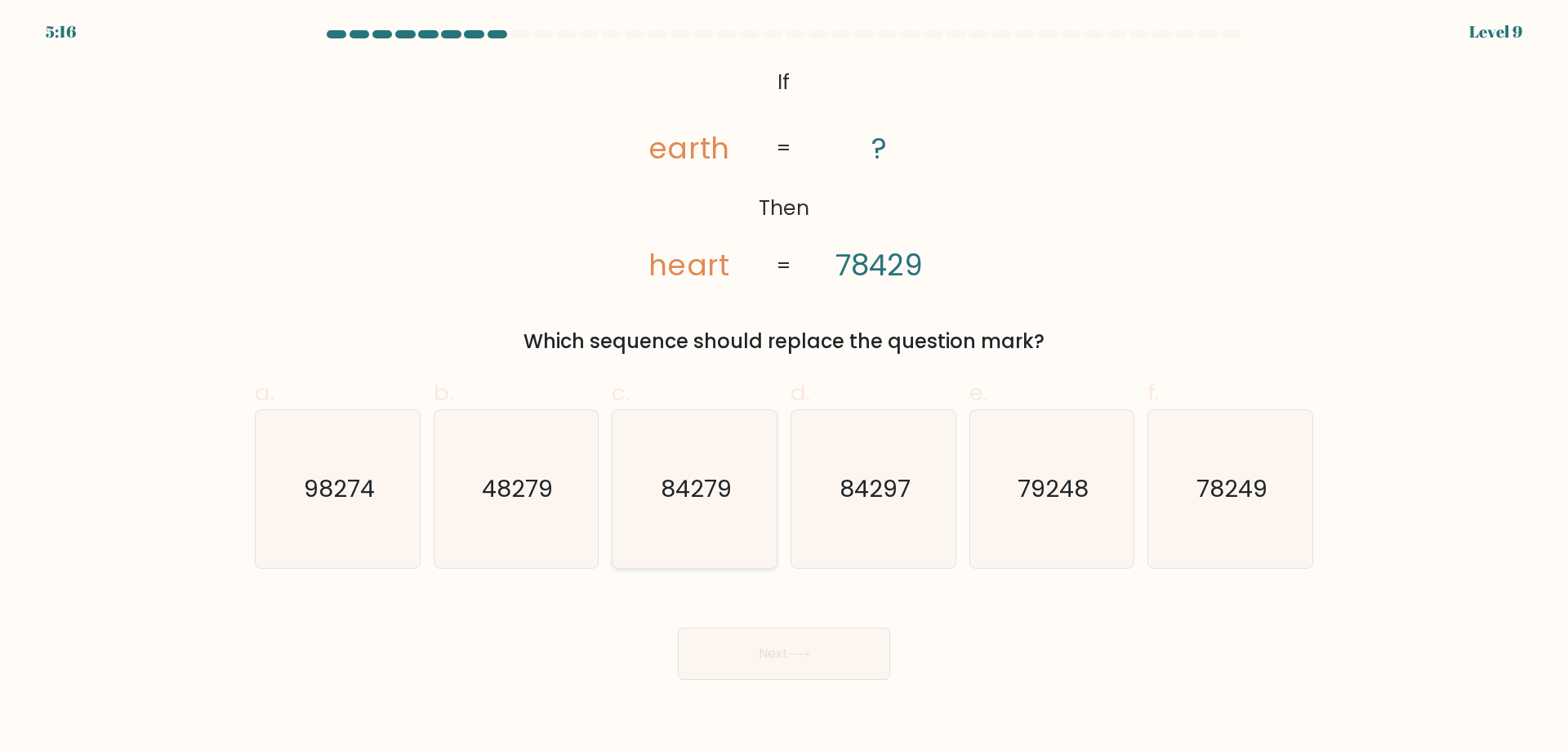
click at [692, 520] on icon "84279" at bounding box center [695, 490] width 158 height 158
click at [784, 386] on input "c. 84279" at bounding box center [784, 381] width 1 height 10
radio input "true"
click at [857, 491] on text "84297" at bounding box center [876, 489] width 71 height 33
click at [785, 386] on input "d. 84297" at bounding box center [784, 381] width 1 height 10
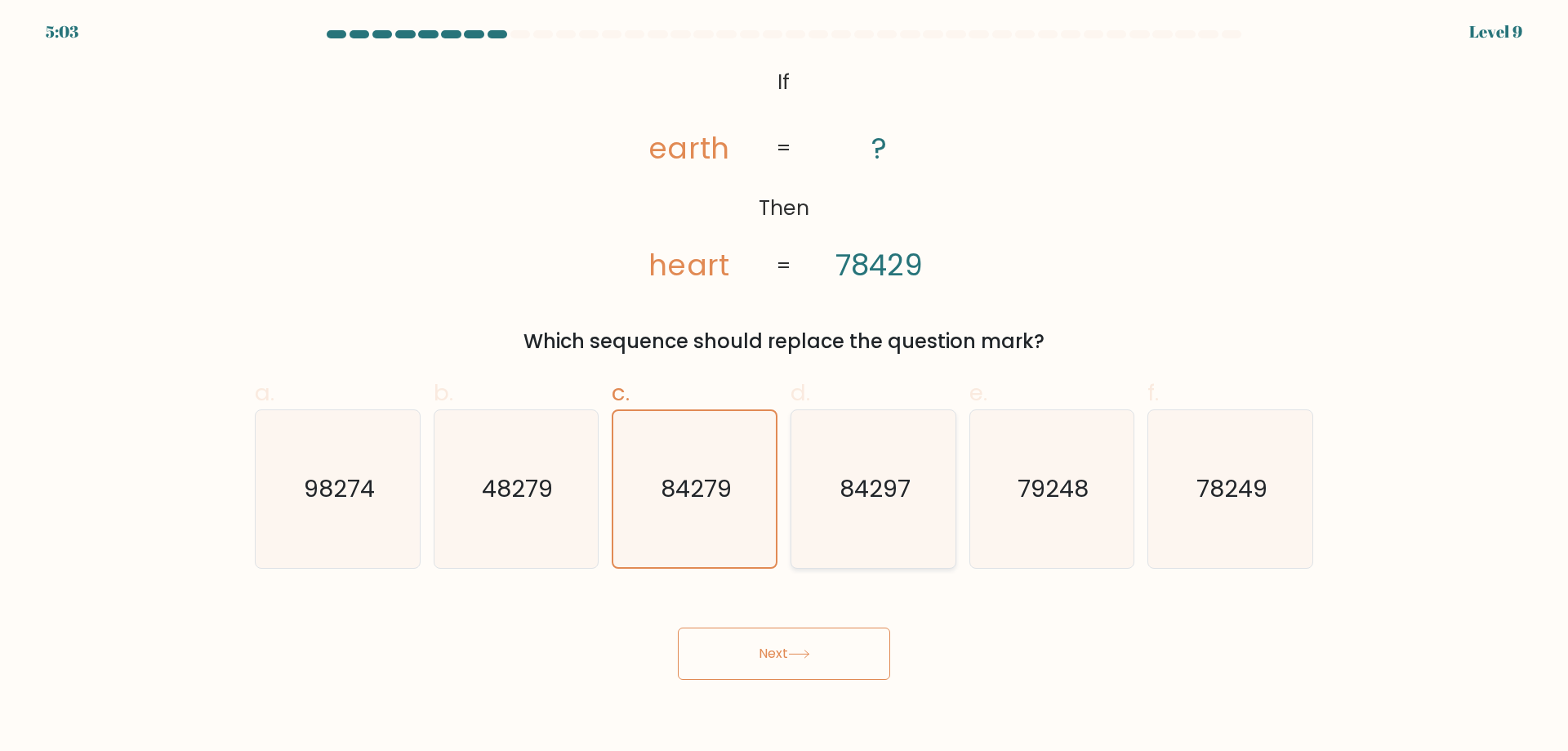
radio input "true"
click at [856, 653] on button "Next" at bounding box center [784, 654] width 213 height 52
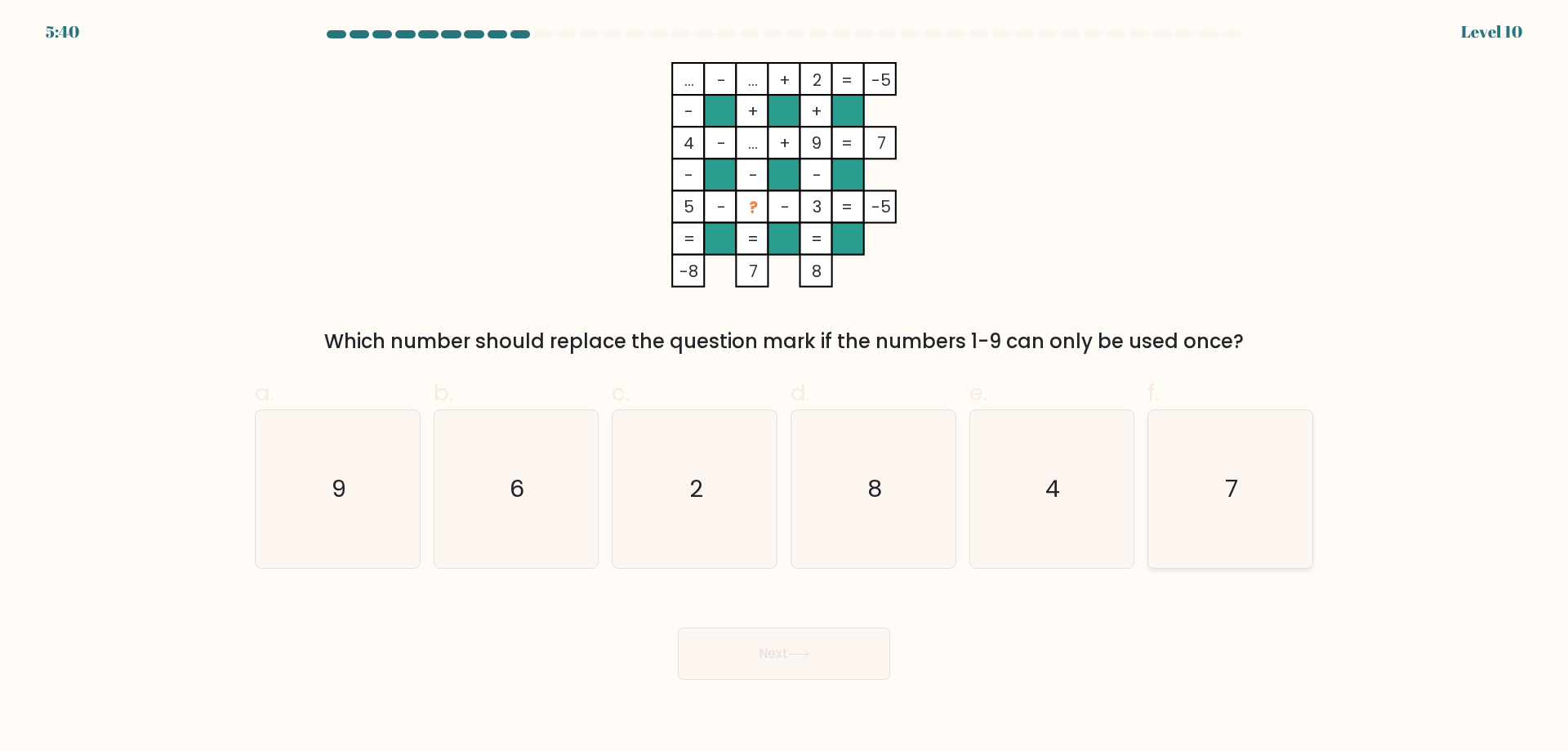
click at [1173, 535] on icon "7" at bounding box center [1230, 490] width 158 height 158
click at [785, 386] on input "f. 7" at bounding box center [784, 381] width 1 height 10
radio input "true"
click at [801, 668] on button "Next" at bounding box center [784, 654] width 213 height 52
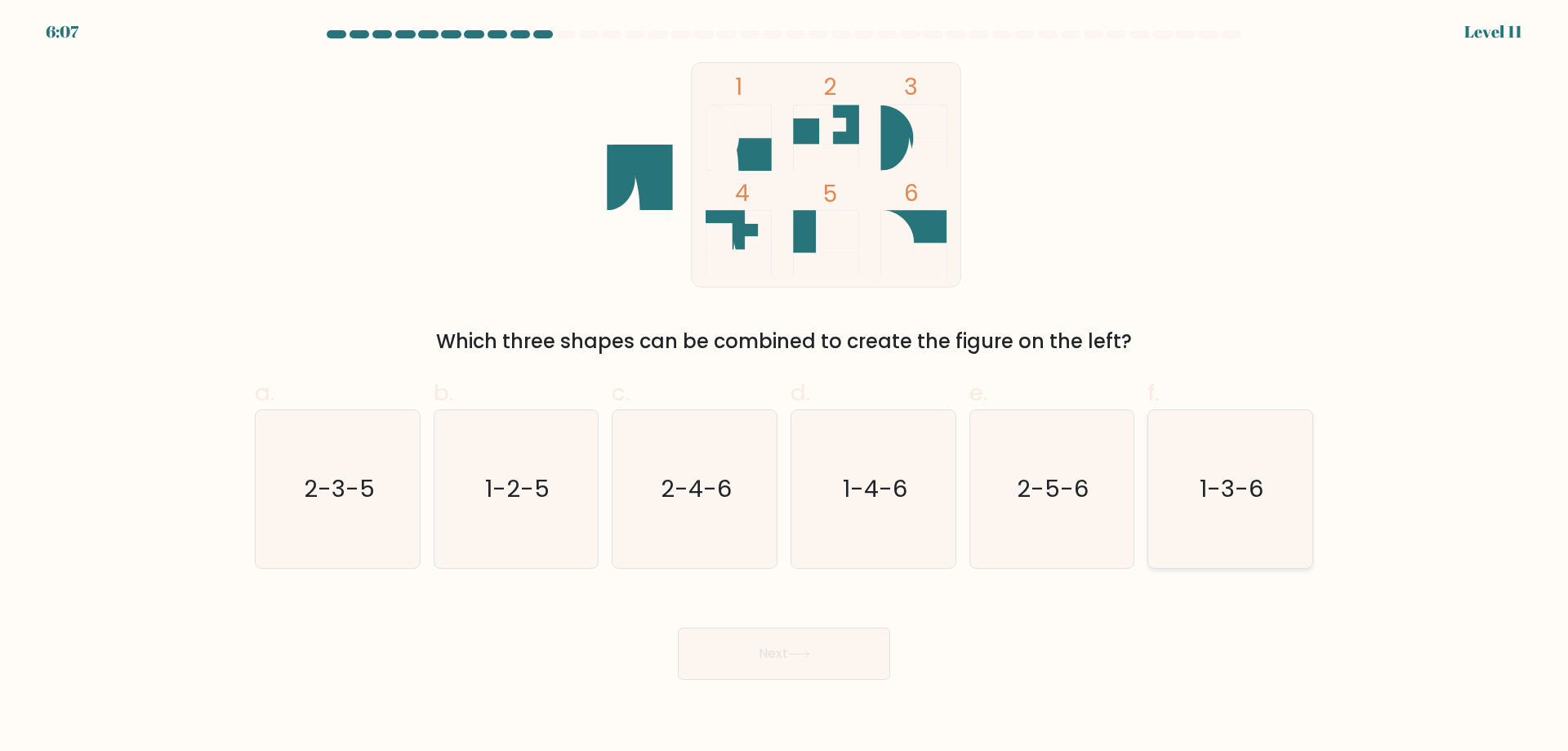
click at [1282, 523] on icon "1-3-6" at bounding box center [1230, 490] width 158 height 158
click at [785, 386] on input "f. 1-3-6" at bounding box center [784, 381] width 1 height 10
radio input "true"
click at [847, 654] on button "Next" at bounding box center [784, 654] width 213 height 52
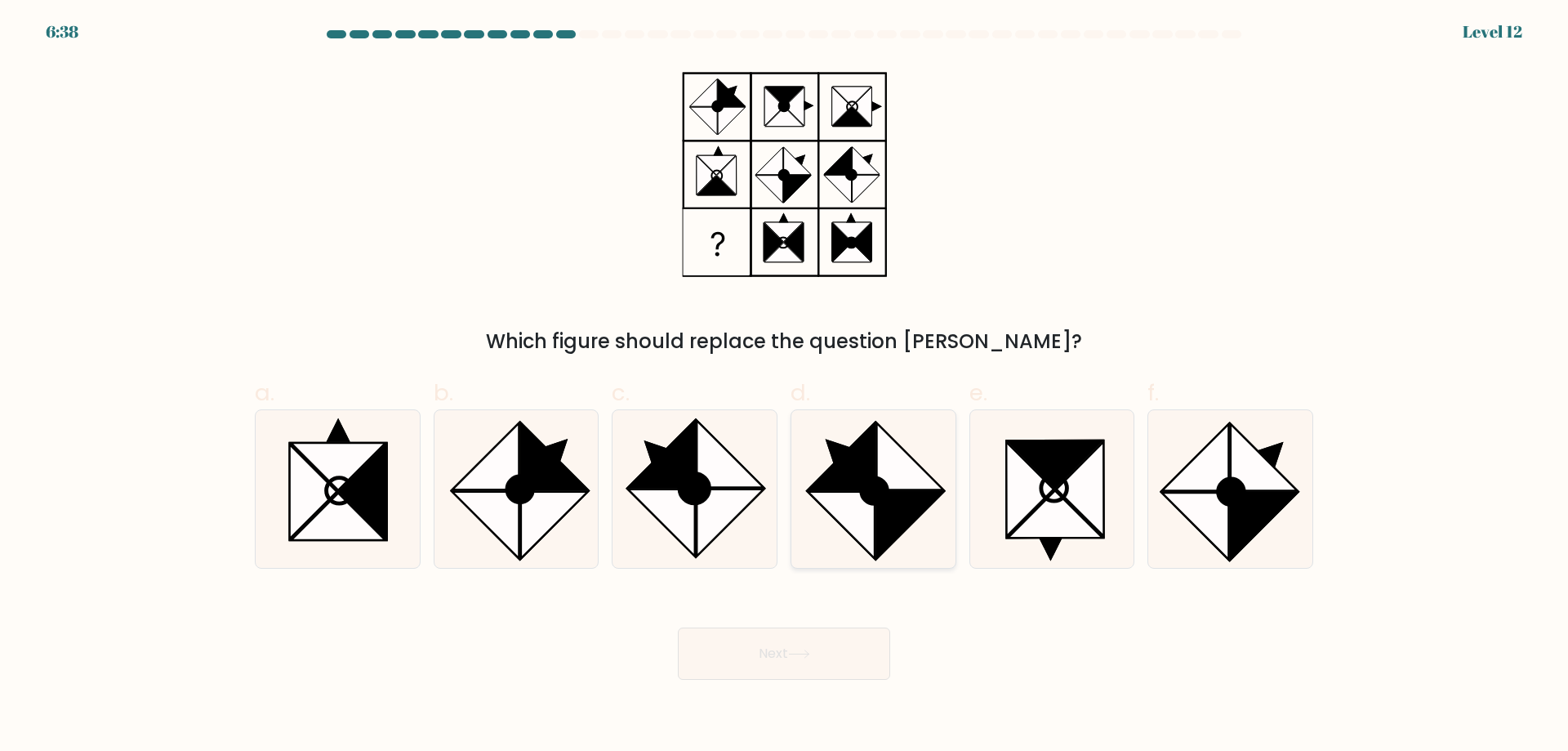
click at [908, 509] on icon at bounding box center [909, 525] width 67 height 67
click at [785, 386] on input "d." at bounding box center [784, 381] width 1 height 10
radio input "true"
click at [809, 657] on icon at bounding box center [798, 654] width 20 height 7
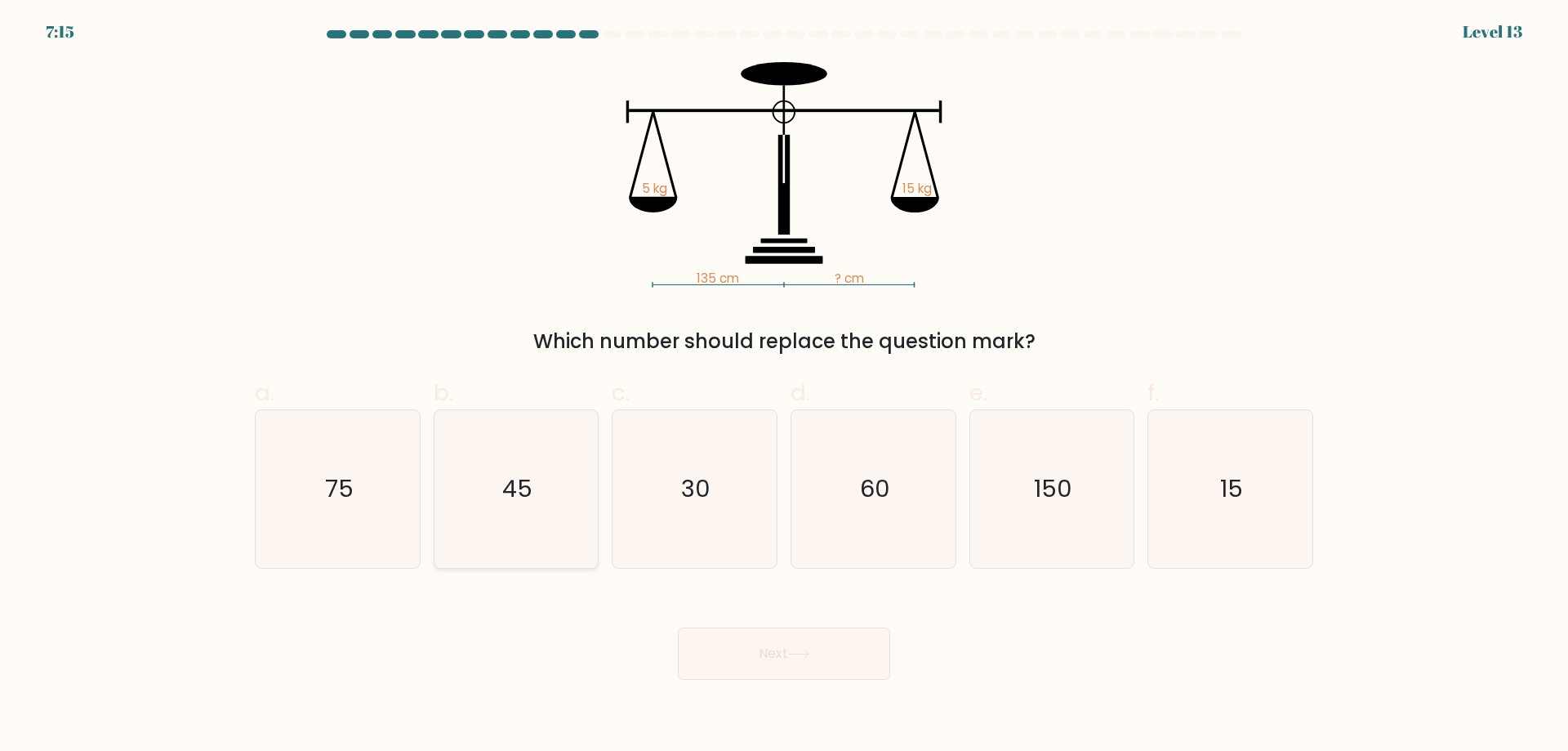
drag, startPoint x: 545, startPoint y: 481, endPoint x: 562, endPoint y: 497, distance: 23.3
click at [544, 481] on icon "45" at bounding box center [516, 490] width 158 height 158
click at [784, 386] on input "b. 45" at bounding box center [784, 381] width 1 height 10
radio input "true"
click at [752, 646] on button "Next" at bounding box center [784, 654] width 213 height 52
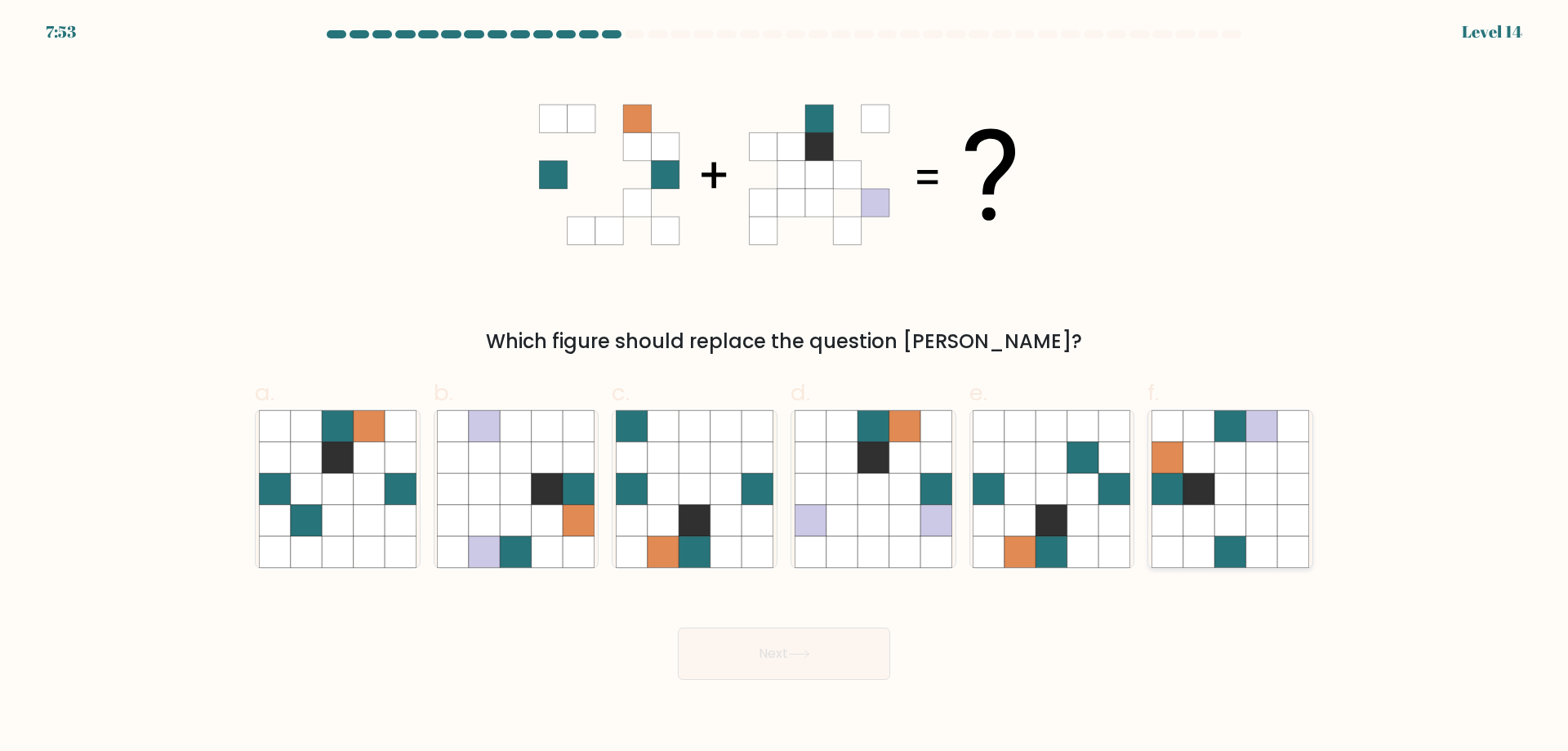
click at [1210, 485] on icon at bounding box center [1199, 489] width 31 height 31
click at [785, 386] on input "f." at bounding box center [784, 381] width 1 height 10
radio input "true"
click at [768, 662] on button "Next" at bounding box center [784, 654] width 213 height 52
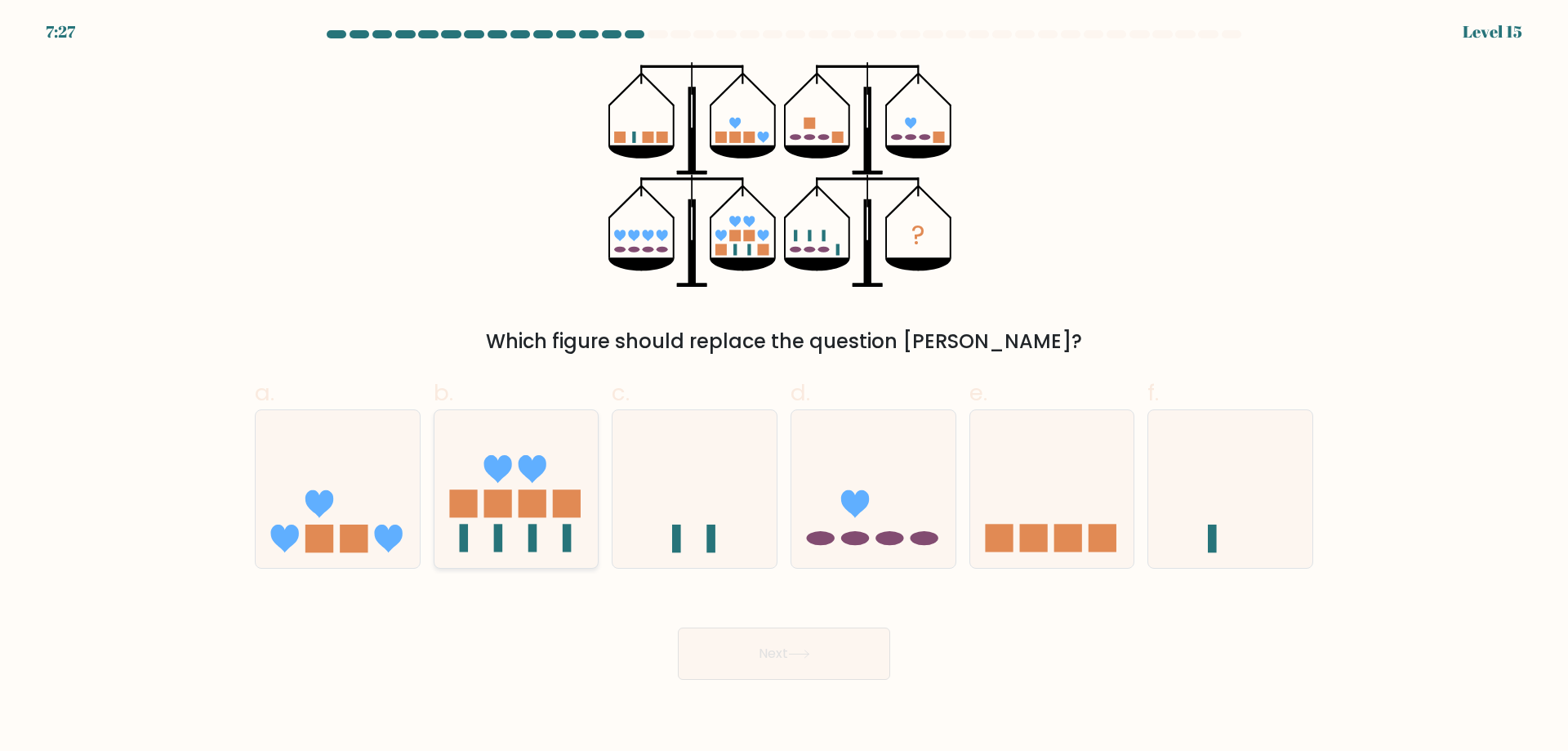
click at [525, 499] on rect at bounding box center [533, 504] width 28 height 28
click at [784, 386] on input "b." at bounding box center [784, 381] width 1 height 10
radio input "true"
click at [750, 658] on button "Next" at bounding box center [784, 654] width 213 height 52
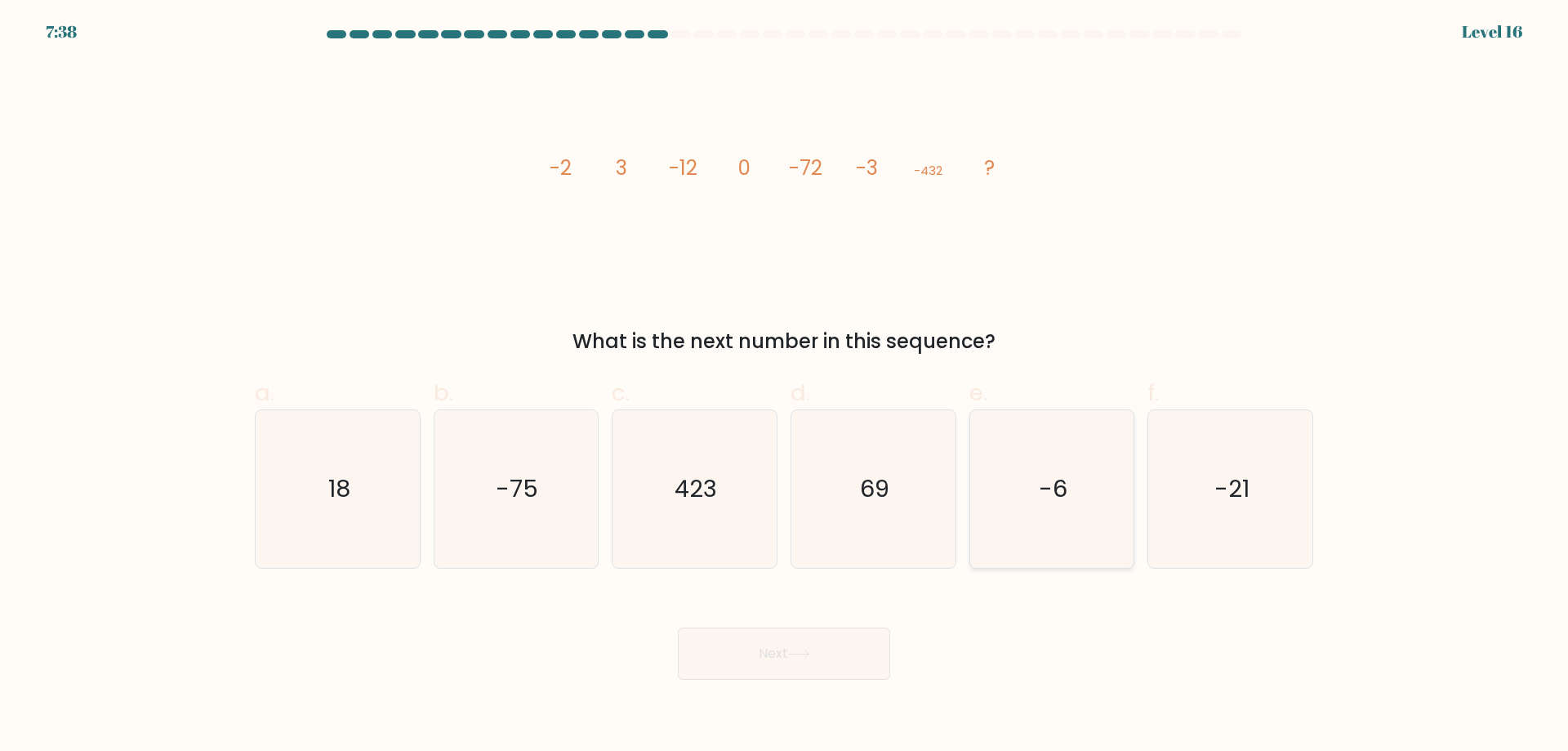
click at [1040, 493] on text "-6" at bounding box center [1053, 489] width 29 height 33
click at [785, 386] on input "e. -6" at bounding box center [784, 381] width 1 height 10
radio input "true"
click at [847, 645] on button "Next" at bounding box center [784, 654] width 213 height 52
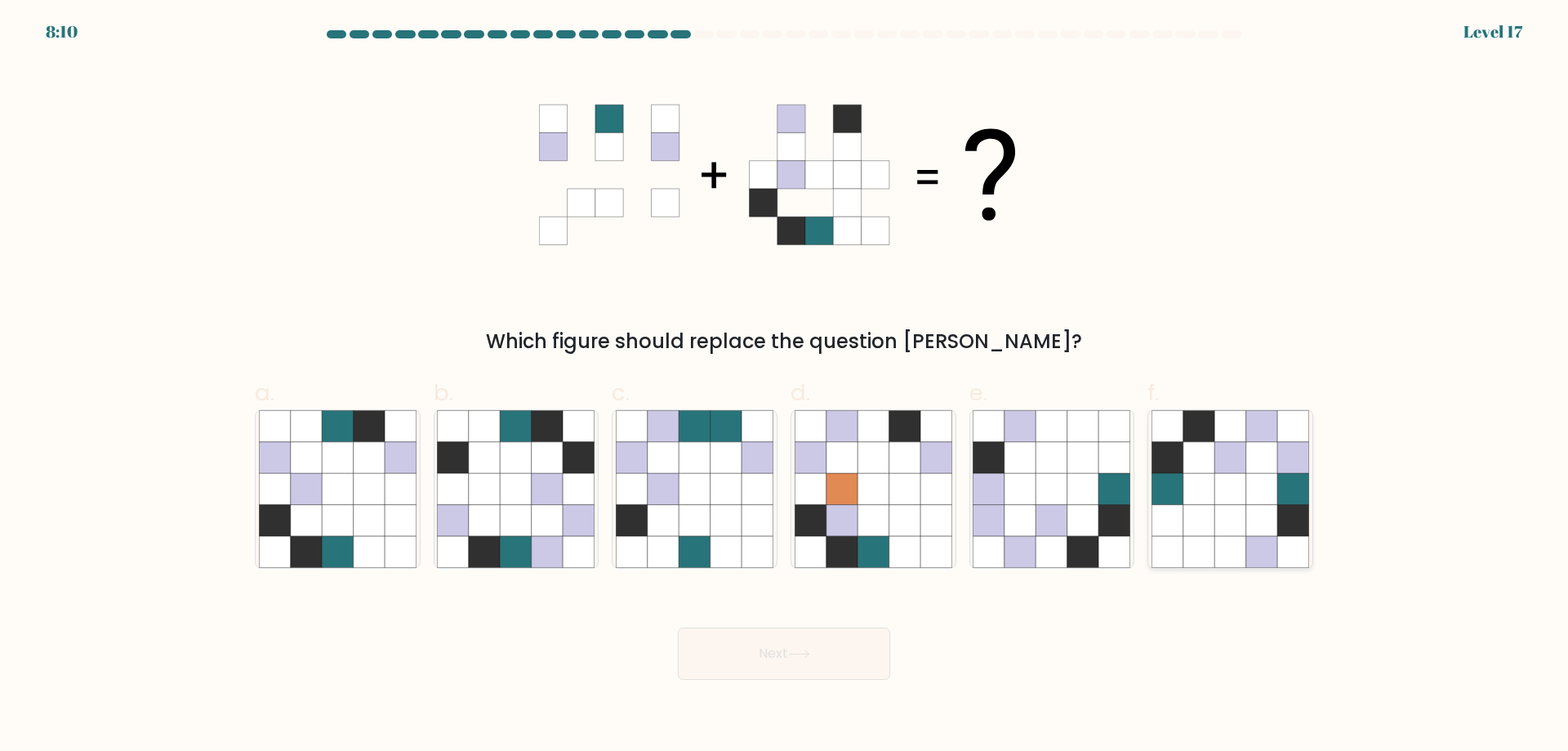
click at [1246, 502] on icon at bounding box center [1230, 489] width 31 height 31
click at [785, 386] on input "f." at bounding box center [784, 381] width 1 height 10
radio input "true"
click at [830, 649] on button "Next" at bounding box center [784, 654] width 213 height 52
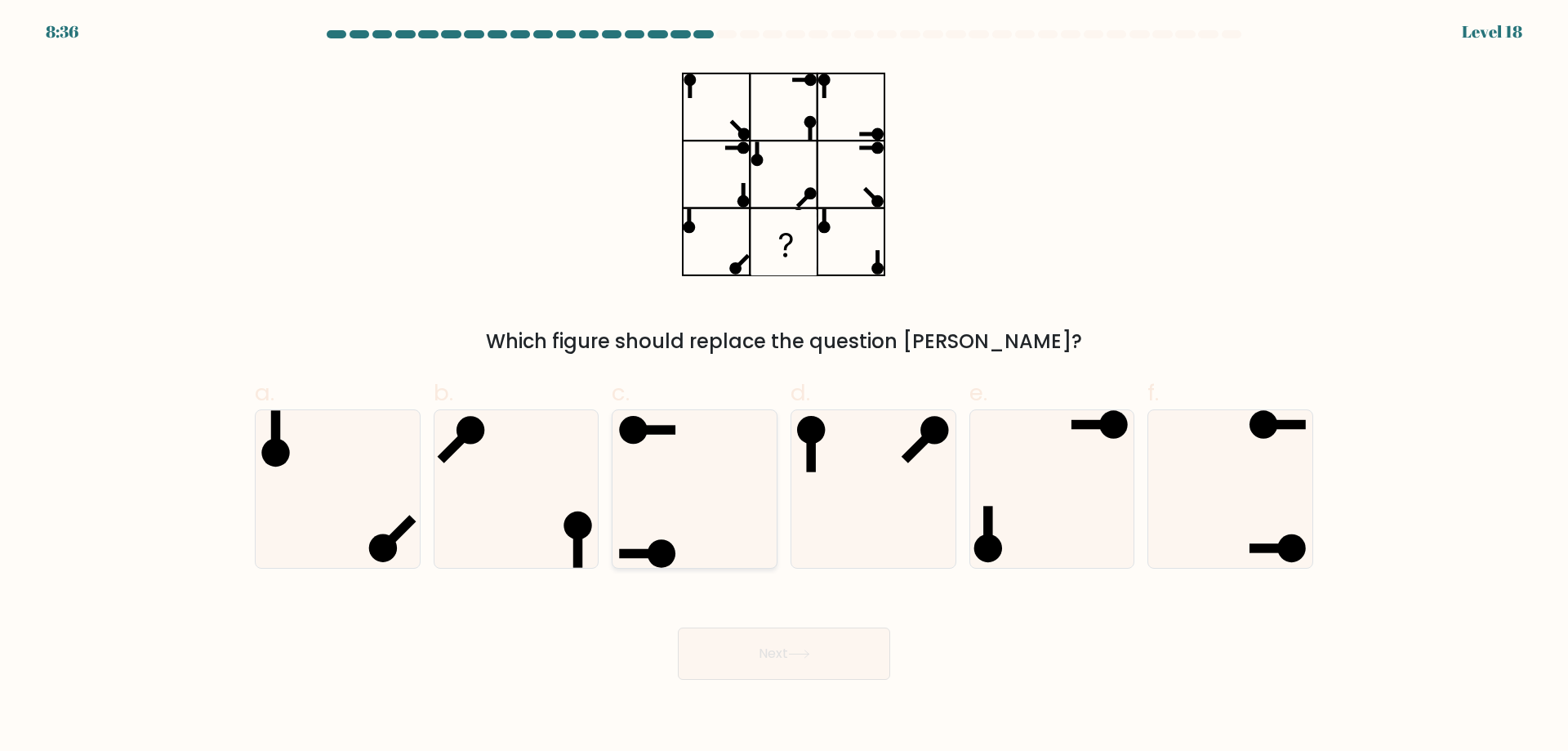
click at [673, 453] on icon at bounding box center [695, 490] width 158 height 158
click at [784, 386] on input "c." at bounding box center [784, 381] width 1 height 10
radio input "true"
click at [1245, 494] on icon at bounding box center [1230, 490] width 158 height 158
click at [785, 386] on input "f." at bounding box center [784, 381] width 1 height 10
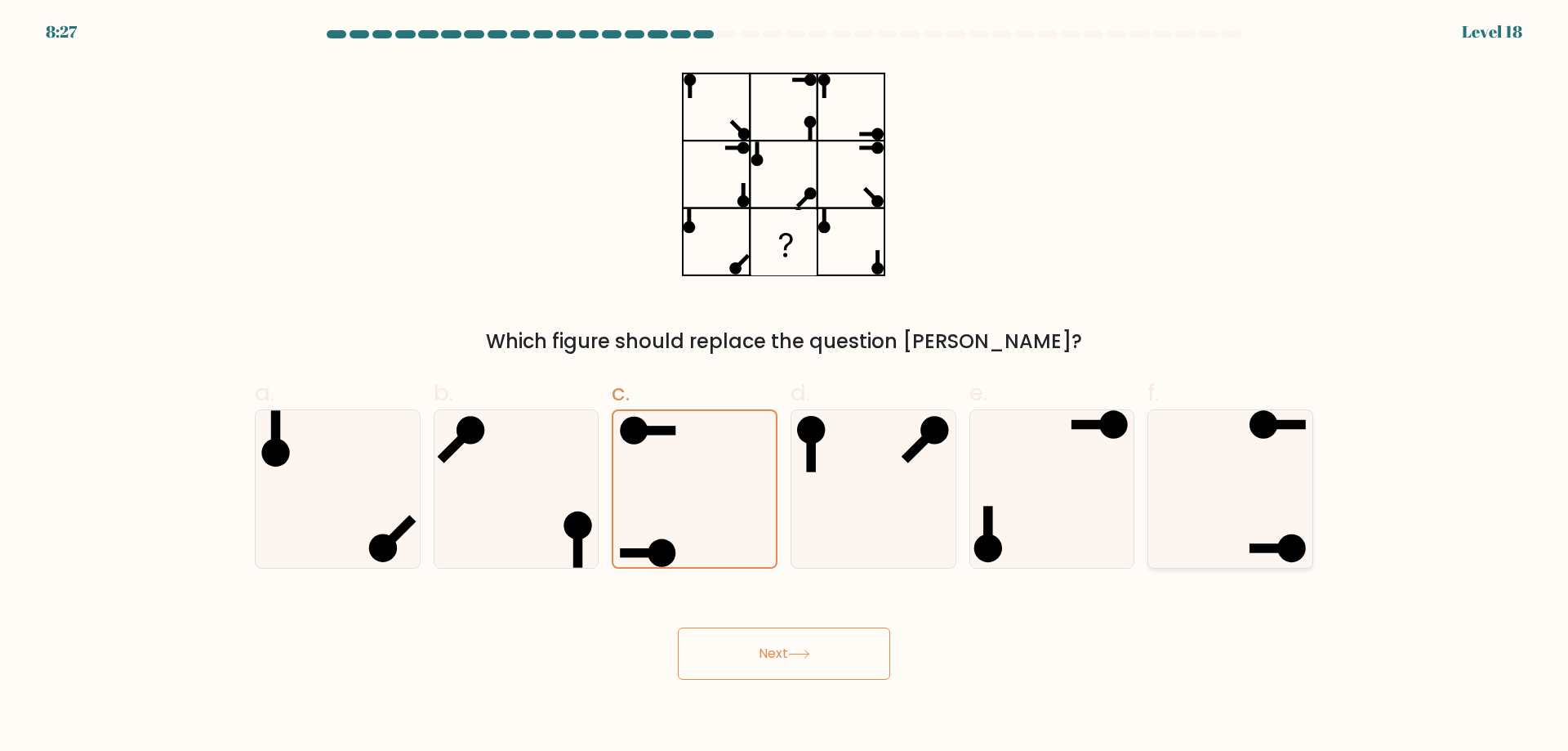
radio input "true"
click at [856, 656] on button "Next" at bounding box center [784, 654] width 213 height 52
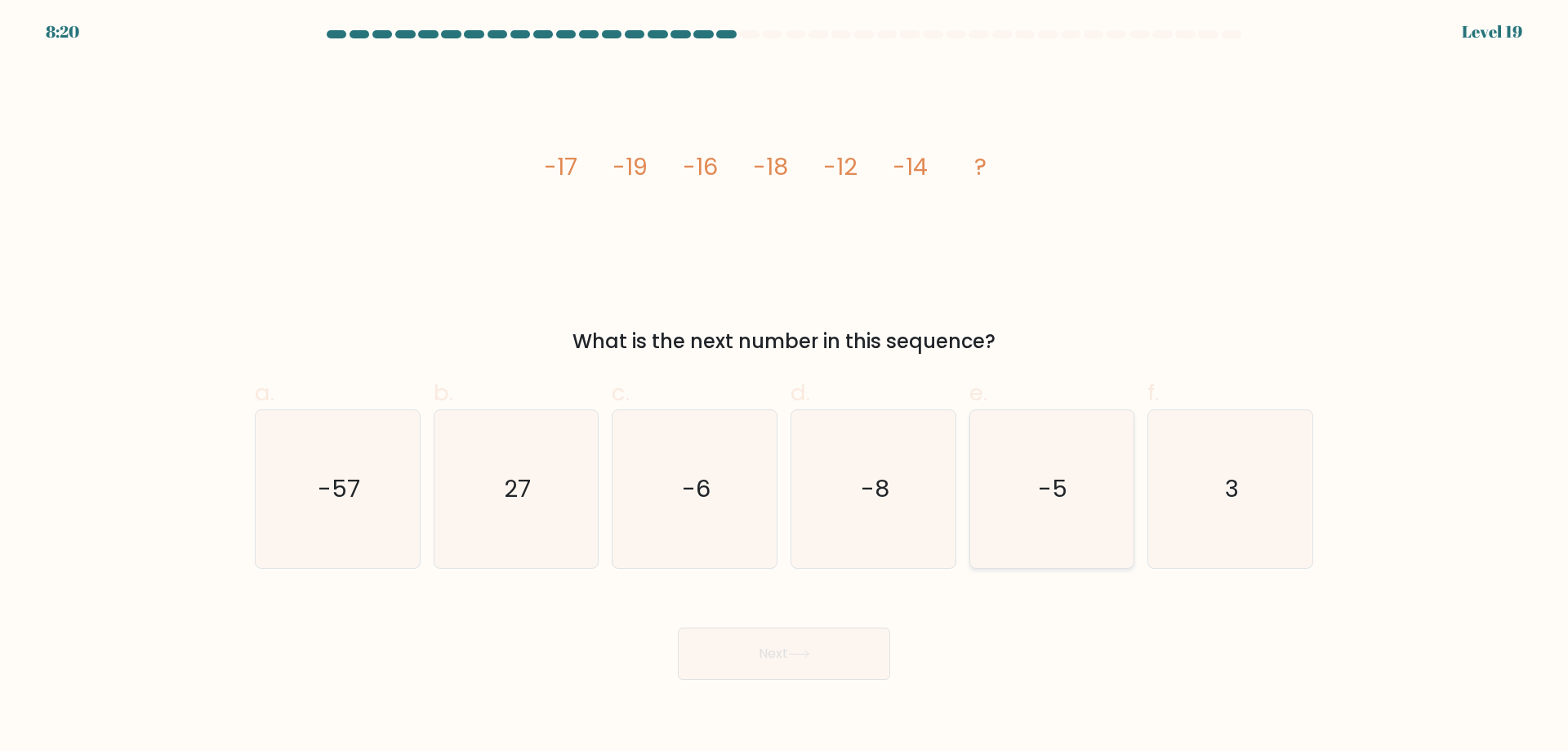
click at [985, 506] on icon "-5" at bounding box center [1052, 490] width 158 height 158
click at [785, 386] on input "e. -5" at bounding box center [784, 381] width 1 height 10
radio input "true"
click at [793, 643] on button "Next" at bounding box center [784, 654] width 213 height 52
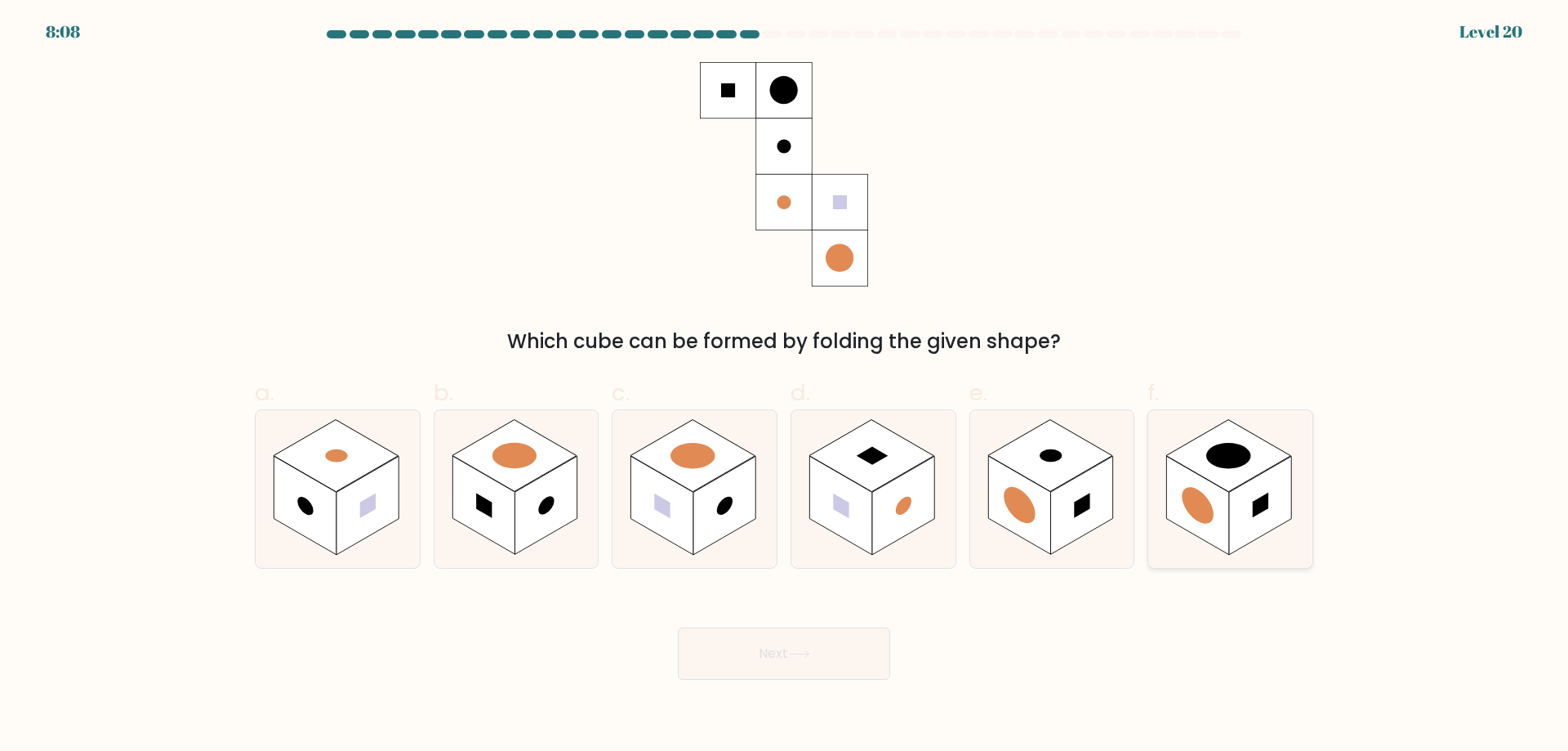
click at [1205, 520] on circle at bounding box center [1198, 505] width 32 height 49
click at [785, 386] on input "f." at bounding box center [784, 381] width 1 height 10
radio input "true"
click at [830, 642] on button "Next" at bounding box center [784, 654] width 213 height 52
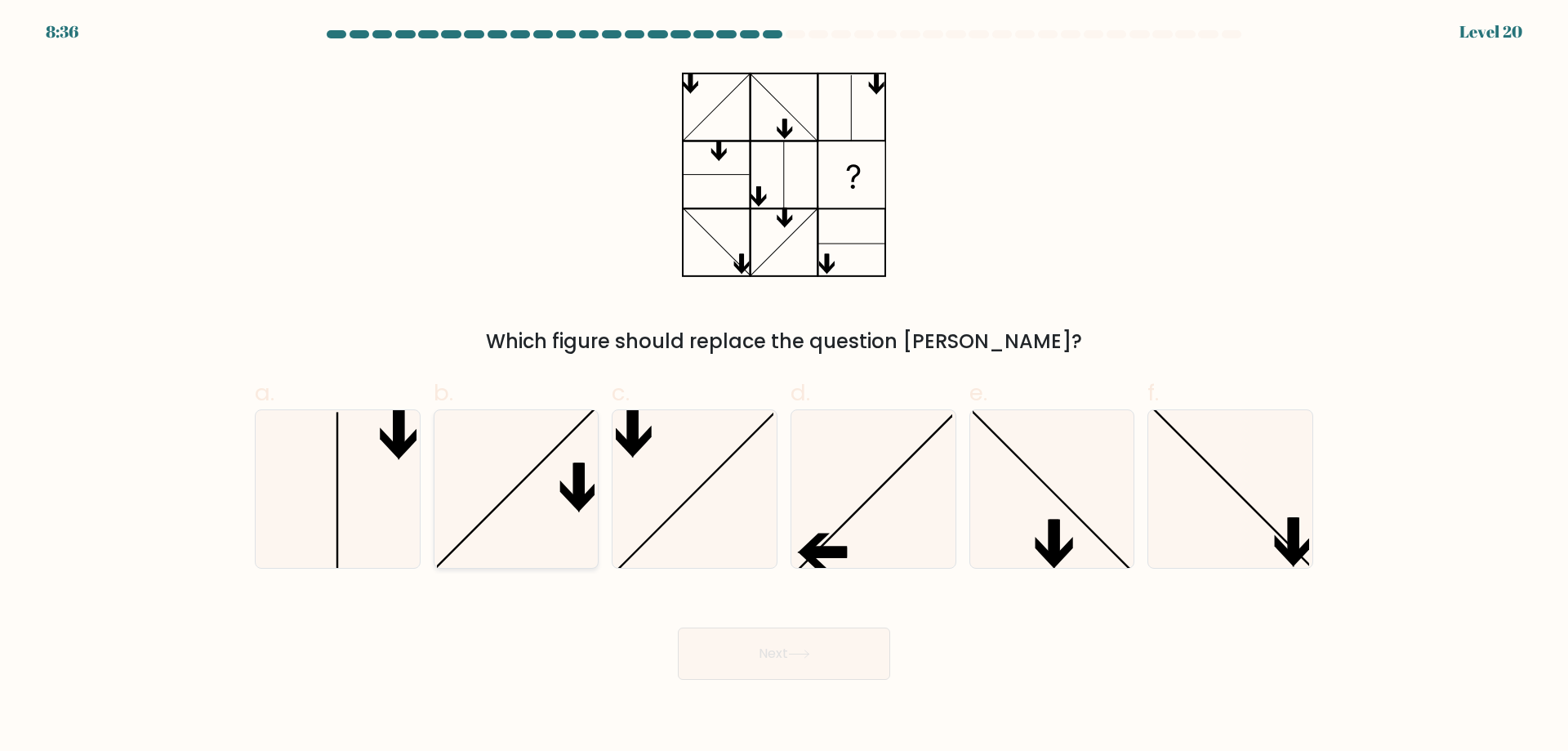
click at [564, 507] on icon at bounding box center [516, 490] width 158 height 158
click at [784, 386] on input "b." at bounding box center [784, 381] width 1 height 10
radio input "true"
click at [783, 655] on button "Next" at bounding box center [784, 654] width 213 height 52
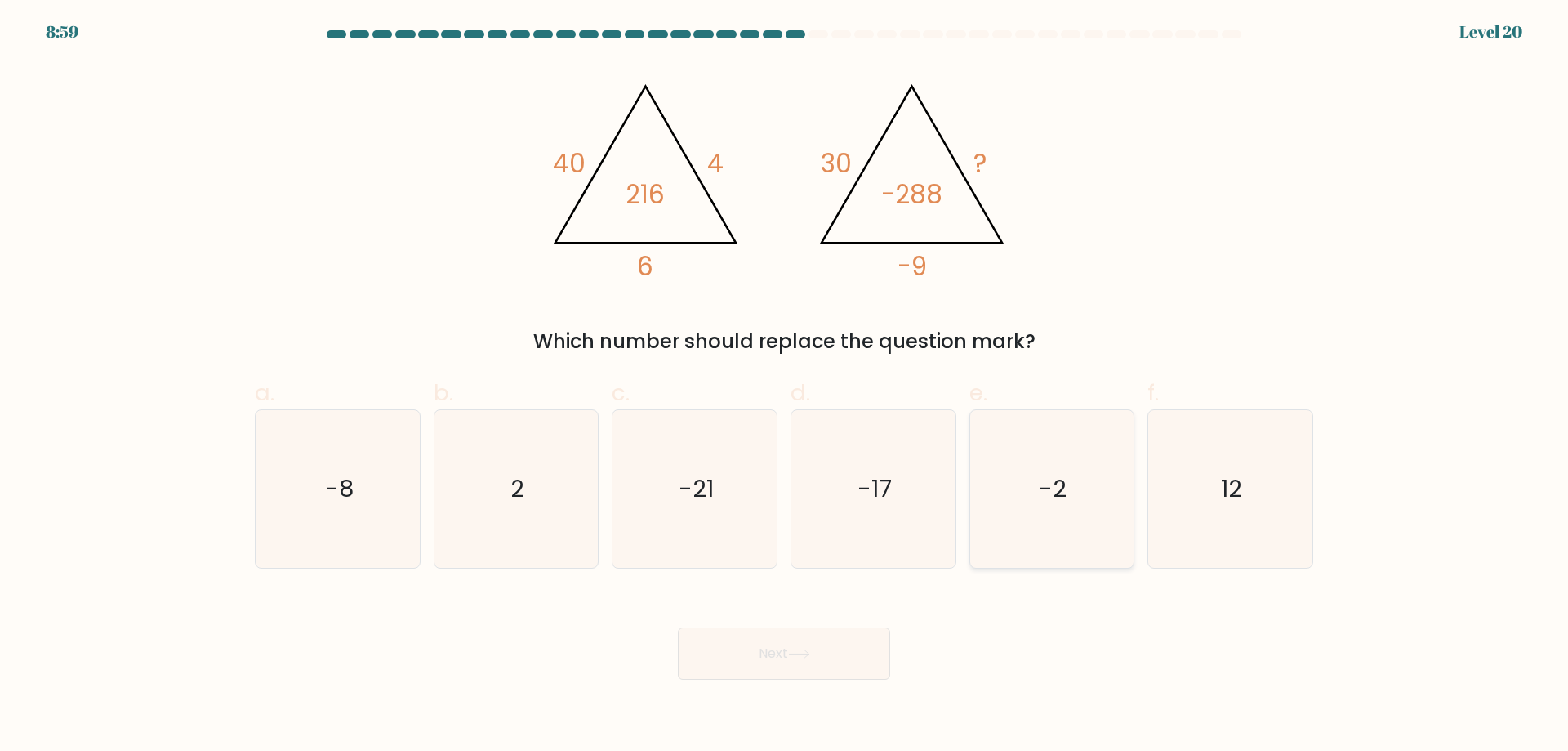
click at [995, 543] on icon "-2" at bounding box center [1052, 490] width 158 height 158
click at [785, 386] on input "e. -2" at bounding box center [784, 381] width 1 height 10
radio input "true"
click at [771, 662] on button "Next" at bounding box center [784, 654] width 213 height 52
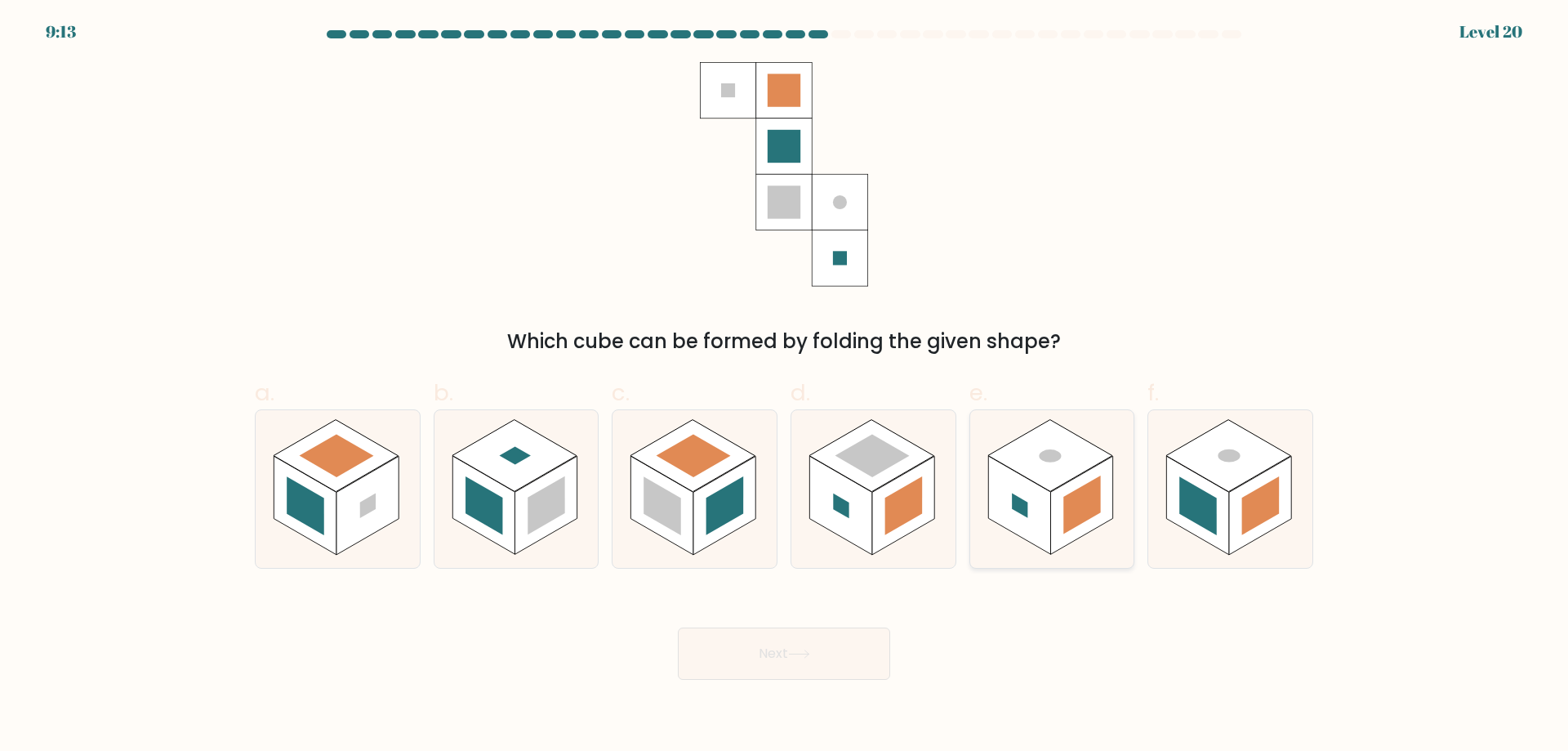
click at [1060, 509] on rect at bounding box center [1082, 505] width 62 height 99
click at [785, 386] on input "e." at bounding box center [784, 381] width 1 height 10
radio input "true"
click at [1215, 523] on rect at bounding box center [1197, 506] width 37 height 59
click at [785, 386] on input "f." at bounding box center [784, 381] width 1 height 10
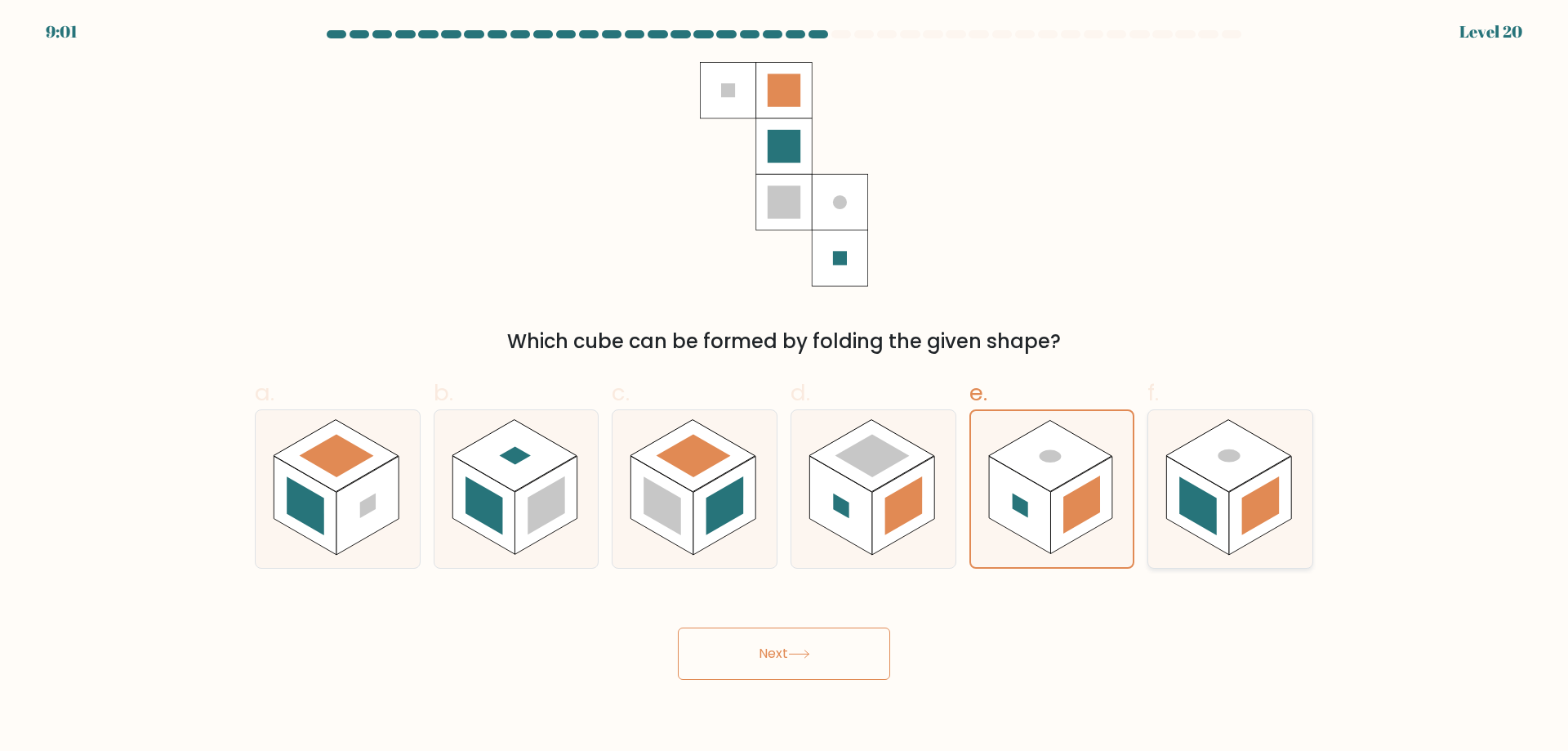
radio input "true"
click at [841, 639] on button "Next" at bounding box center [784, 654] width 213 height 52
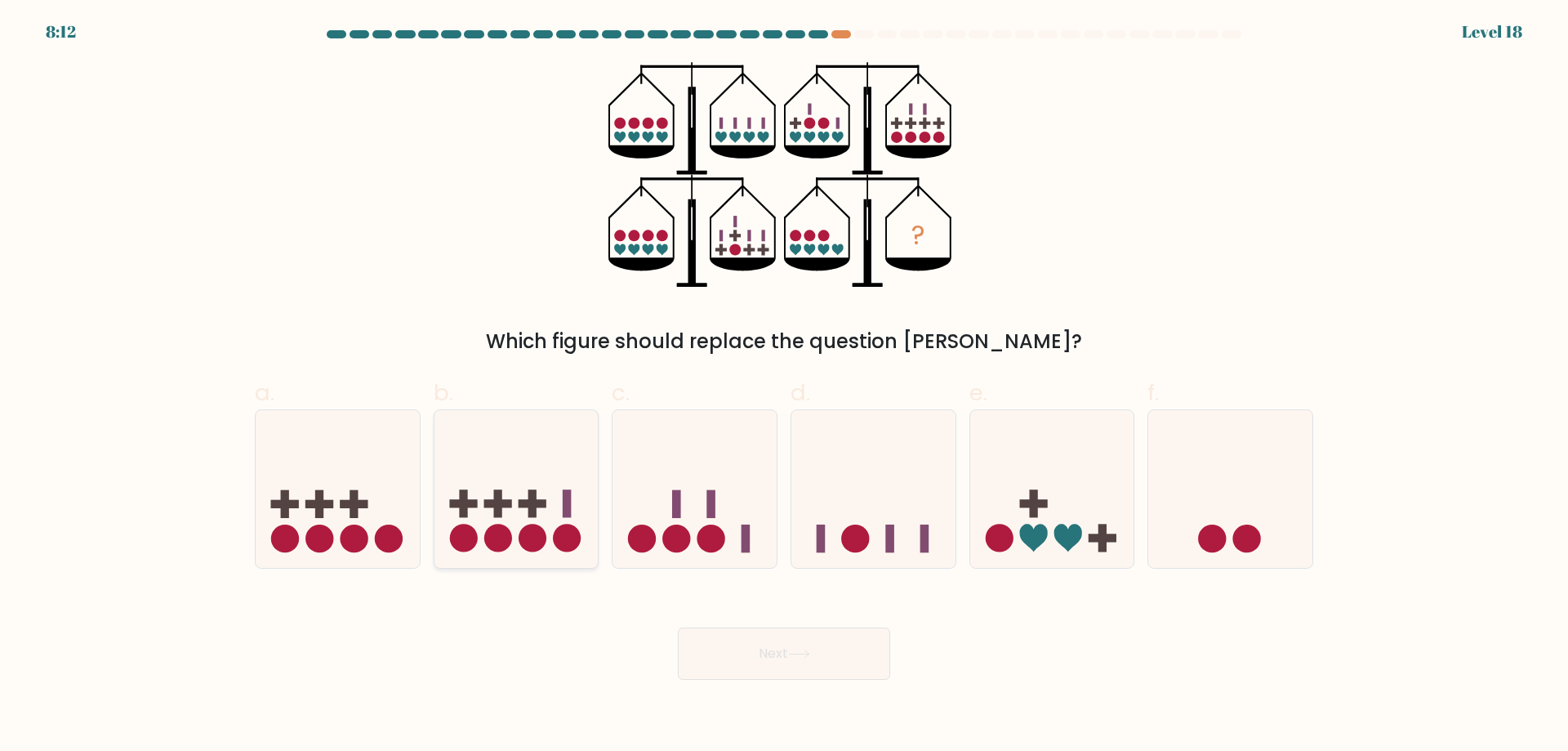
click at [484, 530] on icon at bounding box center [516, 489] width 164 height 135
click at [784, 386] on input "b." at bounding box center [784, 381] width 1 height 10
radio input "true"
click at [774, 666] on button "Next" at bounding box center [784, 654] width 213 height 52
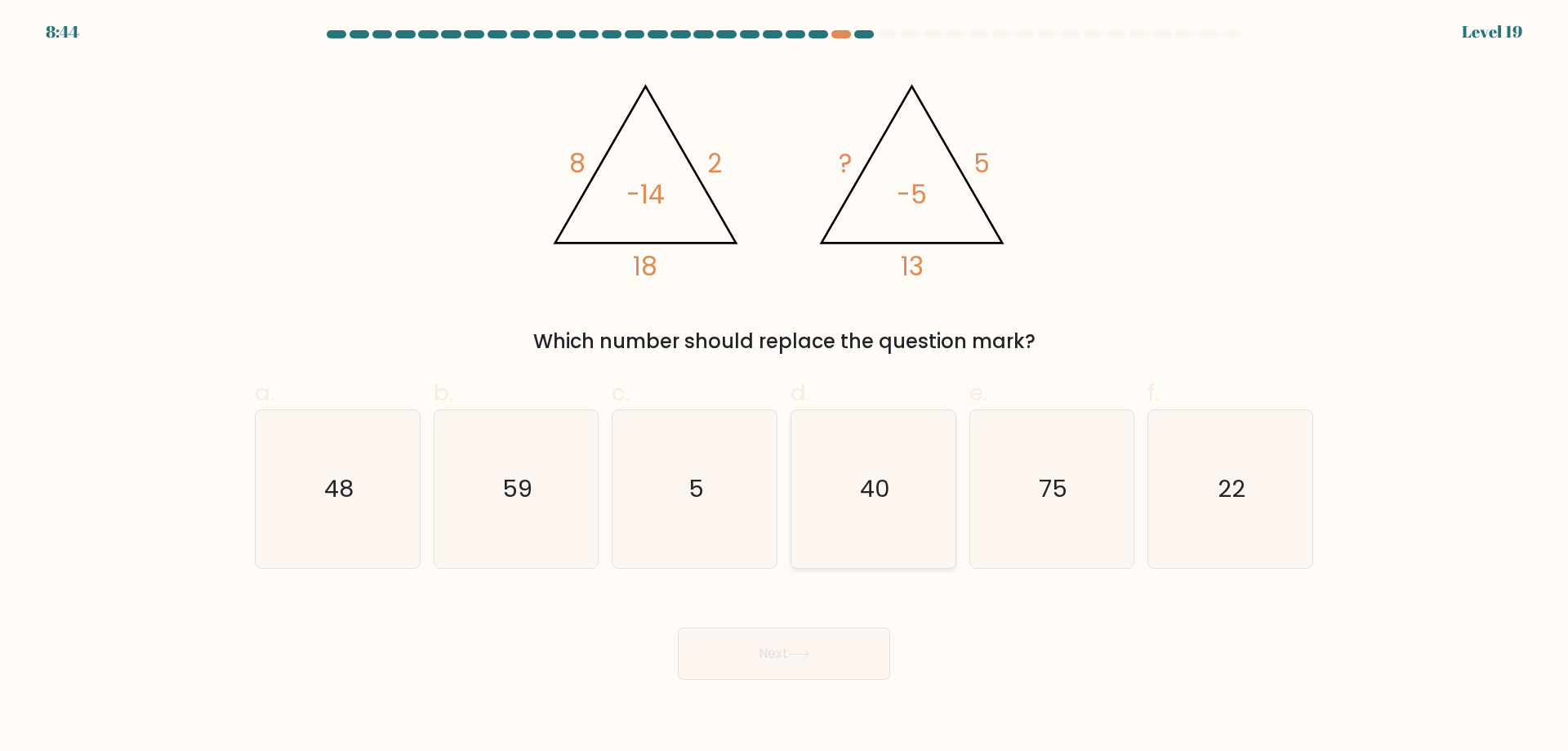
click at [869, 488] on text "40" at bounding box center [875, 489] width 30 height 33
click at [785, 386] on input "d. 40" at bounding box center [784, 381] width 1 height 10
radio input "true"
click at [821, 653] on button "Next" at bounding box center [784, 654] width 213 height 52
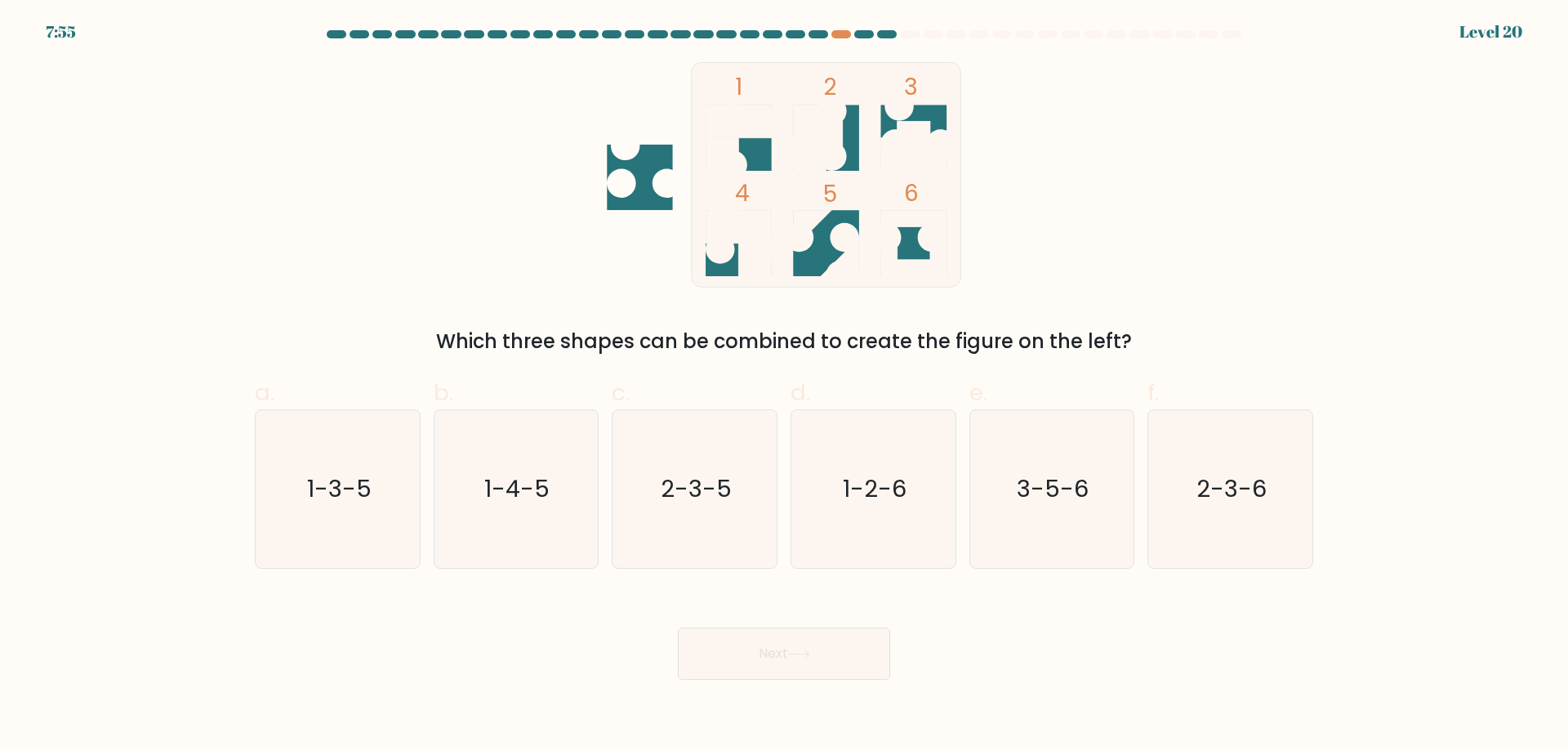
drag, startPoint x: 1230, startPoint y: 498, endPoint x: 1086, endPoint y: 581, distance: 166.2
click at [1226, 498] on text "2-3-6" at bounding box center [1232, 489] width 70 height 33
click at [785, 386] on input "f. 2-3-6" at bounding box center [784, 381] width 1 height 10
radio input "true"
click at [856, 651] on button "Next" at bounding box center [784, 654] width 213 height 52
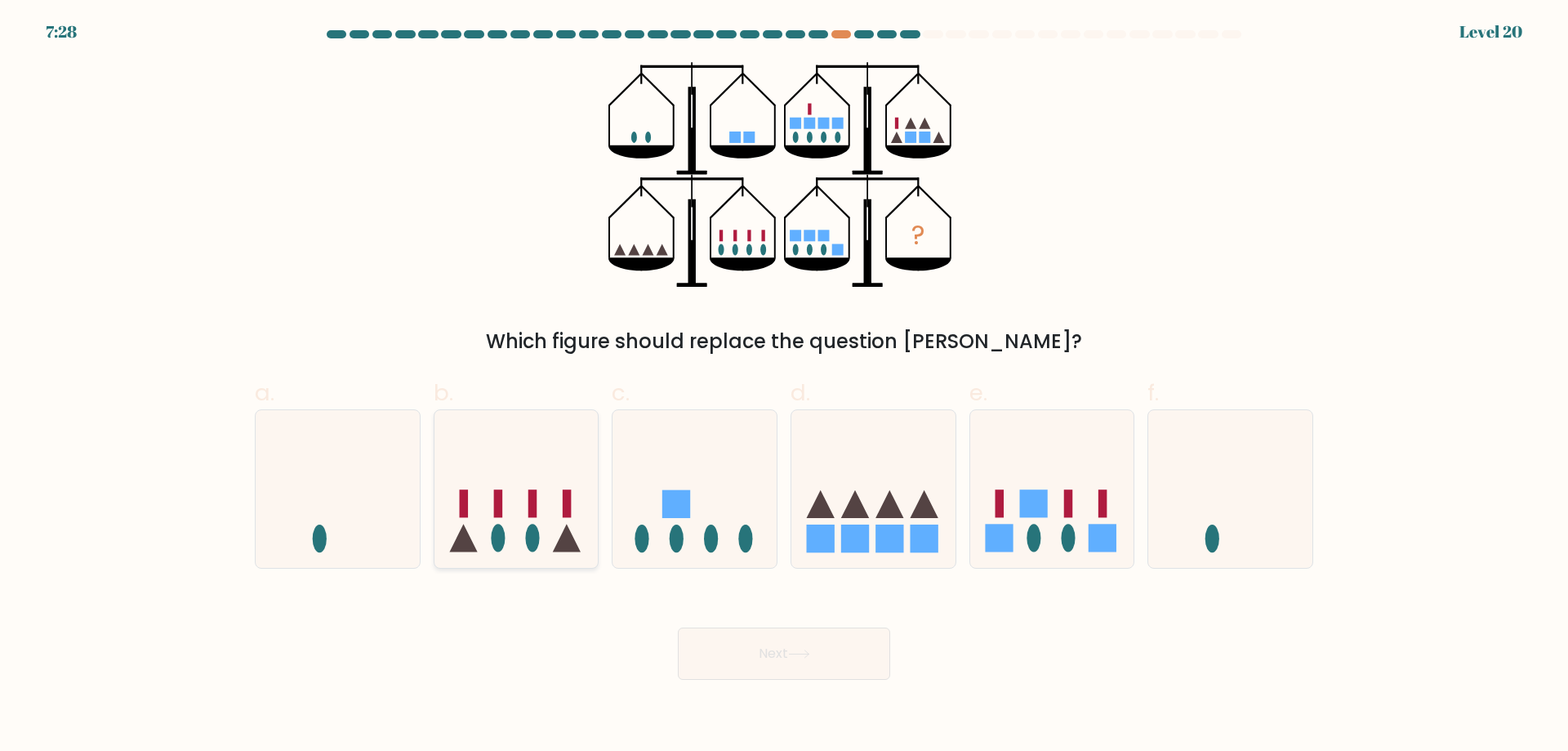
drag, startPoint x: 570, startPoint y: 505, endPoint x: 607, endPoint y: 565, distance: 70.5
click at [569, 506] on rect at bounding box center [567, 504] width 9 height 28
click at [784, 386] on input "b." at bounding box center [784, 381] width 1 height 10
radio input "true"
click at [718, 649] on button "Next" at bounding box center [784, 654] width 213 height 52
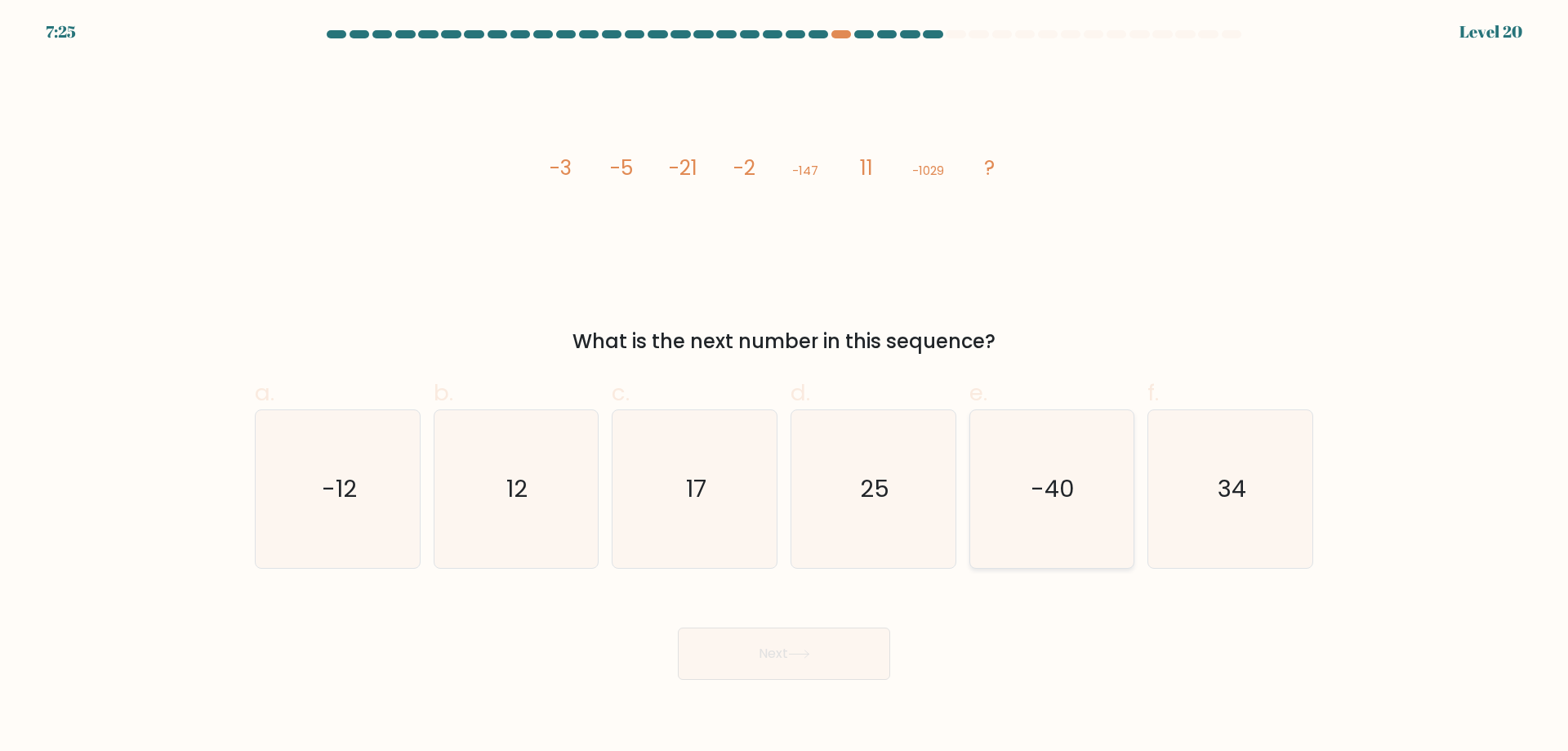
drag, startPoint x: 1198, startPoint y: 530, endPoint x: 1119, endPoint y: 563, distance: 85.6
click at [1197, 530] on icon "34" at bounding box center [1230, 490] width 158 height 158
click at [785, 386] on input "f. 34" at bounding box center [784, 381] width 1 height 10
radio input "true"
click at [843, 661] on button "Next" at bounding box center [784, 654] width 213 height 52
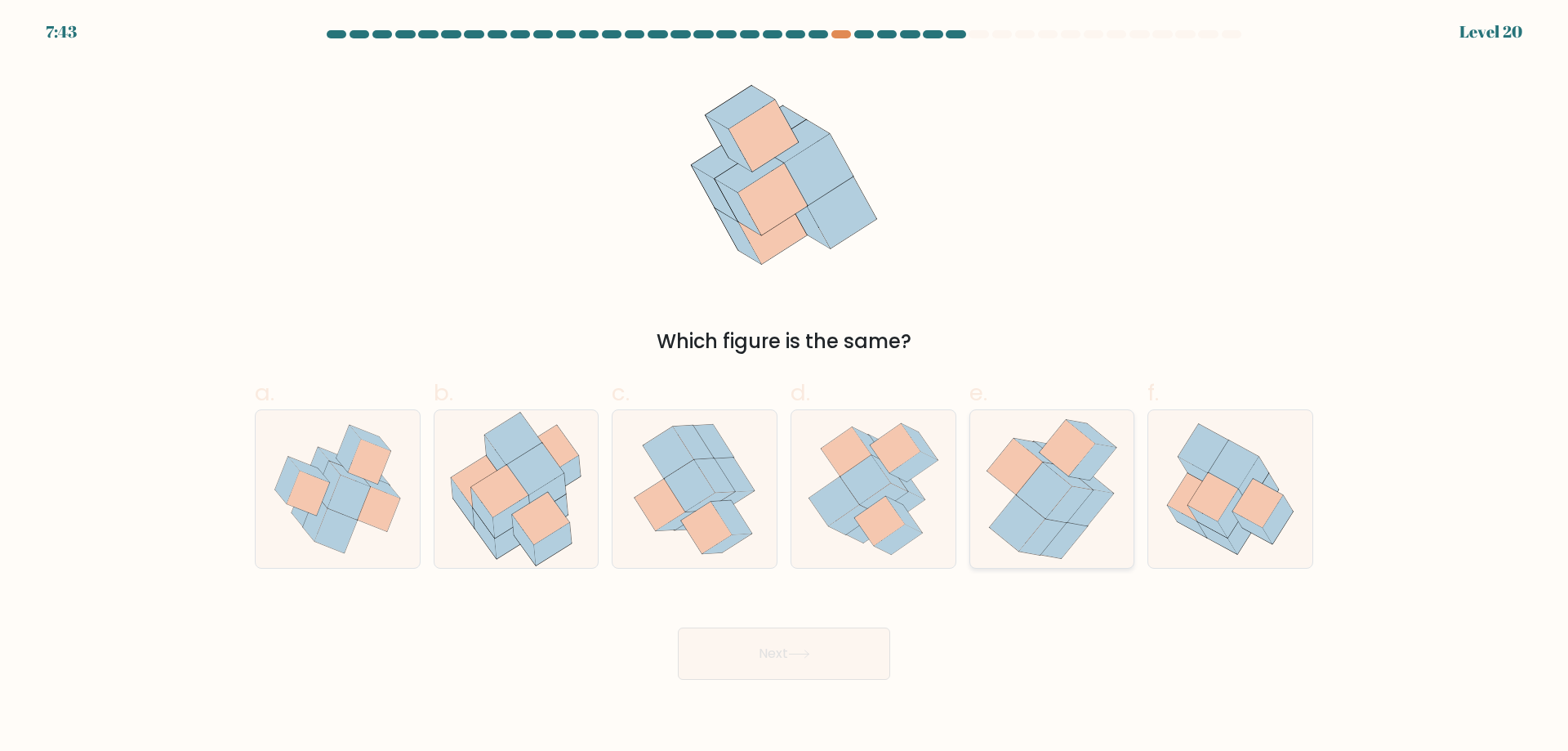
click at [1029, 494] on icon at bounding box center [1045, 491] width 56 height 56
click at [785, 386] on input "e." at bounding box center [784, 381] width 1 height 10
radio input "true"
click at [838, 642] on button "Next" at bounding box center [784, 654] width 213 height 52
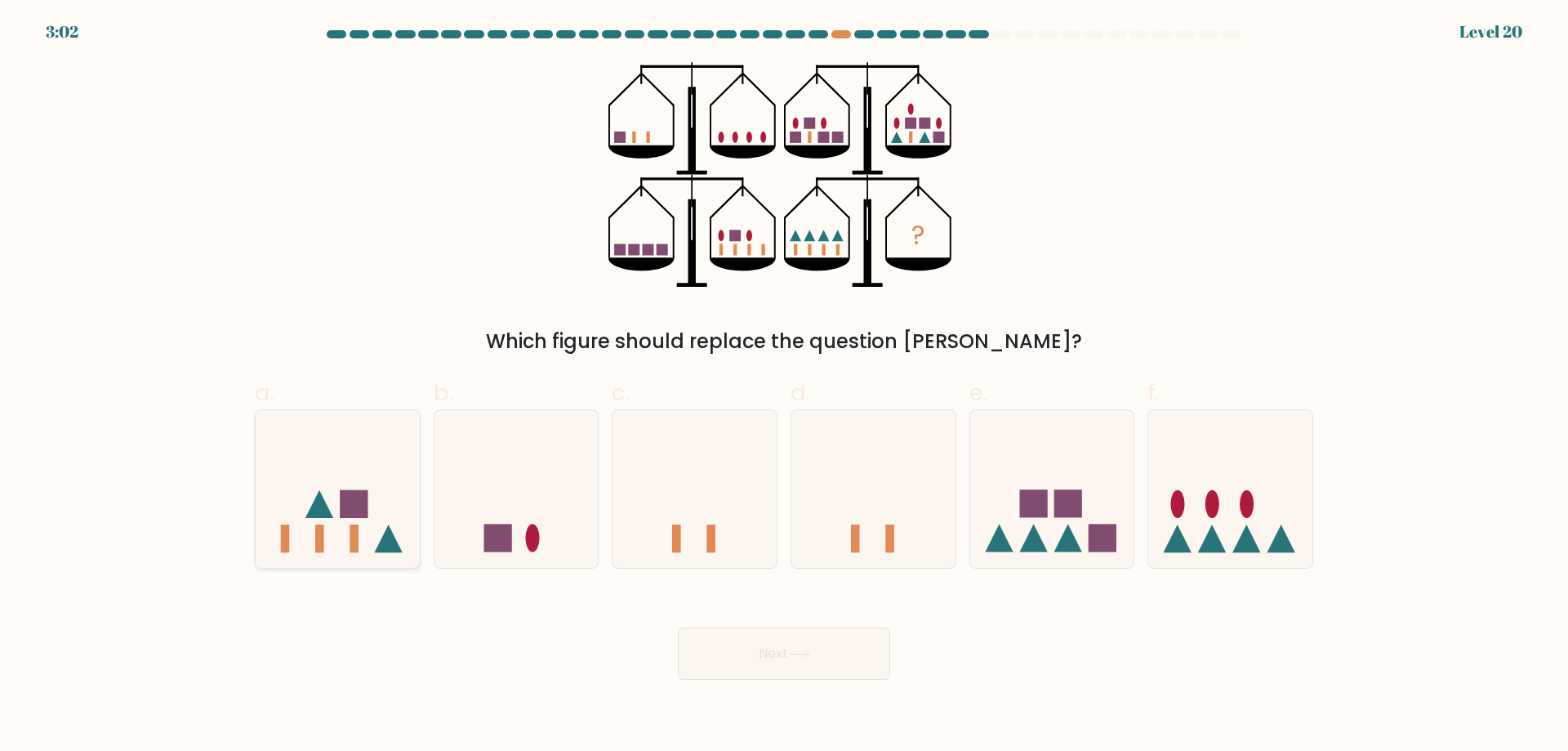
click at [365, 516] on rect at bounding box center [354, 504] width 28 height 28
click at [784, 386] on input "a." at bounding box center [784, 381] width 1 height 10
radio input "true"
click at [709, 637] on button "Next" at bounding box center [784, 654] width 213 height 52
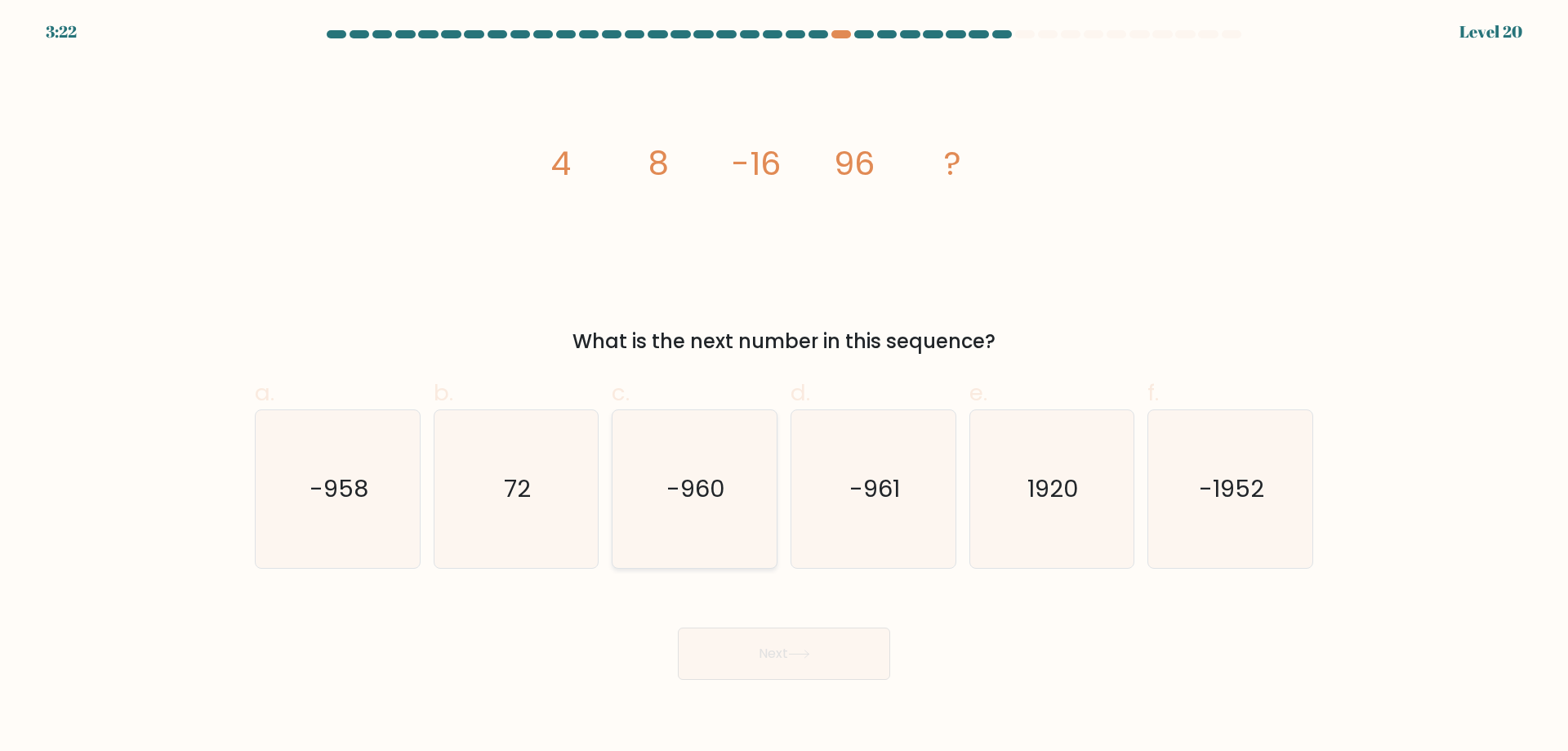
drag, startPoint x: 722, startPoint y: 508, endPoint x: 735, endPoint y: 550, distance: 44.0
click at [720, 514] on icon "-960" at bounding box center [695, 490] width 158 height 158
click at [784, 386] on input "c. -960" at bounding box center [784, 381] width 1 height 10
radio input "true"
click at [786, 656] on button "Next" at bounding box center [784, 654] width 213 height 52
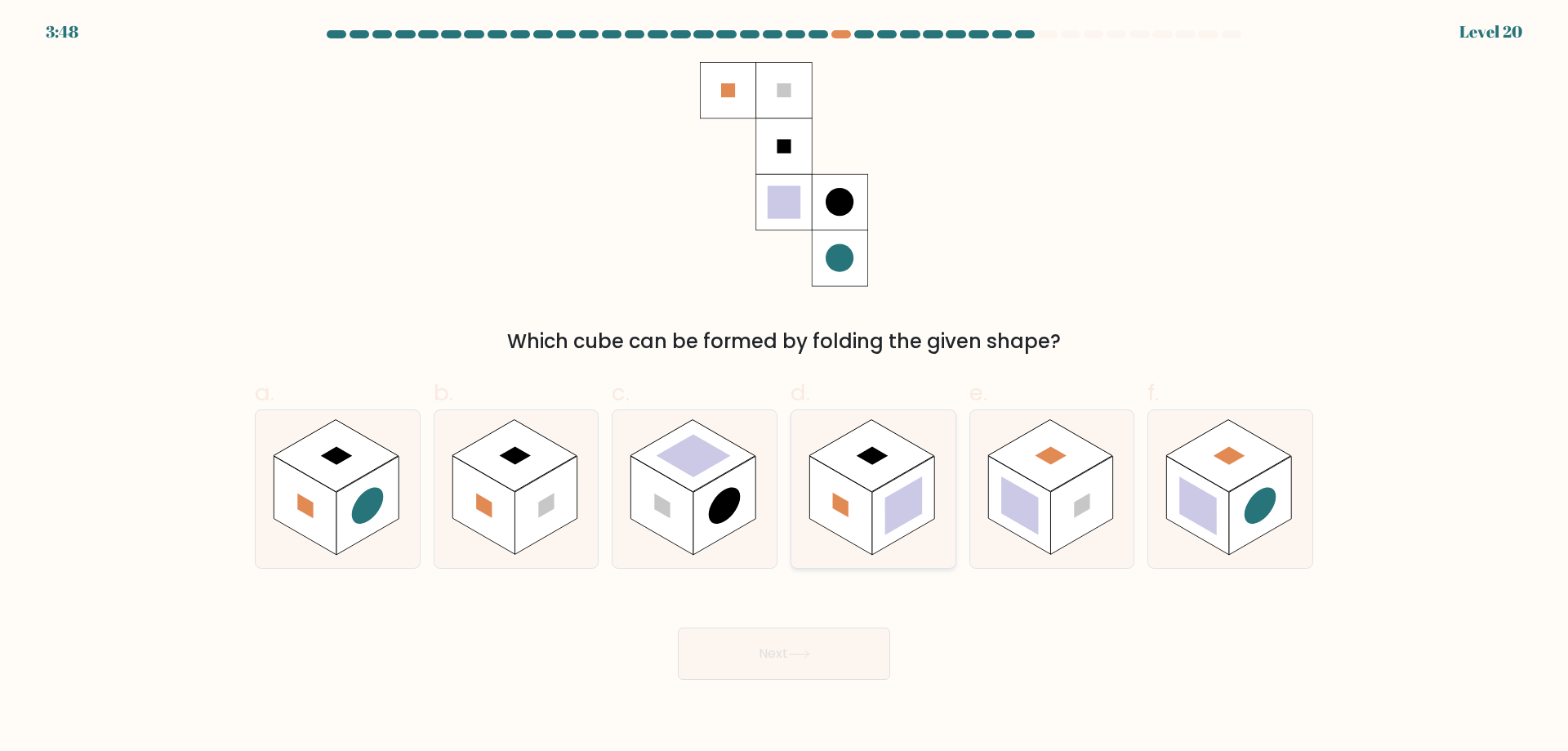
click at [887, 531] on rect at bounding box center [903, 506] width 37 height 59
click at [785, 386] on input "d." at bounding box center [784, 381] width 1 height 10
radio input "true"
click at [836, 638] on button "Next" at bounding box center [784, 654] width 213 height 52
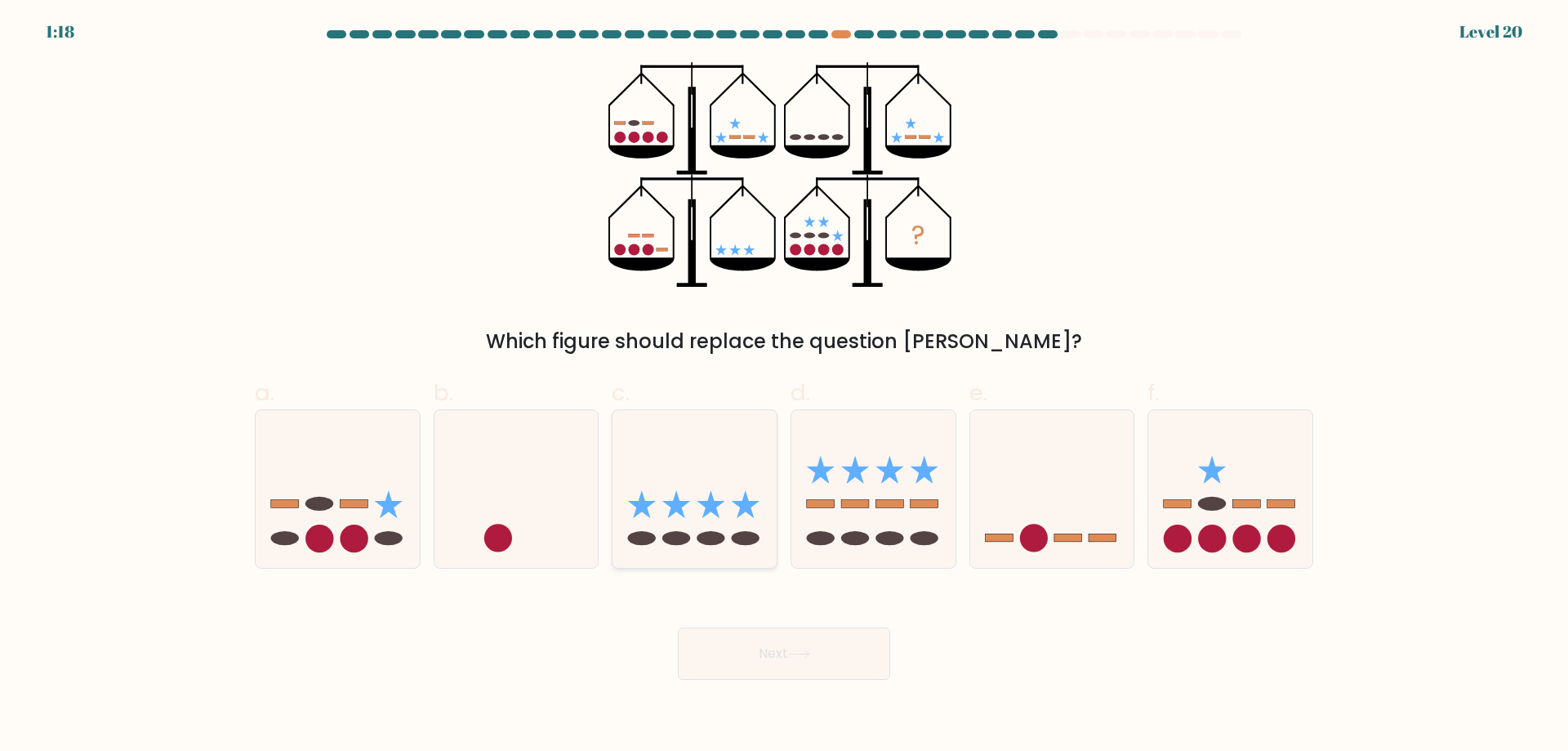
click at [676, 537] on ellipse at bounding box center [676, 538] width 28 height 14
click at [784, 386] on input "c." at bounding box center [784, 381] width 1 height 10
radio input "true"
click at [746, 665] on button "Next" at bounding box center [784, 654] width 213 height 52
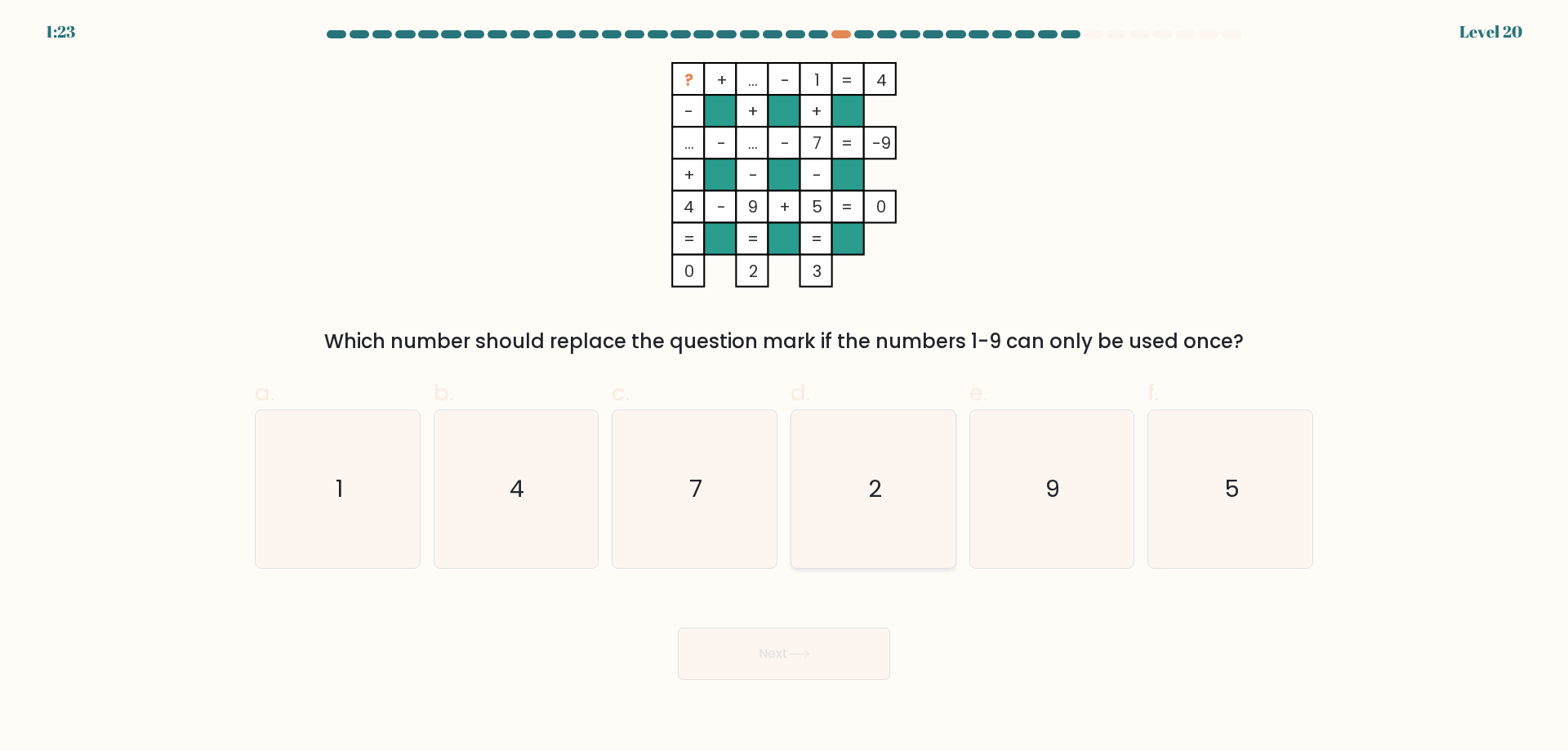
click at [876, 523] on icon "2" at bounding box center [874, 490] width 158 height 158
click at [785, 386] on input "d. 2" at bounding box center [784, 381] width 1 height 10
radio input "true"
click at [823, 648] on button "Next" at bounding box center [784, 654] width 213 height 52
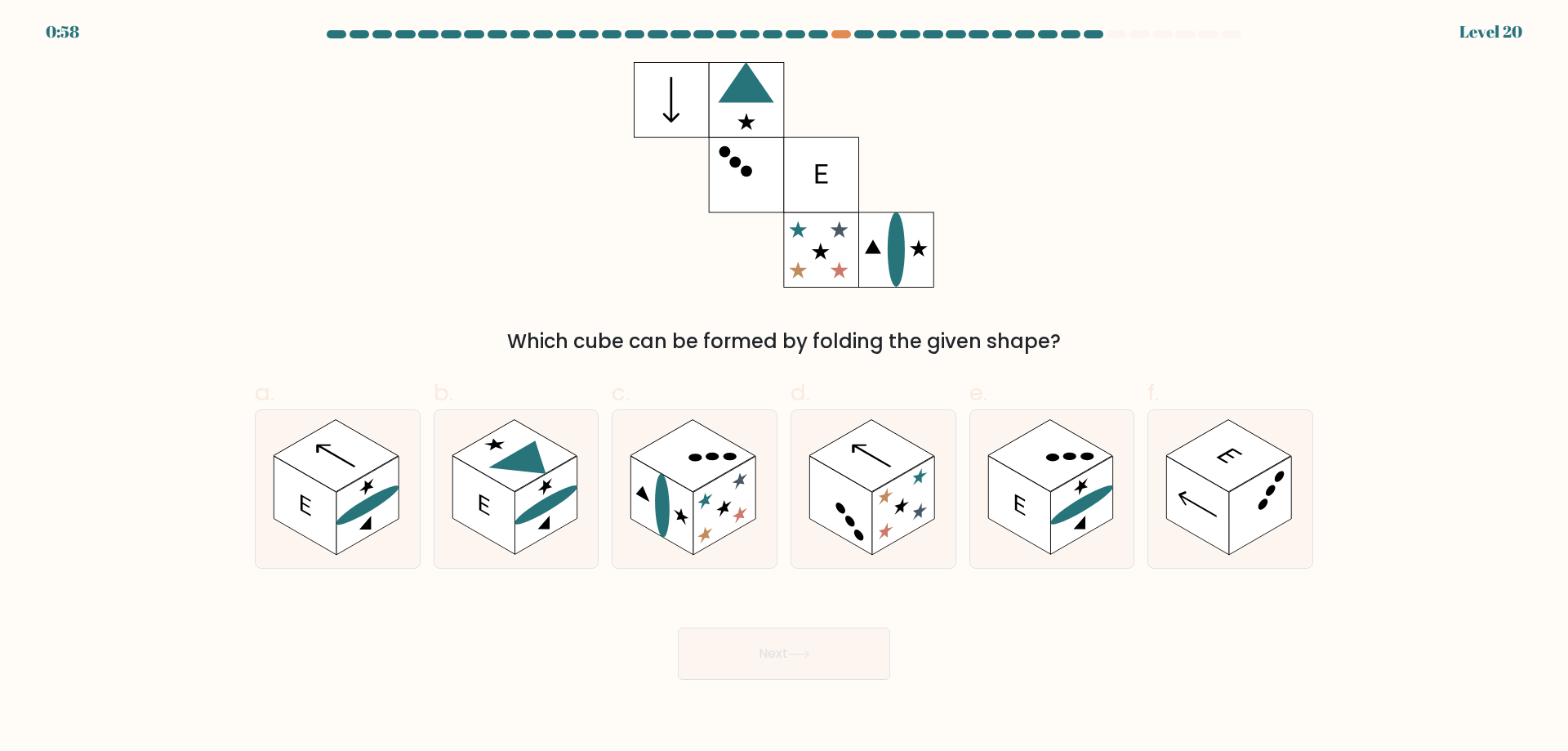
click at [184, 537] on form at bounding box center [784, 355] width 1568 height 649
click at [316, 534] on rect at bounding box center [305, 505] width 62 height 99
click at [784, 386] on input "a." at bounding box center [784, 381] width 1 height 10
radio input "true"
click at [772, 662] on button "Next" at bounding box center [784, 654] width 213 height 52
